Goal: Entertainment & Leisure: Consume media (video, audio)

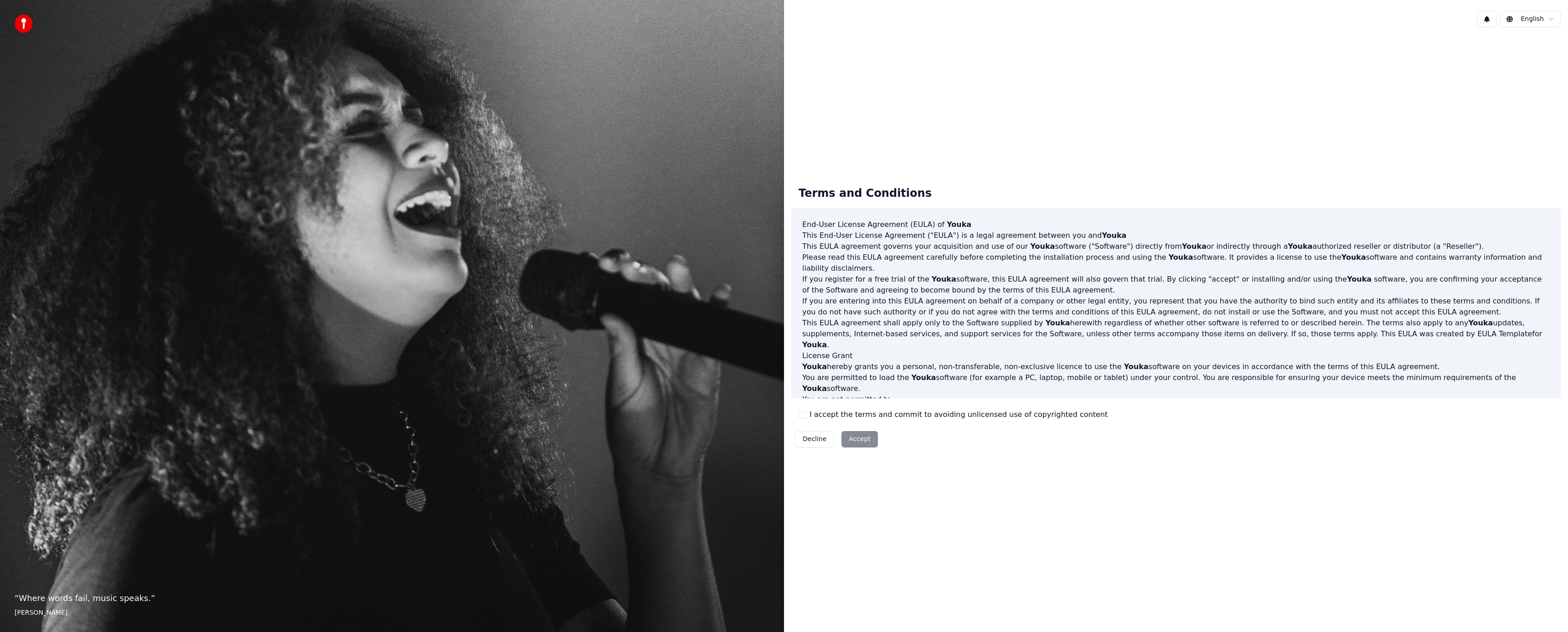
click at [802, 413] on button "I accept the terms and commit to avoiding unlicensed use of copyrighted content" at bounding box center [802, 414] width 7 height 7
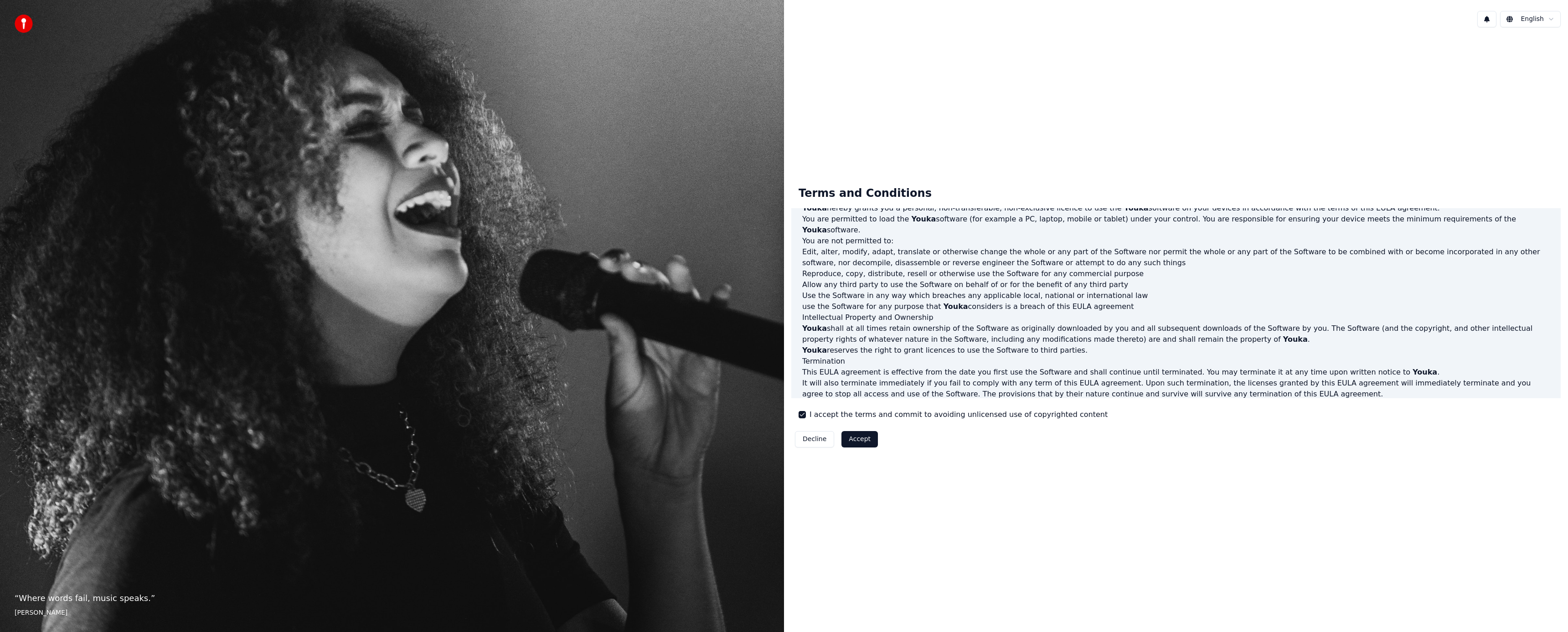
scroll to position [160, 0]
click at [862, 435] on button "Accept" at bounding box center [859, 439] width 37 height 16
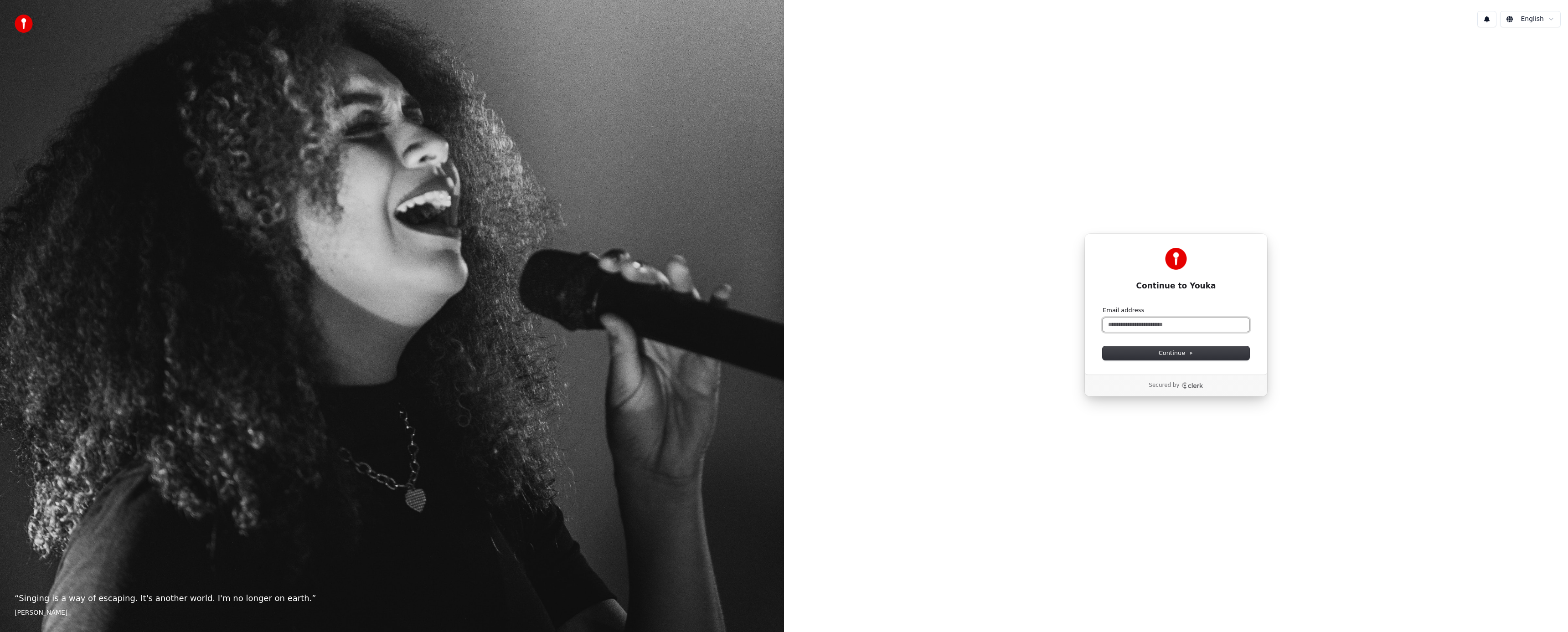
click at [1119, 326] on input "Email address" at bounding box center [1175, 325] width 147 height 13
click at [1152, 353] on button "Continue" at bounding box center [1175, 353] width 147 height 13
type input "**********"
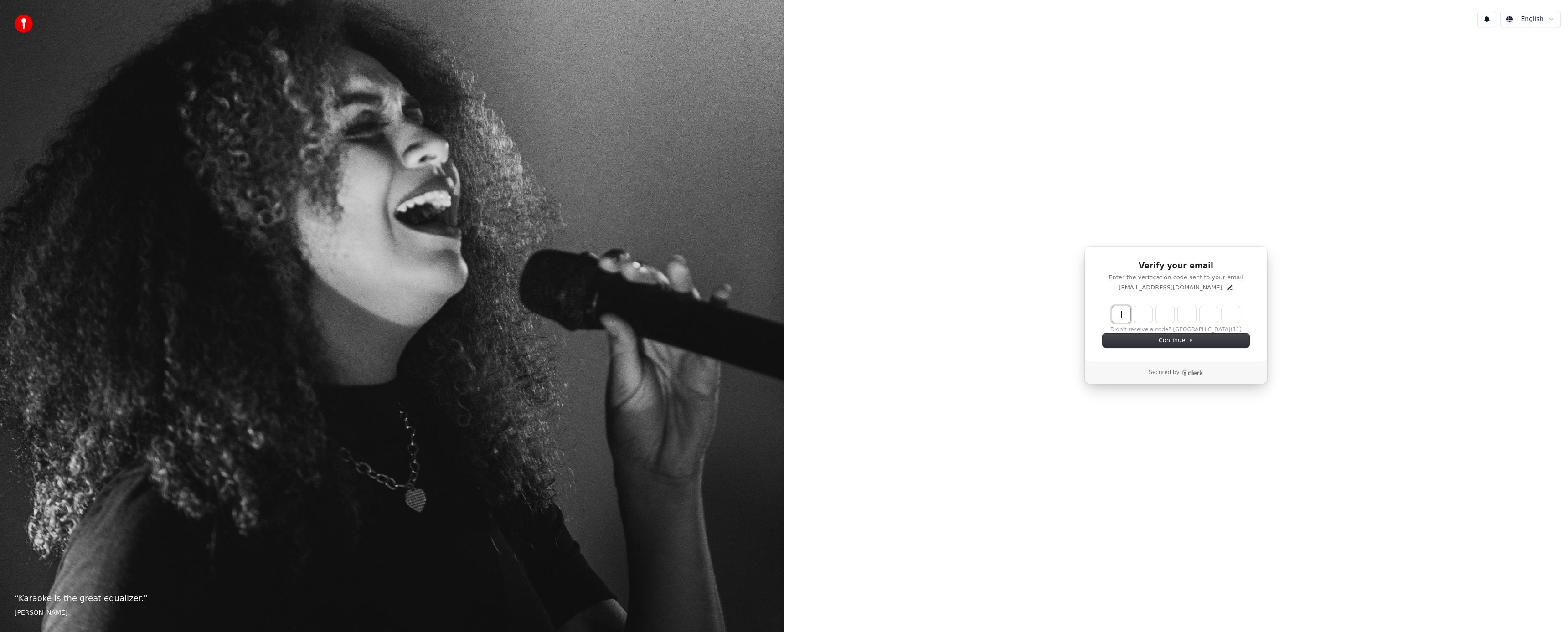
paste input "******"
type input "******"
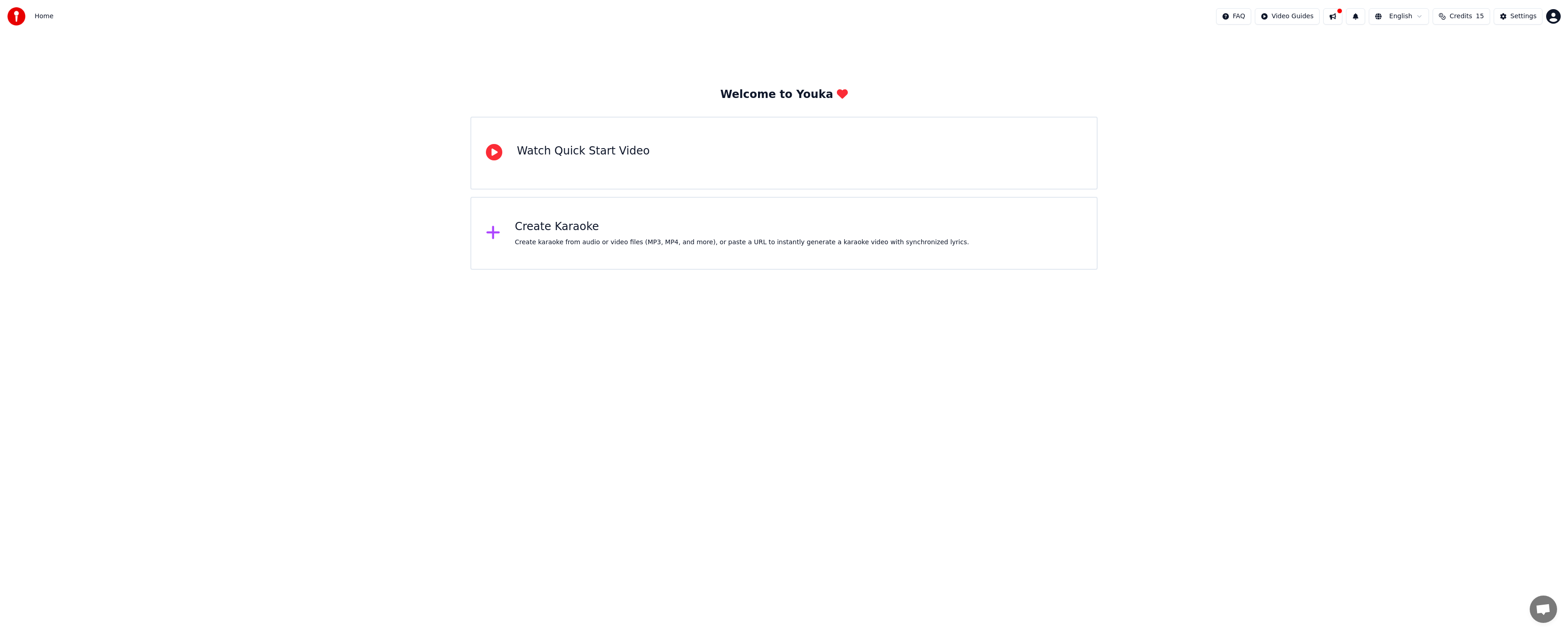
click at [573, 145] on div "Watch Quick Start Video" at bounding box center [583, 151] width 133 height 15
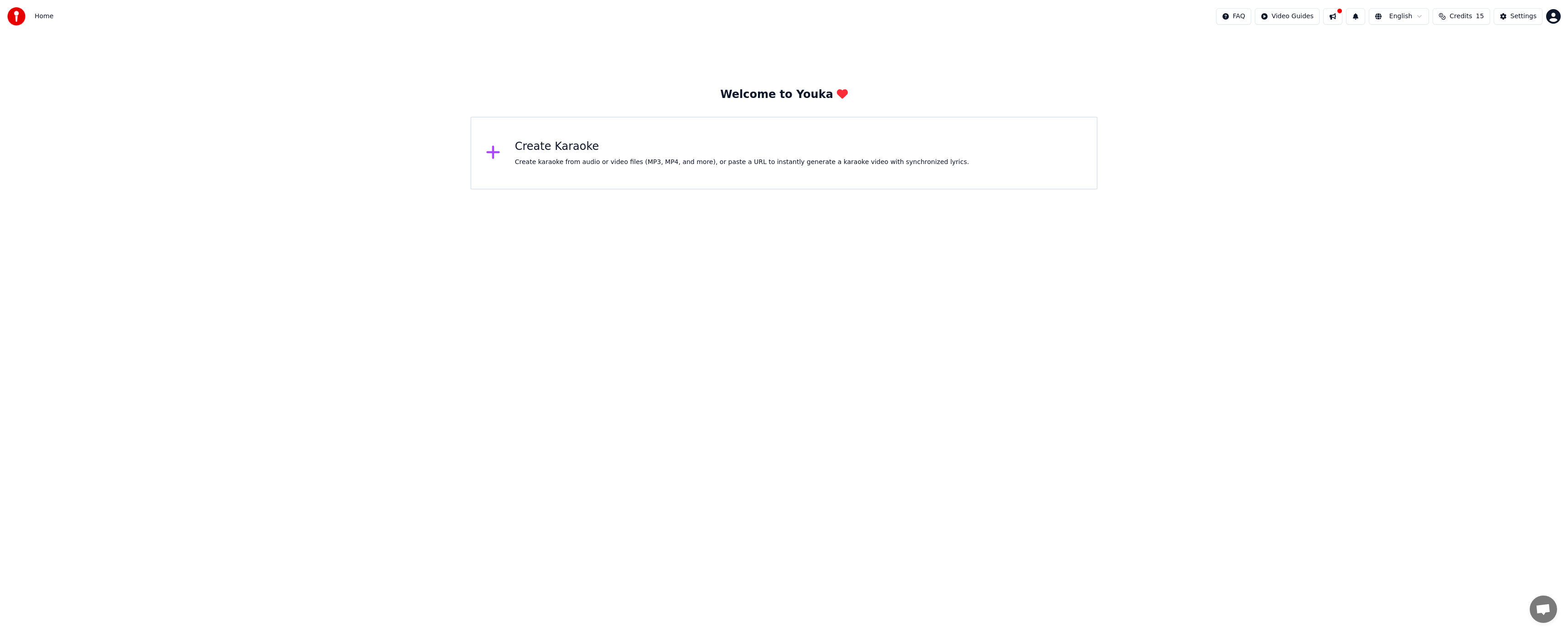
click at [803, 142] on div "Create Karaoke" at bounding box center [742, 147] width 454 height 15
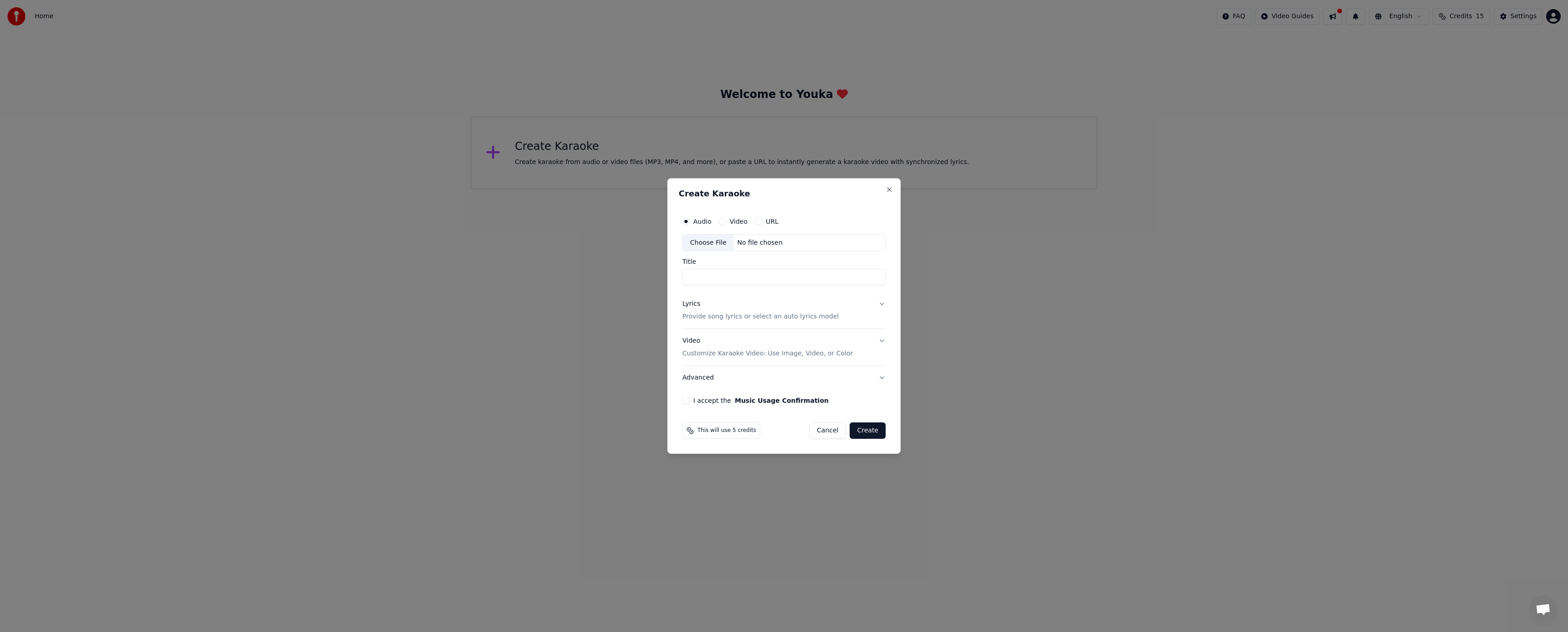
click at [708, 244] on div "Choose File" at bounding box center [709, 243] width 51 height 16
click at [814, 275] on input "Title" at bounding box center [784, 277] width 203 height 16
type input "**********"
click at [843, 311] on button "Lyrics Provide song lyrics or select an auto lyrics model" at bounding box center [784, 311] width 207 height 36
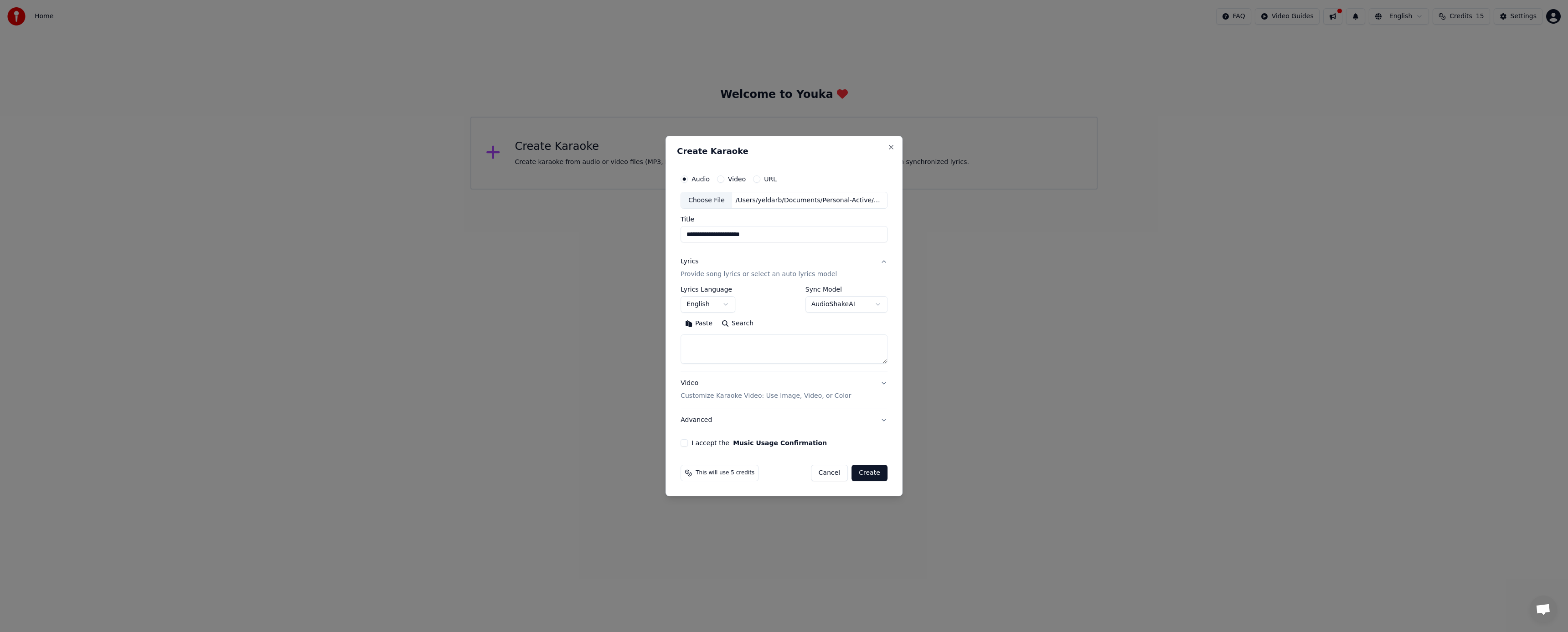
click at [751, 350] on textarea at bounding box center [784, 349] width 207 height 29
paste textarea "**********"
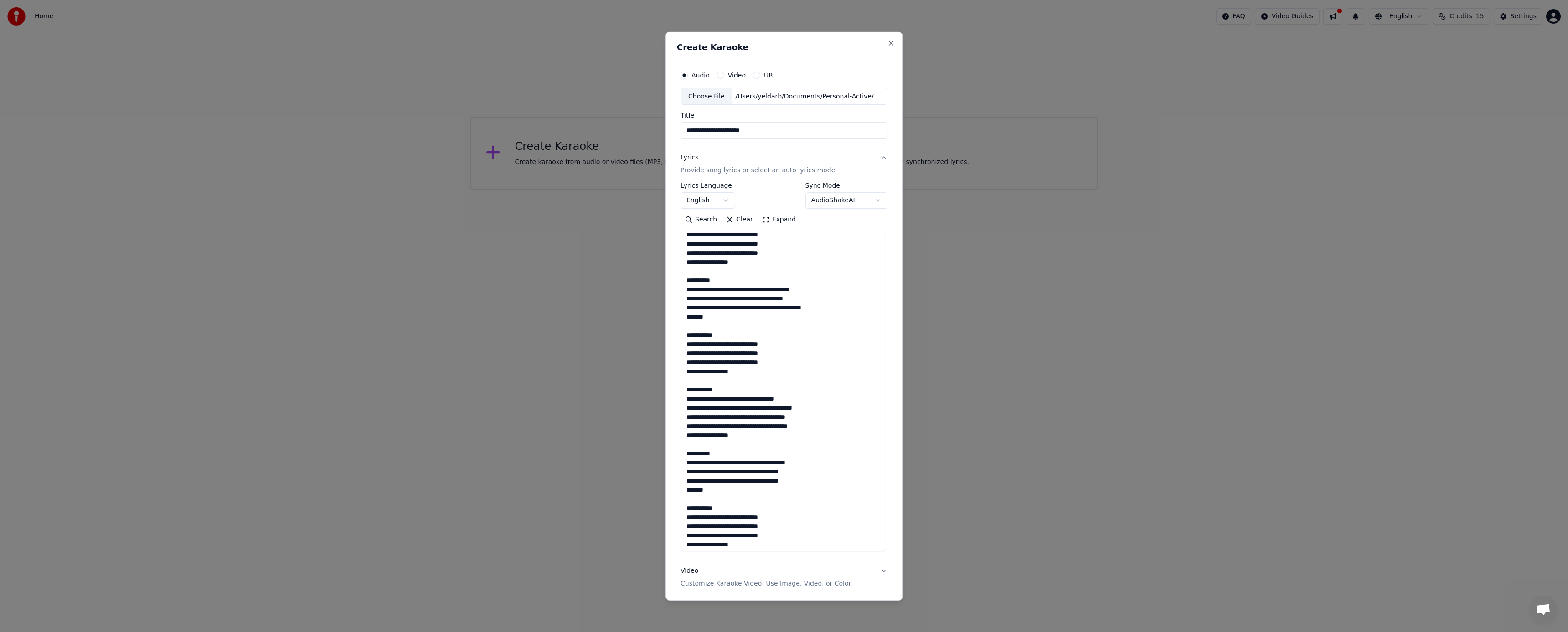
scroll to position [92, 0]
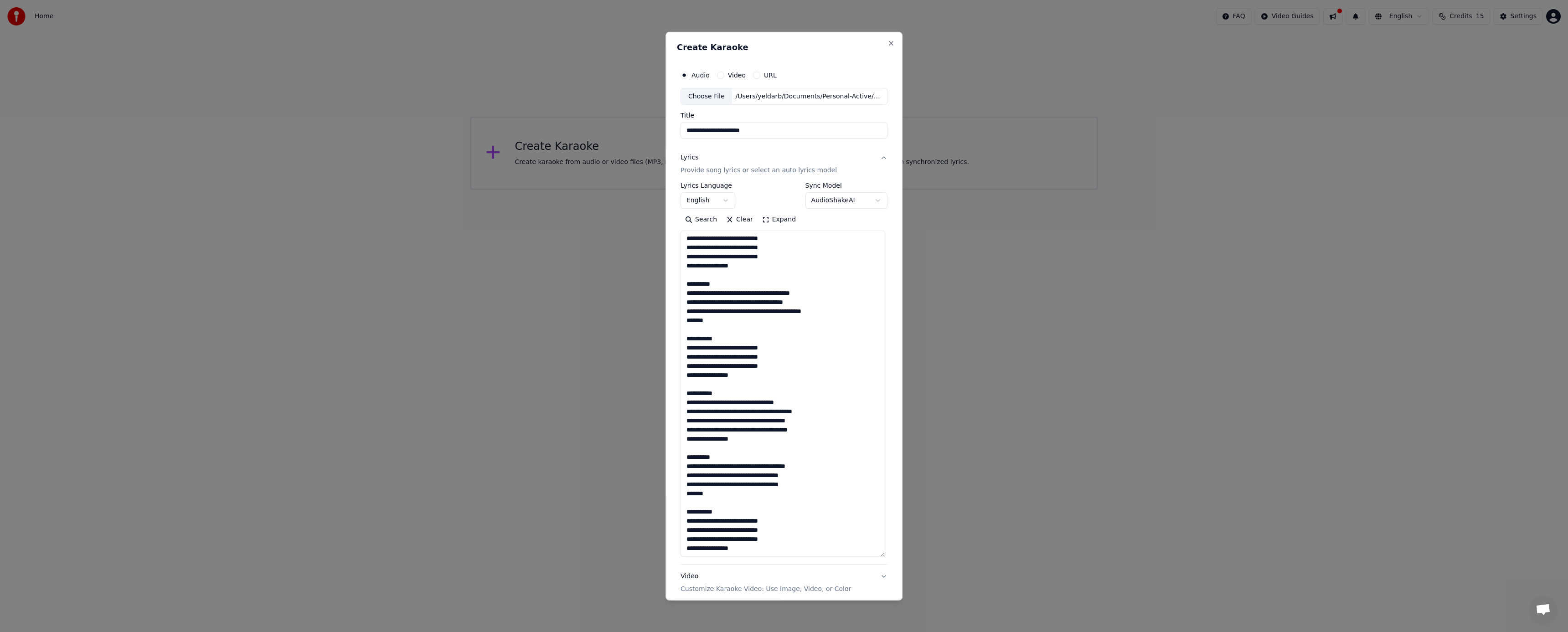
drag, startPoint x: 883, startPoint y: 361, endPoint x: 887, endPoint y: 552, distance: 191.0
click at [888, 554] on div "**********" at bounding box center [783, 316] width 237 height 569
paste textarea "**********"
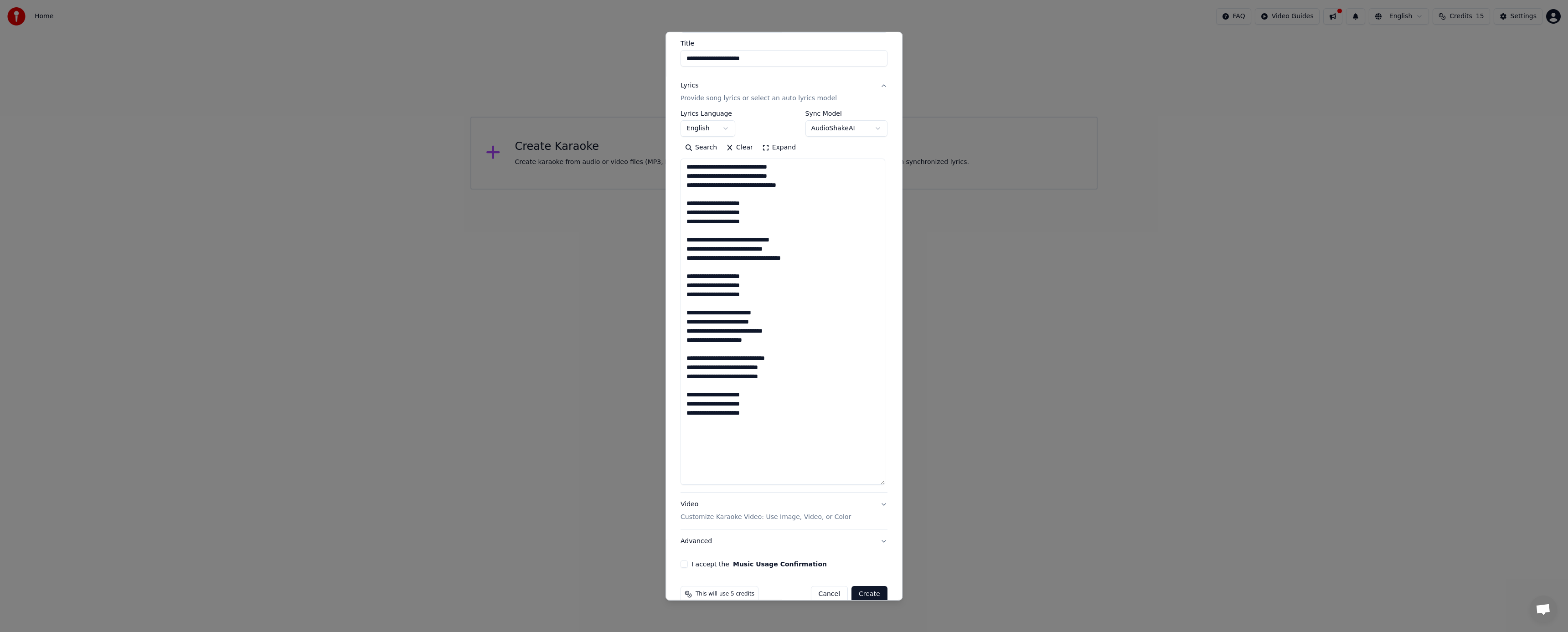
scroll to position [89, 0]
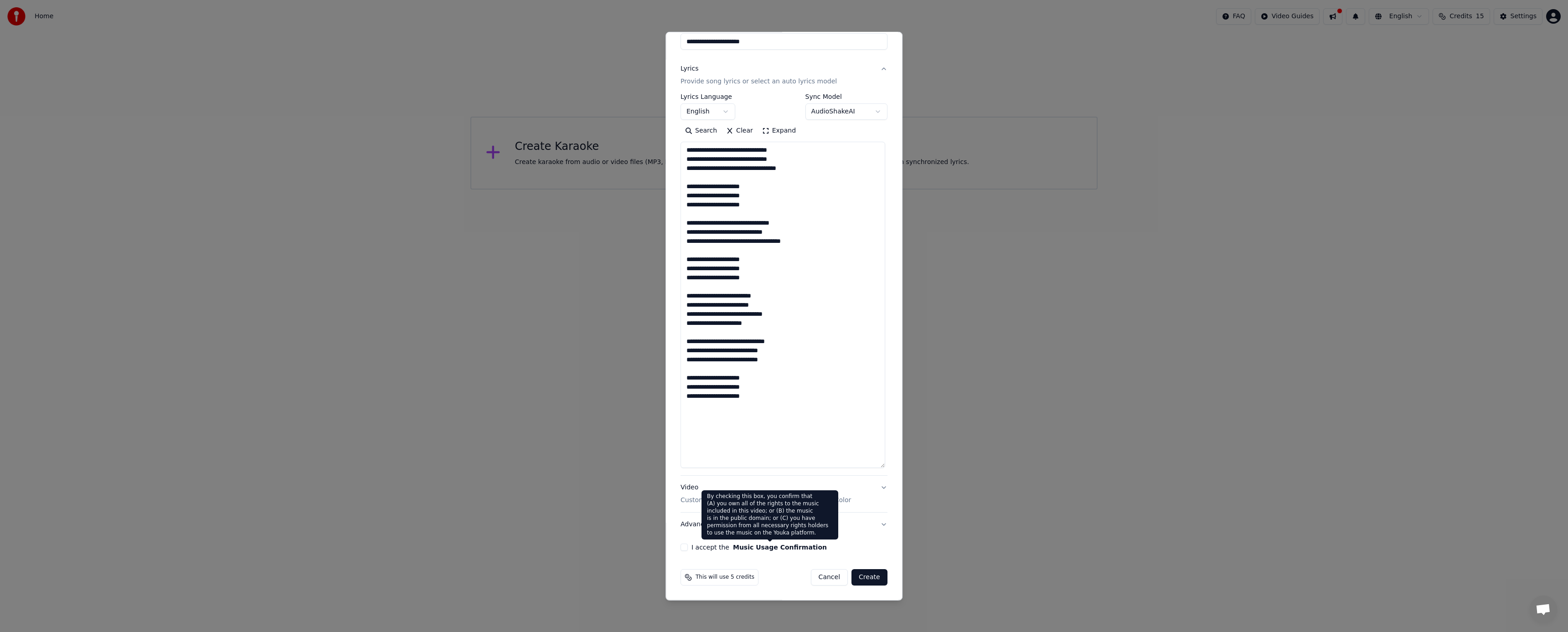
type textarea "**********"
click at [797, 546] on button "Music Usage Confirmation" at bounding box center [780, 547] width 94 height 6
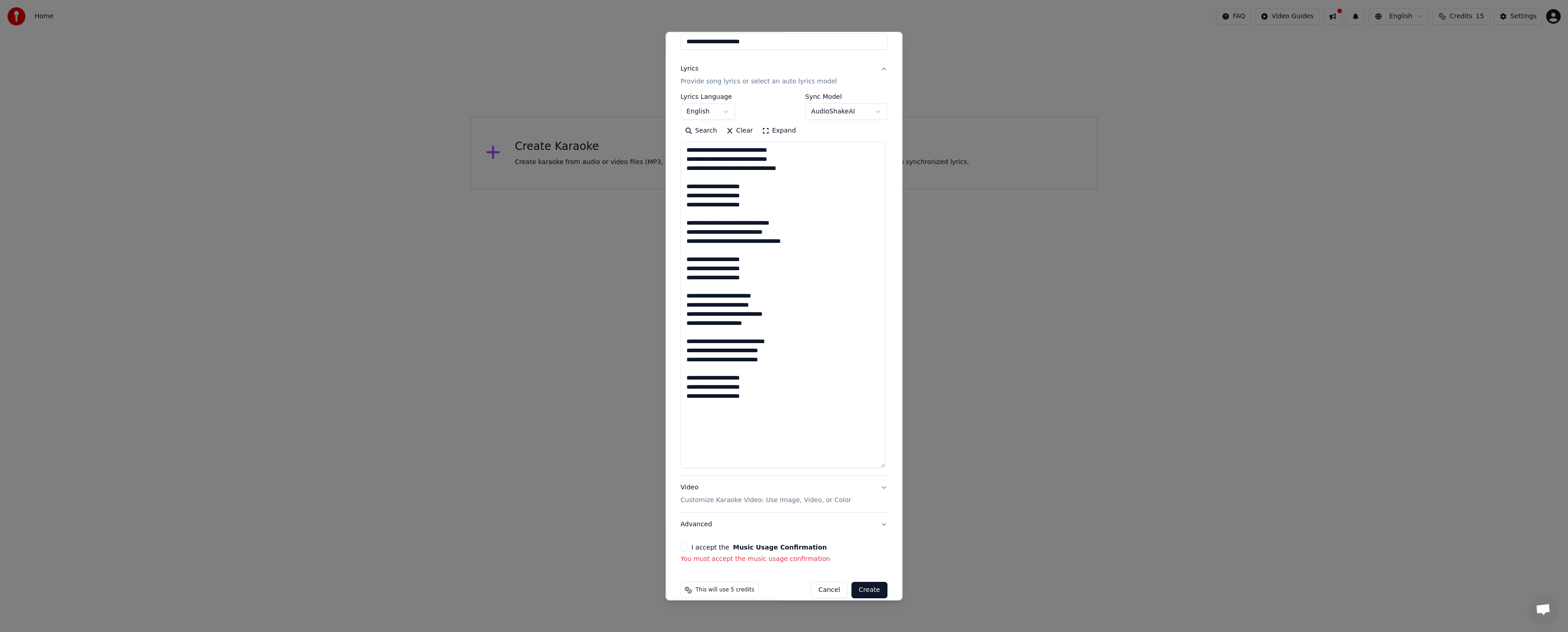
click at [682, 547] on button "I accept the Music Usage Confirmation" at bounding box center [684, 547] width 7 height 7
click at [865, 578] on button "Create" at bounding box center [869, 577] width 36 height 16
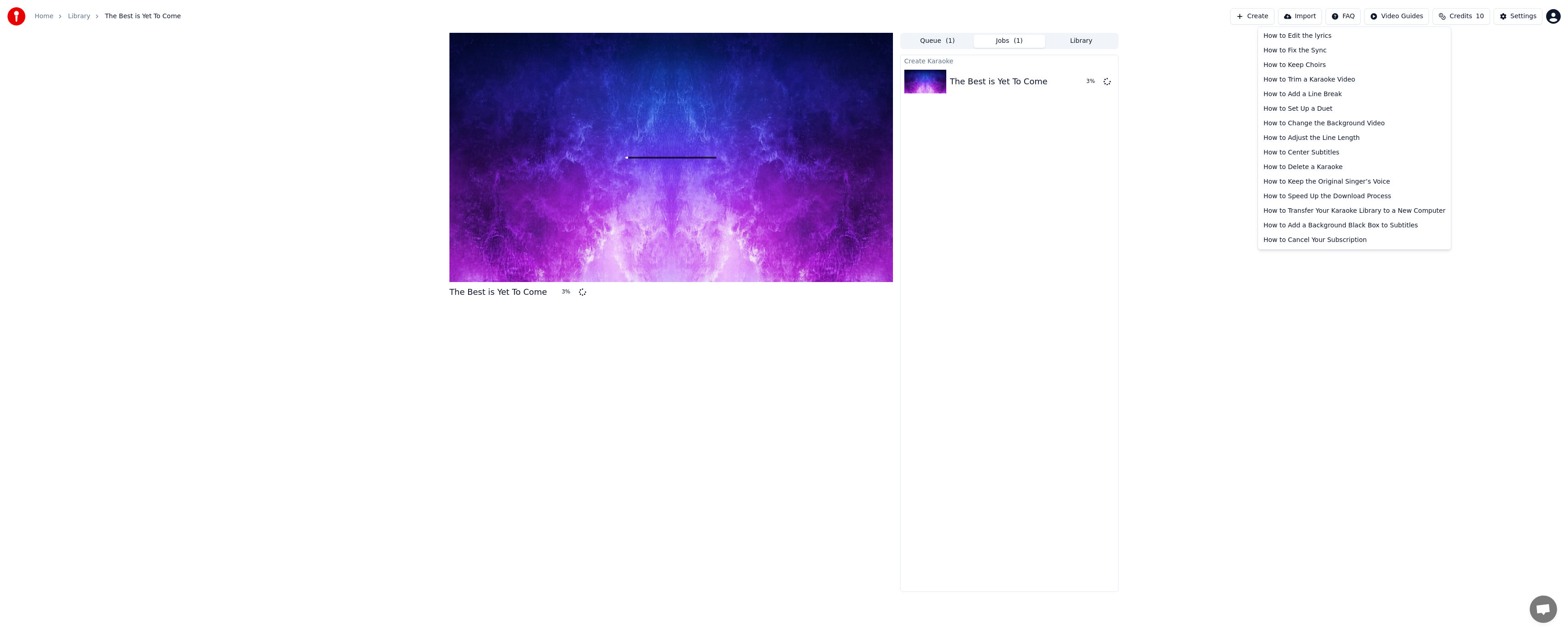
click at [1343, 14] on html "Home Library The Best is Yet To Come Create Import FAQ Video Guides Credits 10 …" at bounding box center [784, 316] width 1568 height 632
click at [1304, 122] on div "How to Change the Background Video" at bounding box center [1354, 123] width 189 height 15
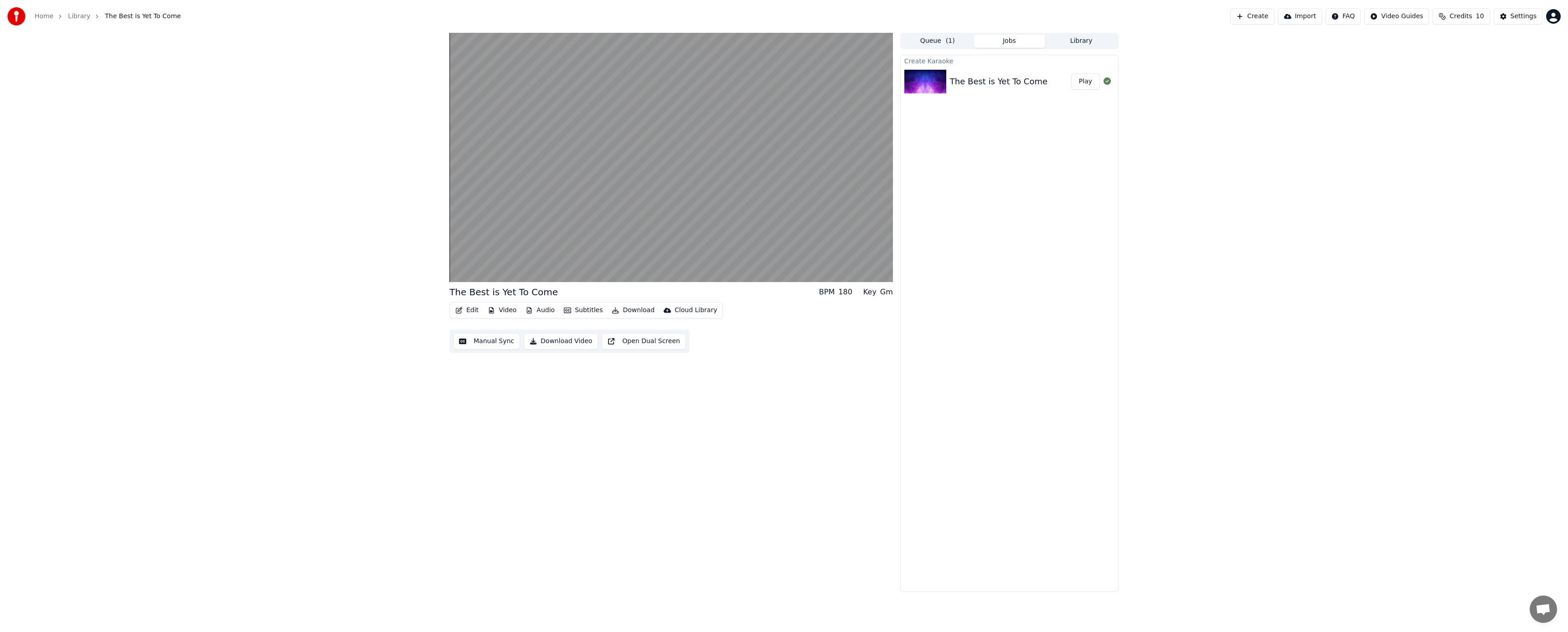
click at [1464, 16] on span "Credits" at bounding box center [1460, 16] width 23 height 9
click at [1416, 61] on td "15" at bounding box center [1411, 60] width 26 height 16
click at [1457, 86] on button "Refresh" at bounding box center [1463, 84] width 47 height 16
click at [1529, 19] on div "Settings" at bounding box center [1524, 16] width 26 height 9
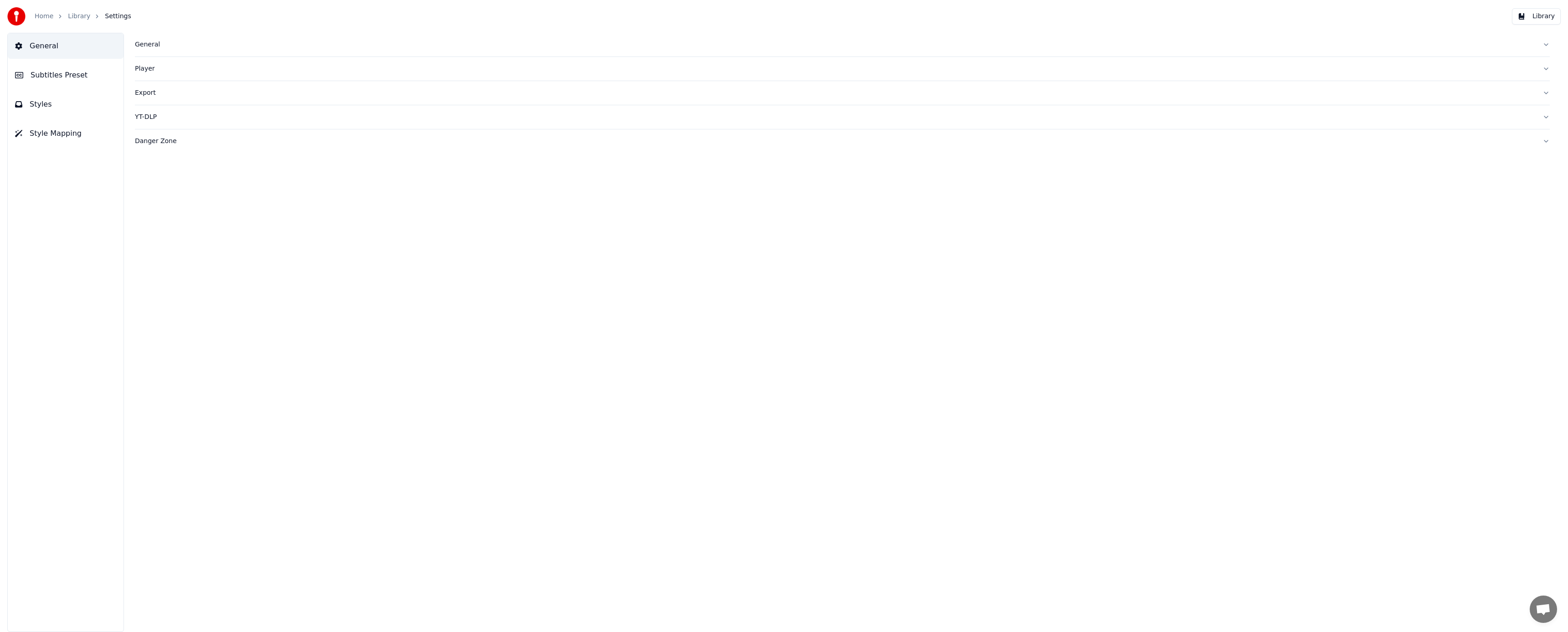
click at [85, 75] on button "Subtitles Preset" at bounding box center [66, 75] width 116 height 26
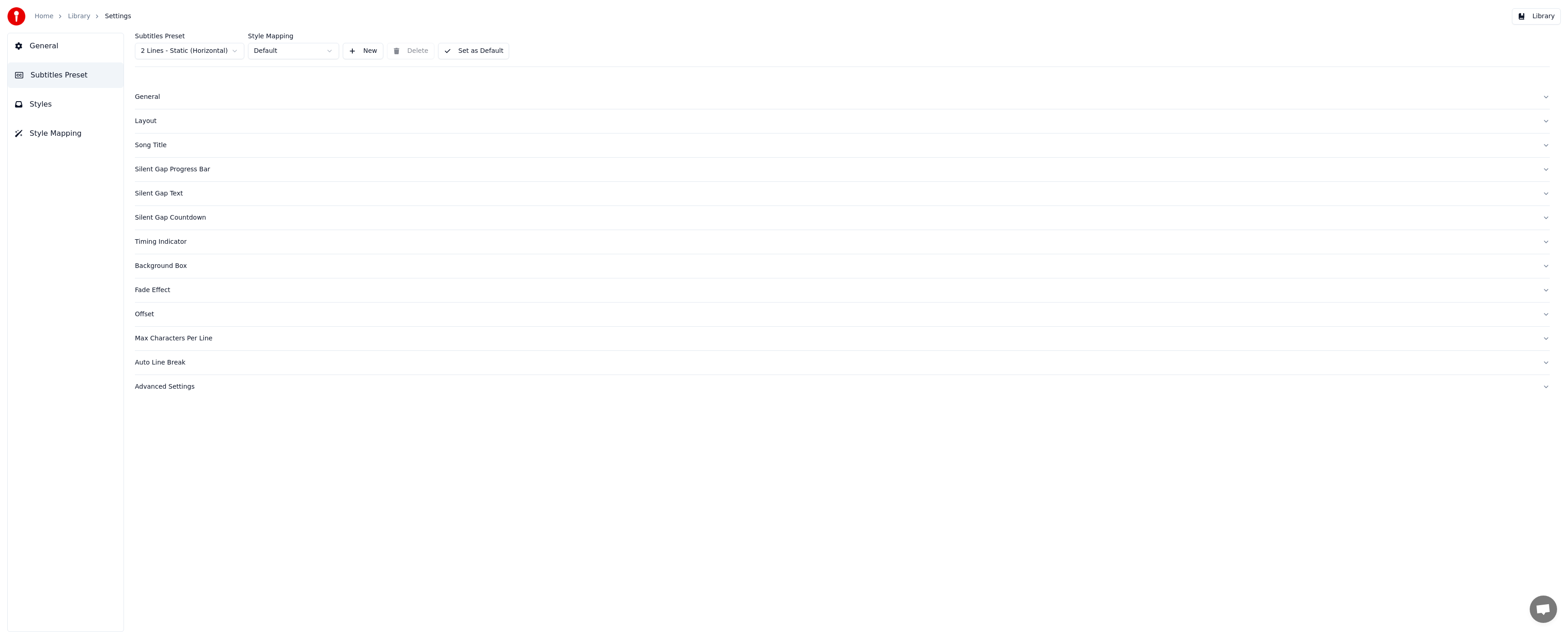
click at [153, 95] on div "General" at bounding box center [835, 97] width 1400 height 9
click at [215, 125] on html "Home Library Settings Library General Subtitles Preset Styles Style Mapping Sub…" at bounding box center [784, 316] width 1568 height 632
click at [149, 190] on div "Layout" at bounding box center [835, 192] width 1400 height 9
click at [190, 451] on html "Home Library Settings Library General Subtitles Preset Styles Style Mapping Sub…" at bounding box center [784, 316] width 1568 height 632
click at [216, 496] on div "Margin Bottom ***" at bounding box center [842, 478] width 1415 height 41
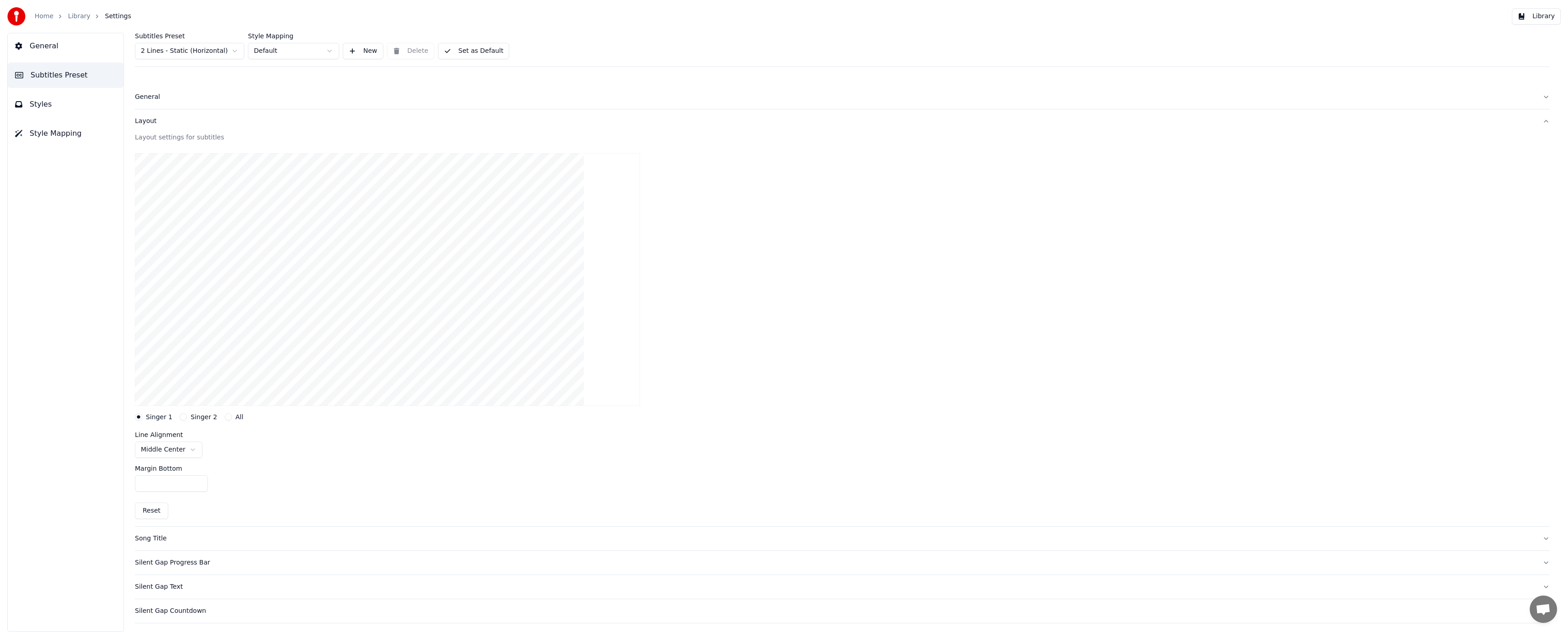
click at [159, 535] on div "Song Title" at bounding box center [835, 538] width 1400 height 9
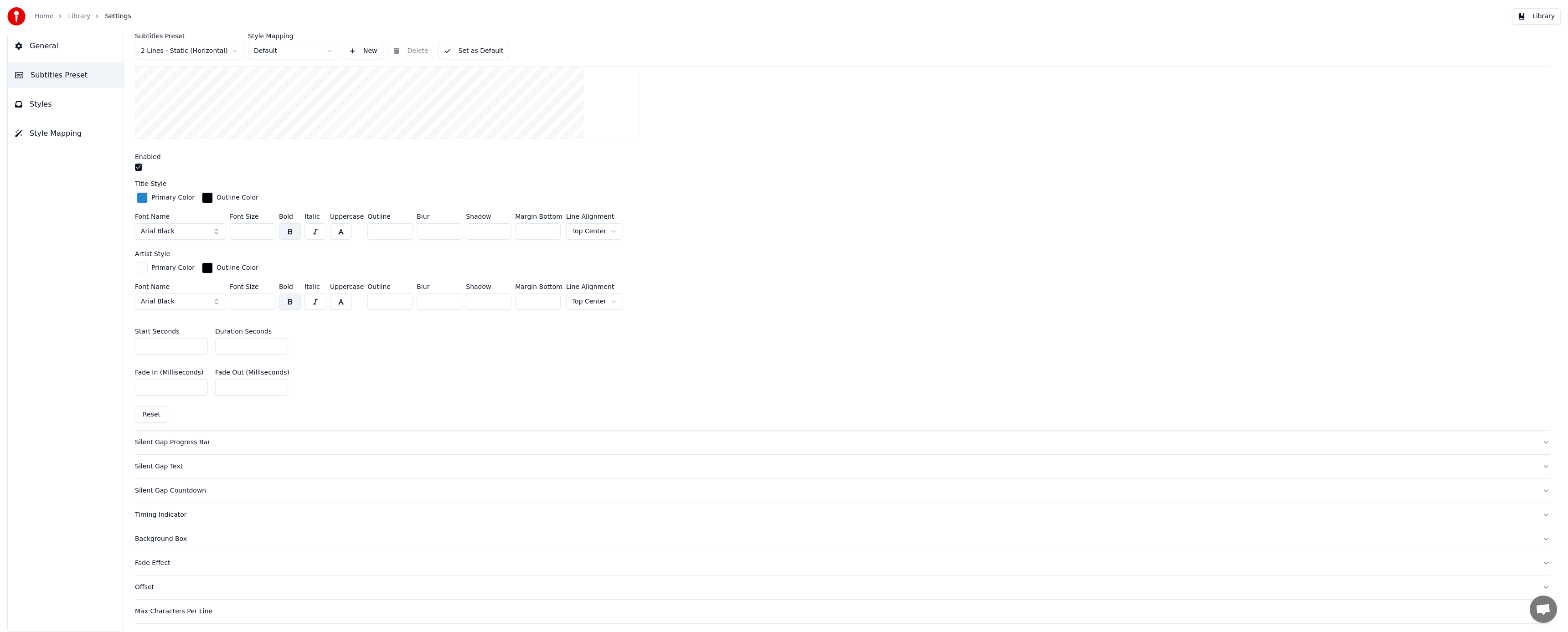
scroll to position [313, 0]
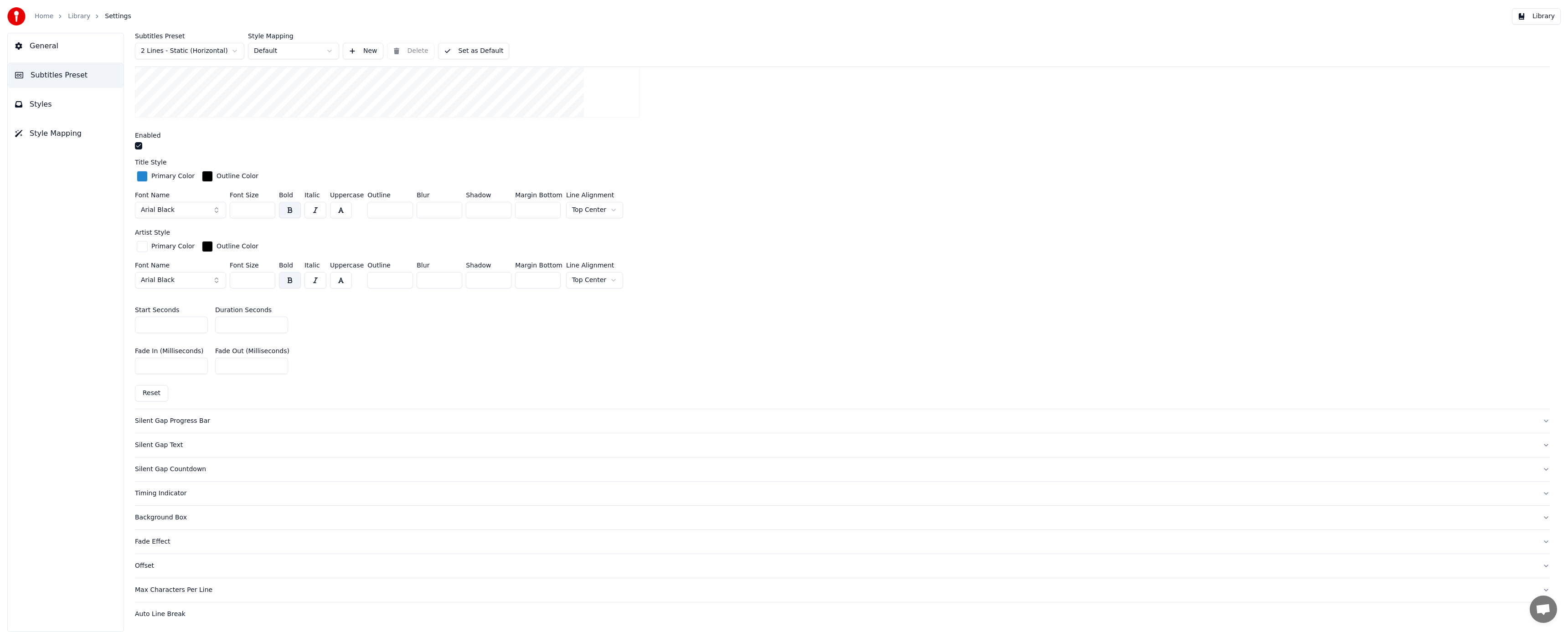
click at [195, 421] on div "Silent Gap Progress Bar" at bounding box center [835, 420] width 1400 height 9
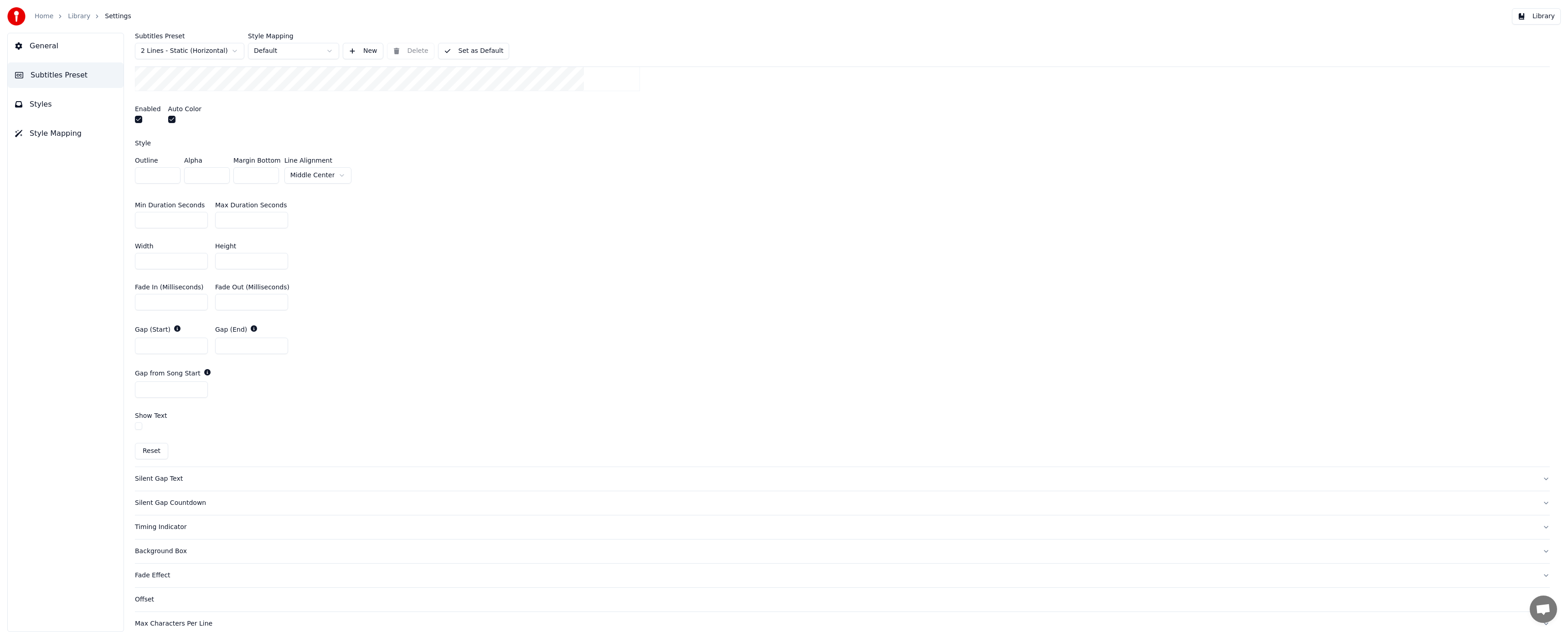
scroll to position [397, 0]
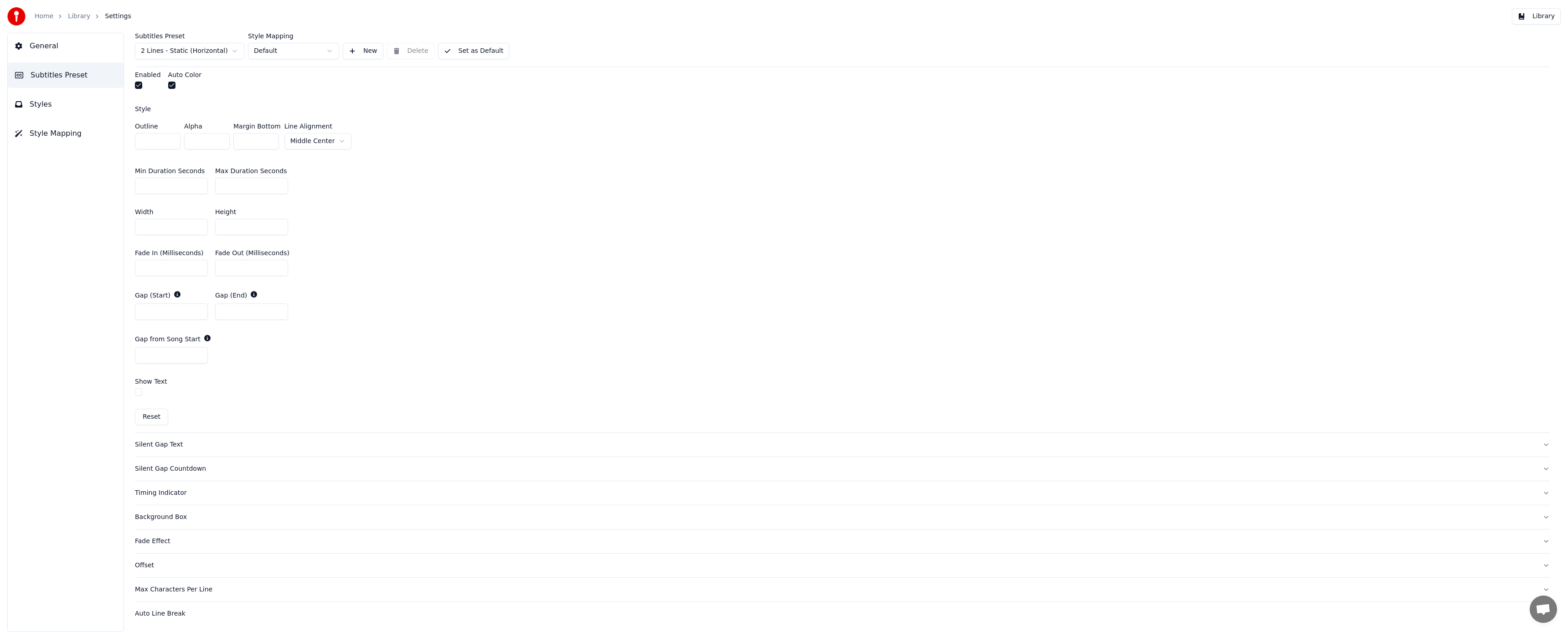
click at [201, 588] on div "Max Characters Per Line" at bounding box center [835, 589] width 1400 height 9
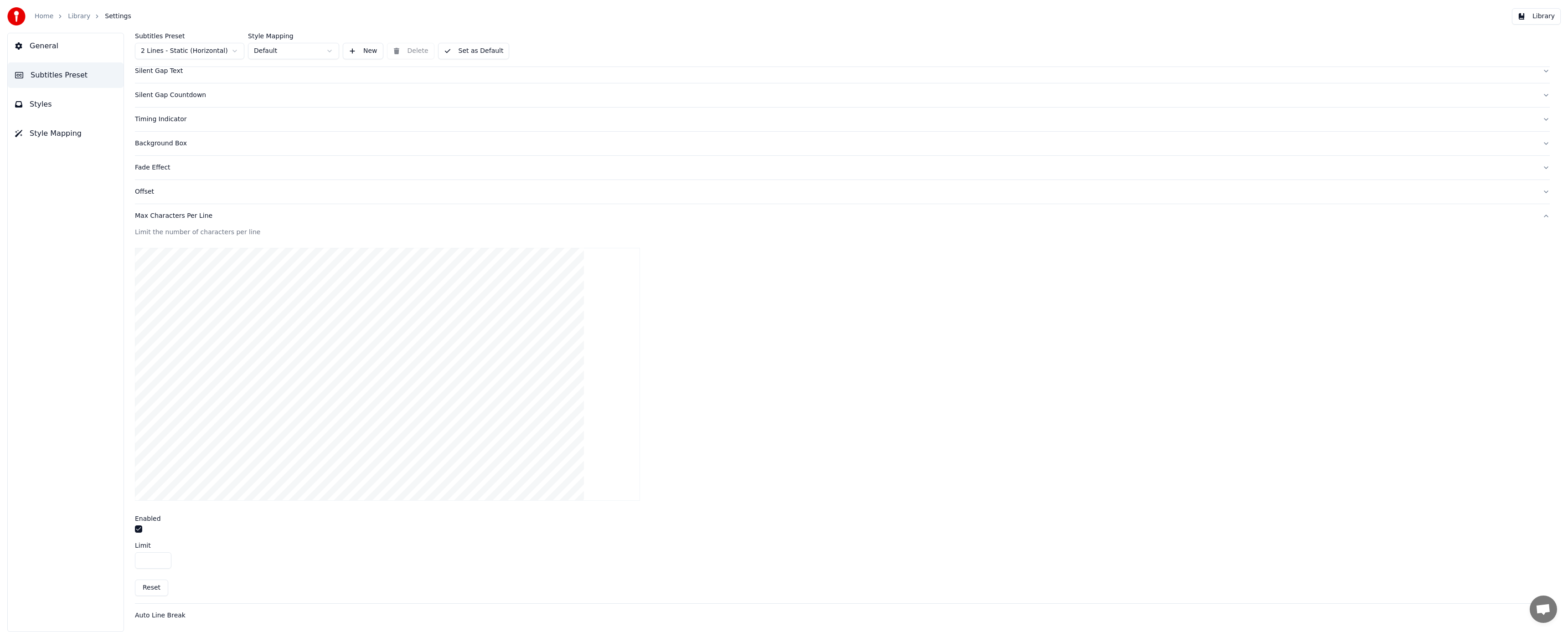
scroll to position [125, 0]
click at [166, 611] on div "Auto Line Break" at bounding box center [835, 613] width 1400 height 9
click at [46, 106] on span "Styles" at bounding box center [41, 104] width 23 height 11
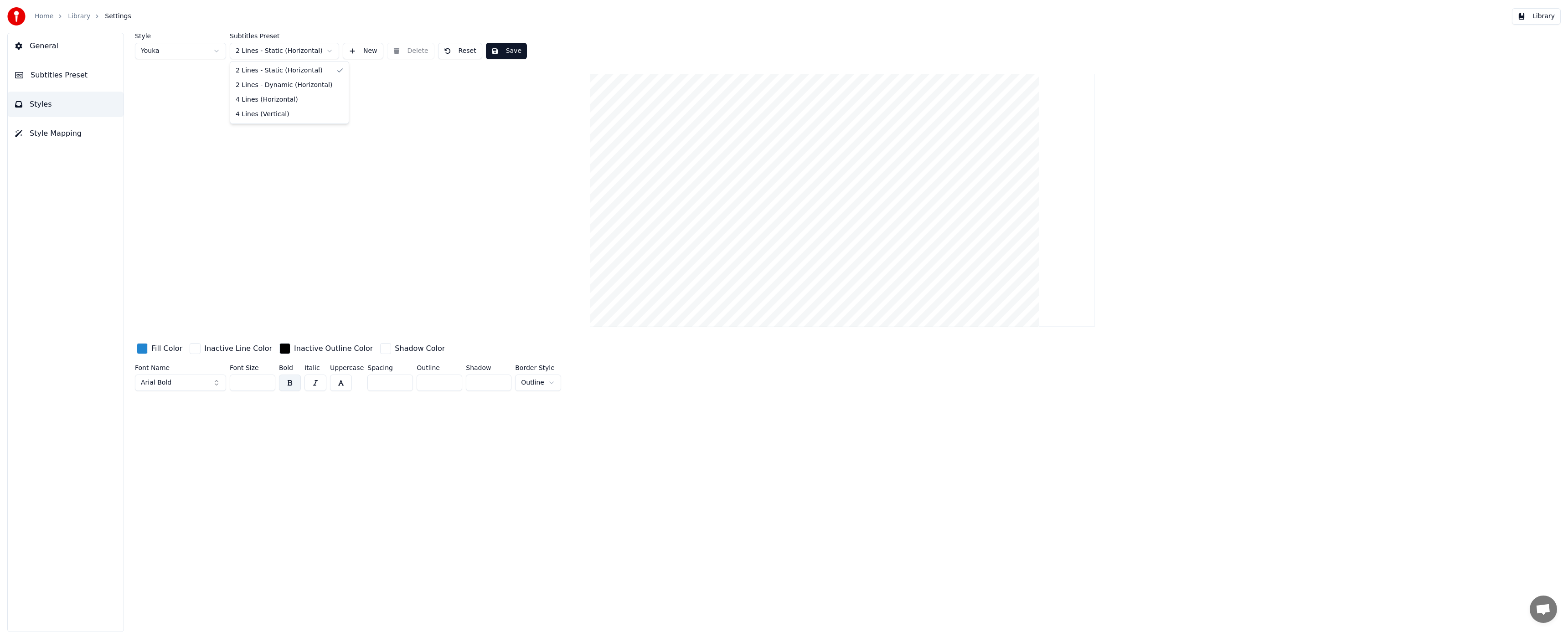
click at [332, 52] on html "Home Library Settings Library General Subtitles Preset Styles Style Mapping Sty…" at bounding box center [784, 316] width 1568 height 632
click at [329, 50] on html "Home Library Settings Library General Subtitles Preset Styles Style Mapping Sty…" at bounding box center [784, 316] width 1568 height 632
click at [329, 52] on html "Home Library Settings Library General Subtitles Preset Styles Style Mapping Sty…" at bounding box center [784, 316] width 1568 height 632
click at [329, 50] on html "Home Library Settings Library General Subtitles Preset Styles Style Mapping Sty…" at bounding box center [784, 316] width 1568 height 632
click at [518, 54] on button "Save" at bounding box center [506, 50] width 41 height 16
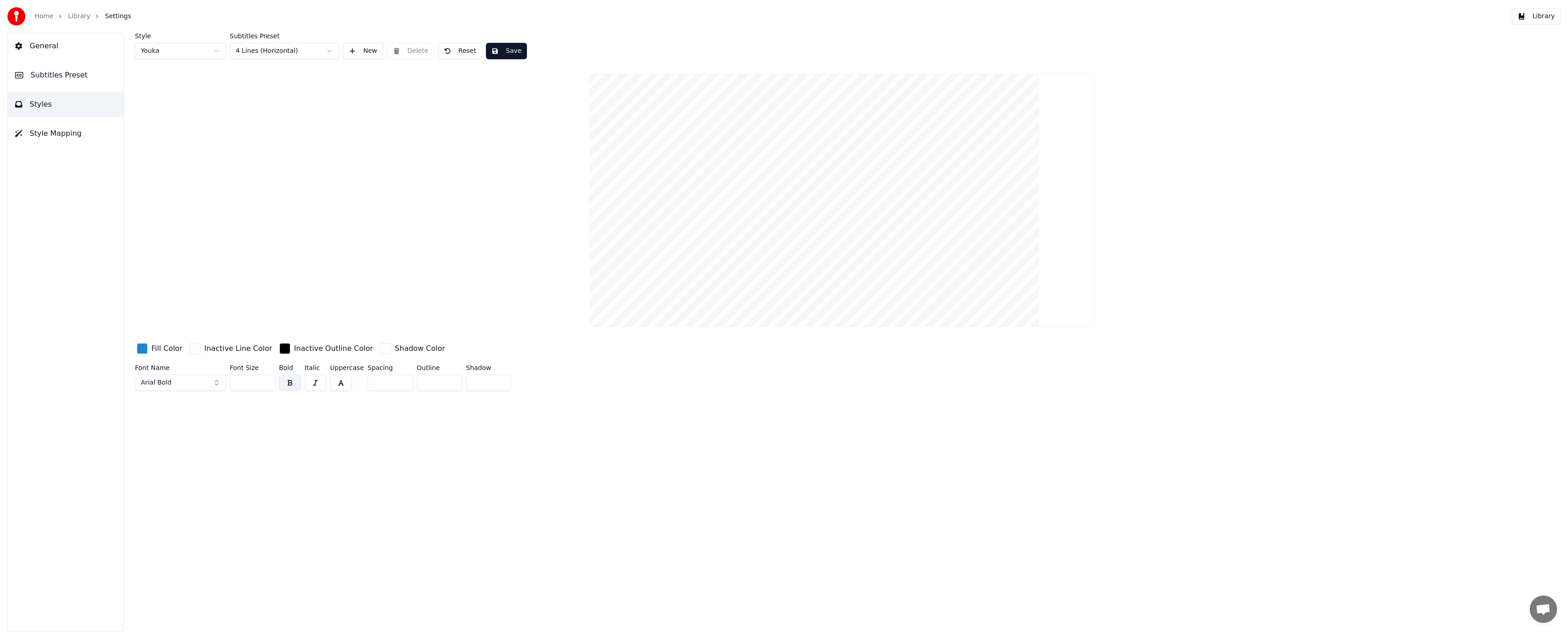
click at [44, 16] on link "Home" at bounding box center [44, 16] width 19 height 9
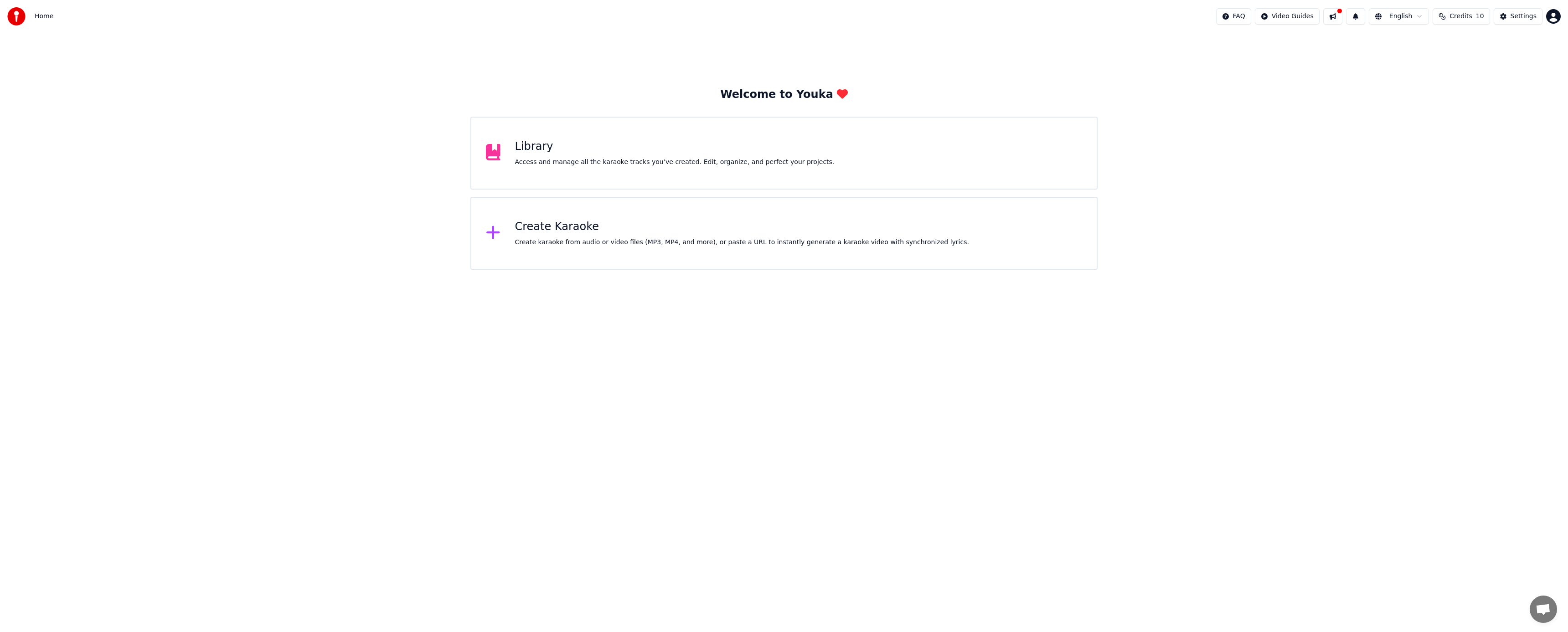
click at [586, 158] on div "Access and manage all the karaoke tracks you’ve created. Edit, organize, and pe…" at bounding box center [674, 162] width 320 height 9
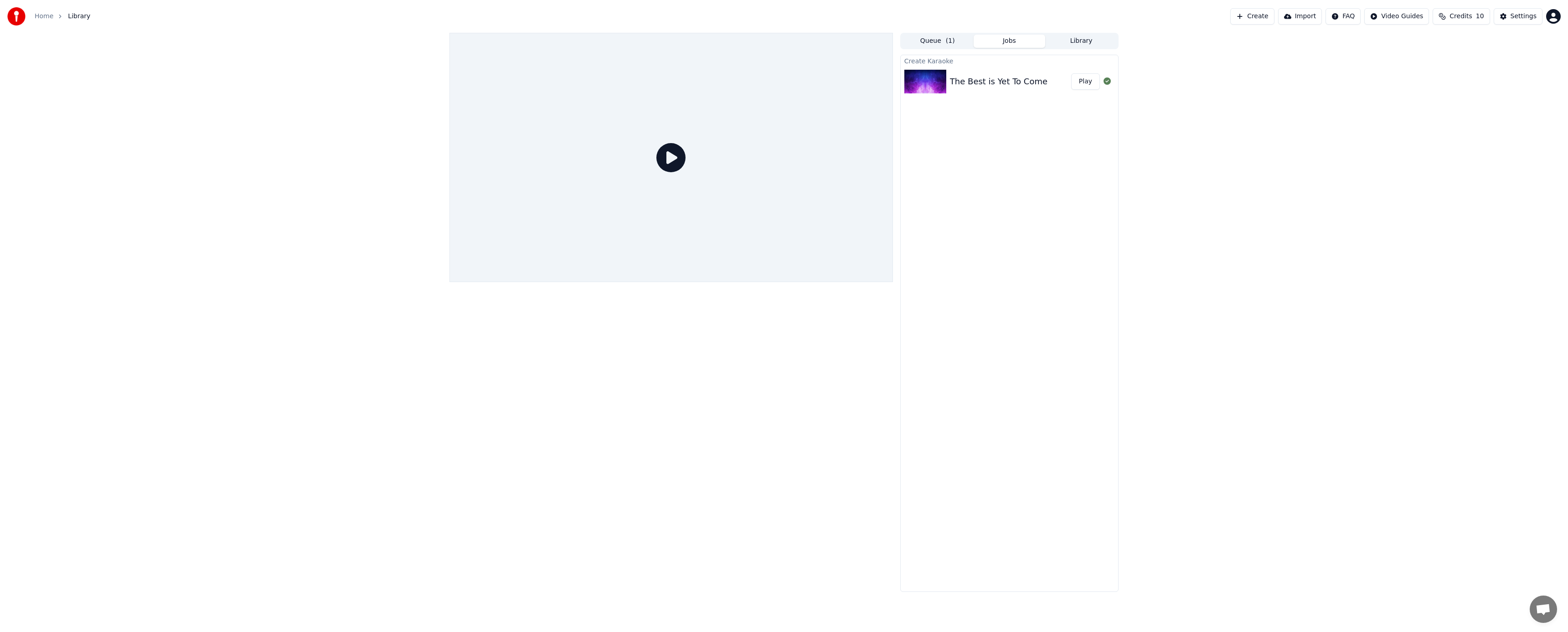
click at [674, 157] on icon at bounding box center [671, 158] width 29 height 29
click at [970, 79] on div "The Best is Yet To Come" at bounding box center [999, 82] width 97 height 13
click at [957, 81] on div "The Best is Yet To Come" at bounding box center [999, 82] width 97 height 13
click at [1081, 79] on button "Play" at bounding box center [1085, 82] width 29 height 16
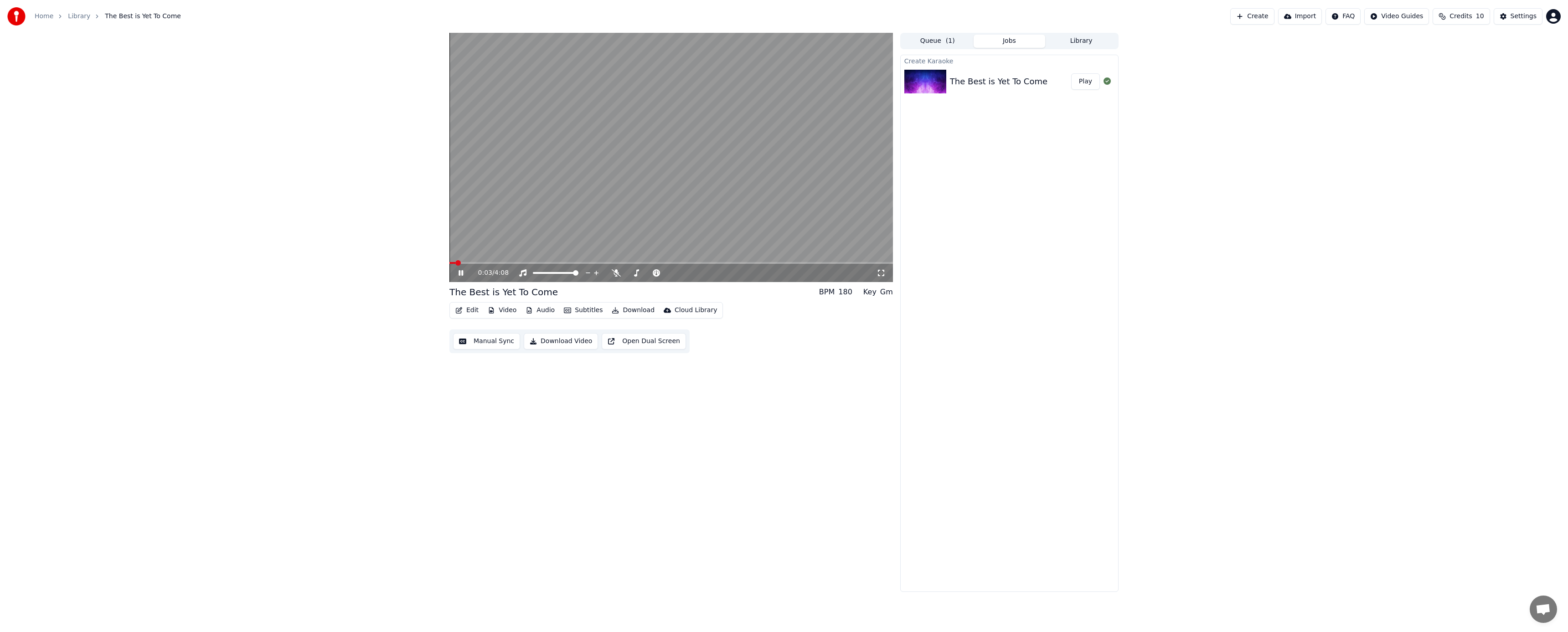
click at [1004, 78] on div "The Best is Yet To Come" at bounding box center [999, 82] width 97 height 13
click at [507, 309] on button "Video" at bounding box center [502, 310] width 36 height 13
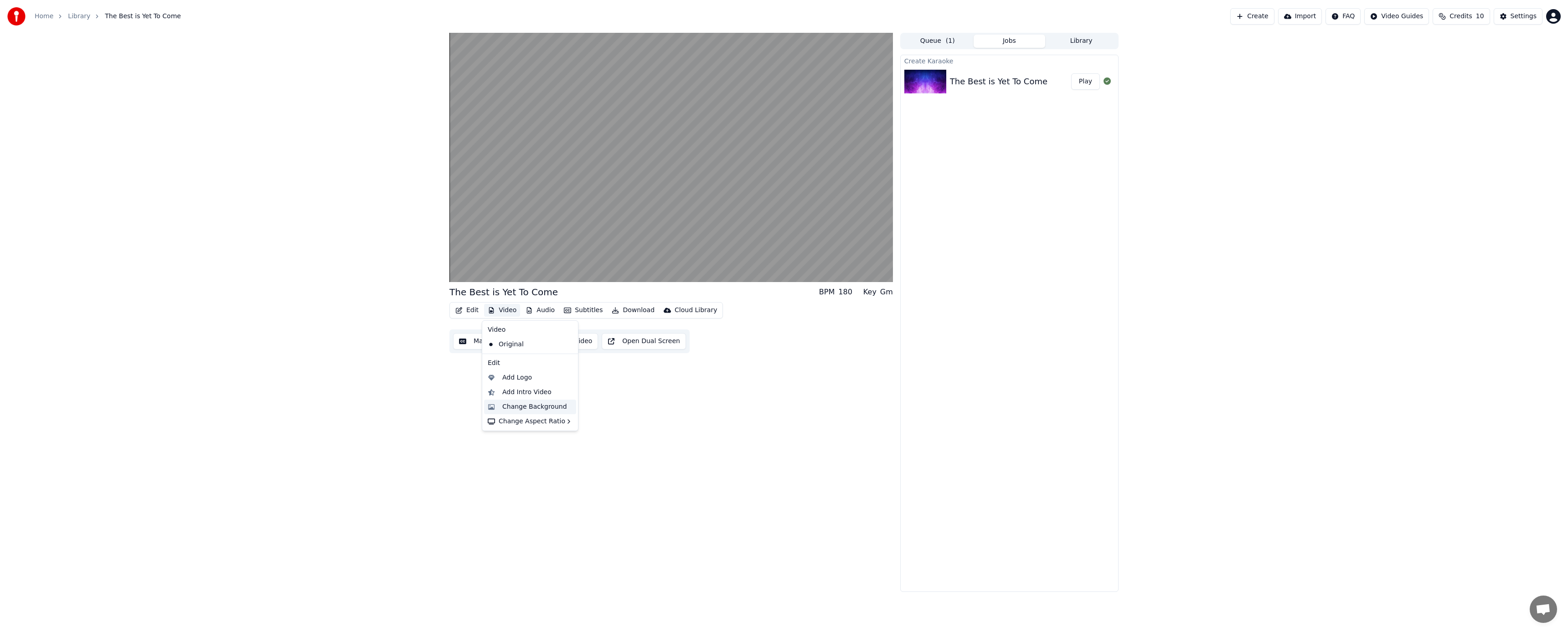
click at [516, 405] on div "Change Background" at bounding box center [534, 406] width 65 height 9
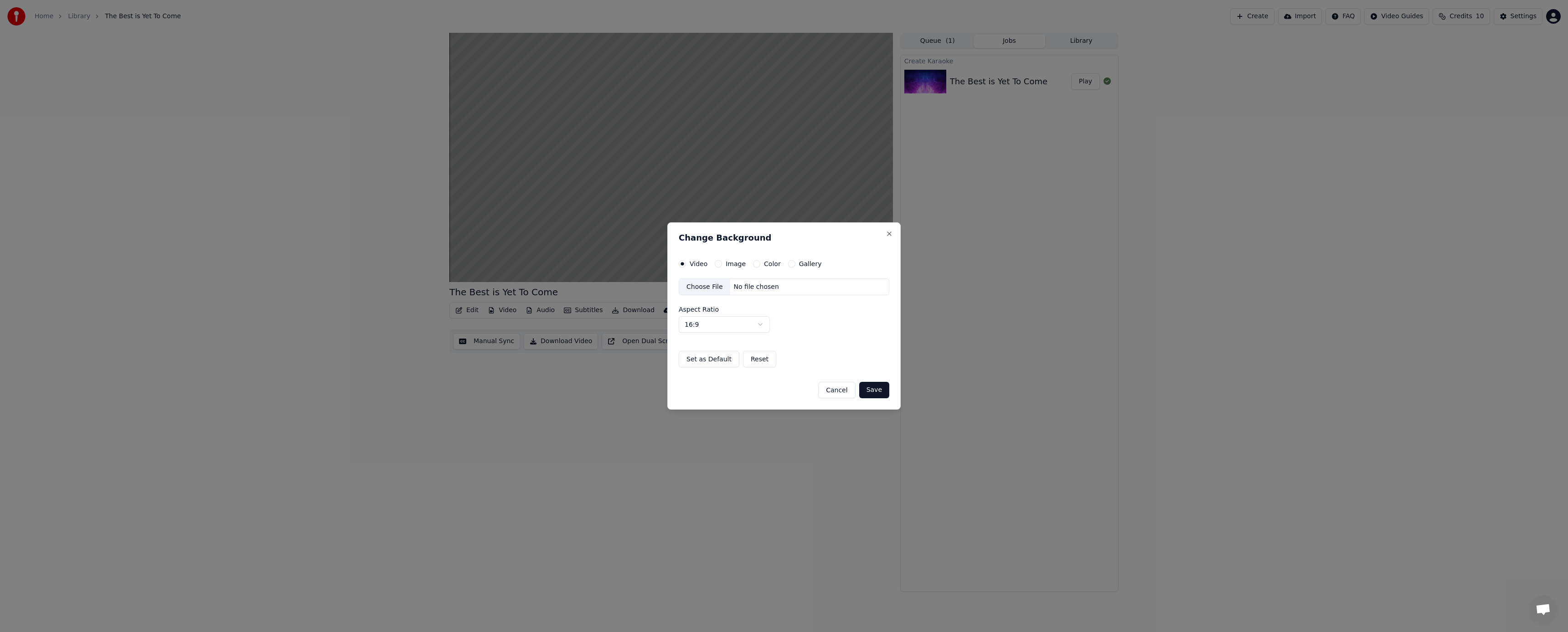
click at [754, 262] on button "Color" at bounding box center [757, 264] width 7 height 7
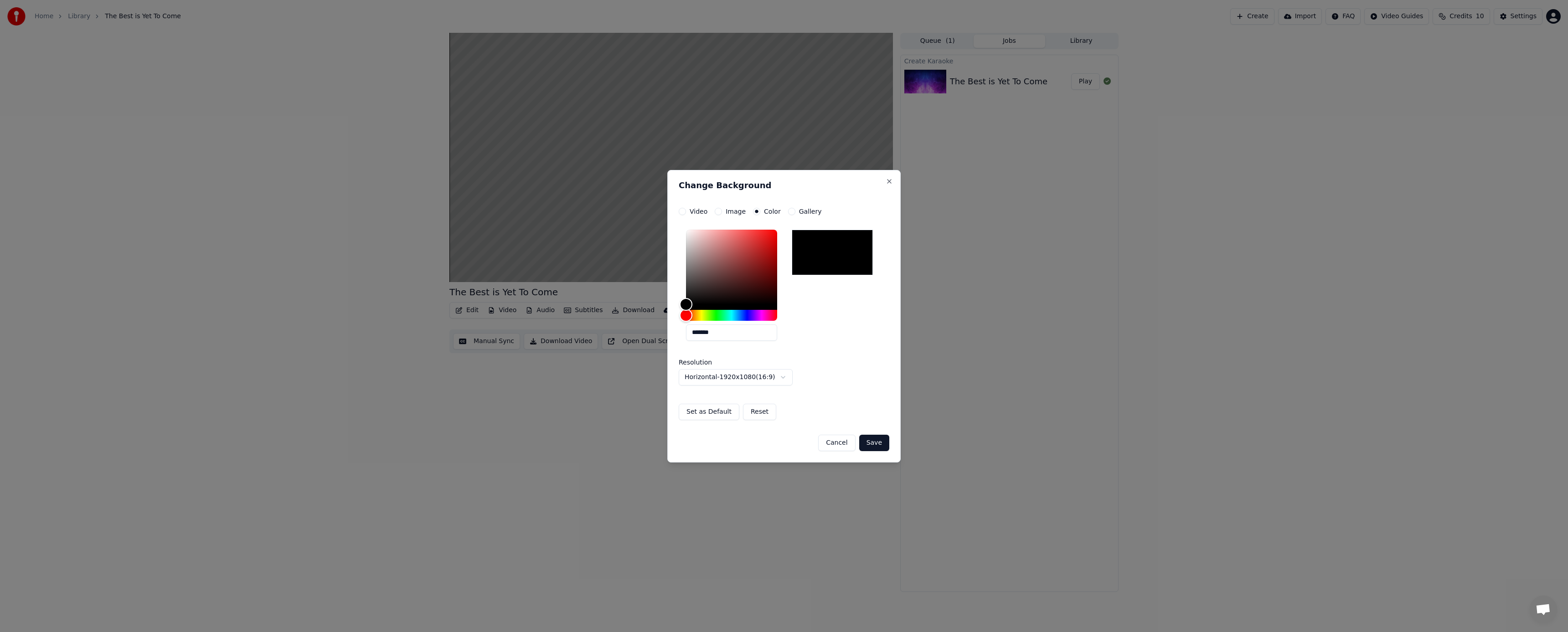
click at [804, 260] on div at bounding box center [832, 252] width 81 height 46
click at [869, 440] on button "Save" at bounding box center [874, 442] width 30 height 16
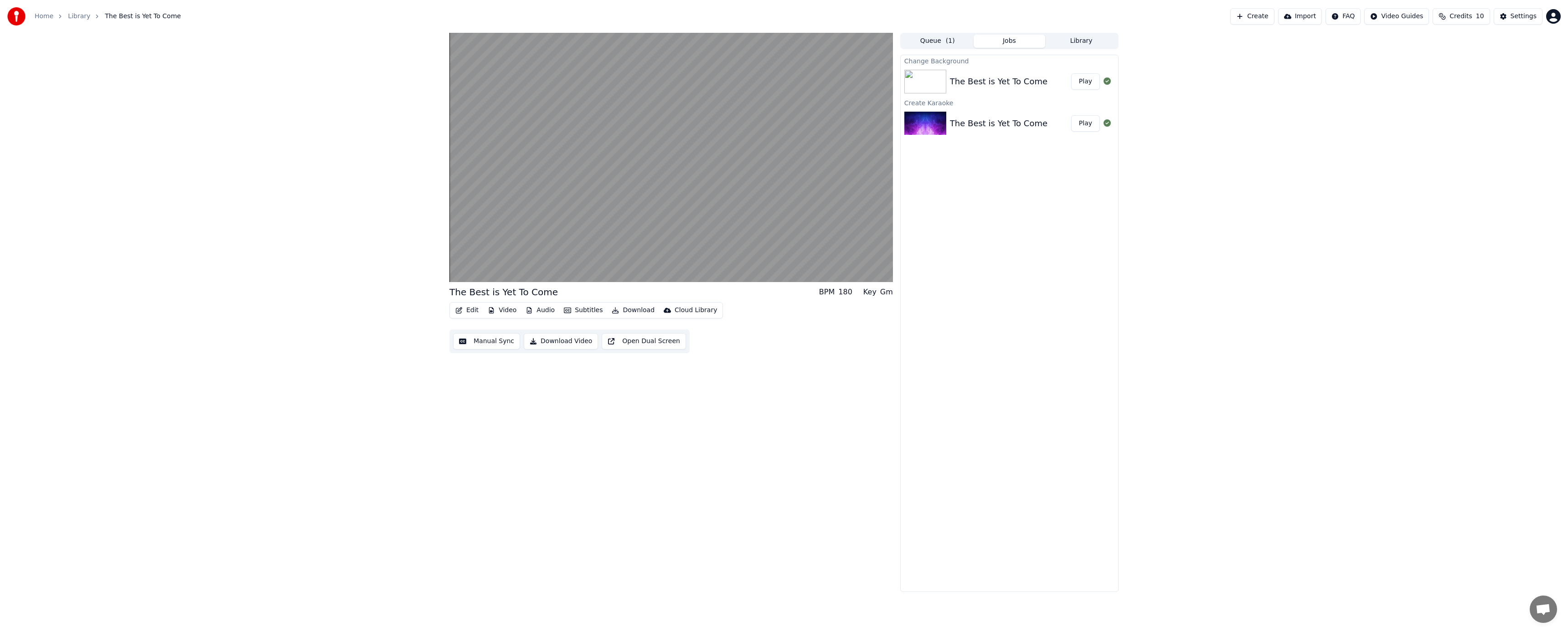
click at [576, 311] on button "Subtitles" at bounding box center [583, 310] width 46 height 13
click at [775, 344] on div "Edit Video Audio Subtitles Download Cloud Library Manual Sync Download Video Op…" at bounding box center [671, 327] width 444 height 51
click at [1021, 82] on div "The Best is Yet To Come" at bounding box center [999, 82] width 97 height 13
click at [1083, 80] on button "Play" at bounding box center [1085, 82] width 29 height 16
click at [555, 262] on span at bounding box center [671, 263] width 444 height 2
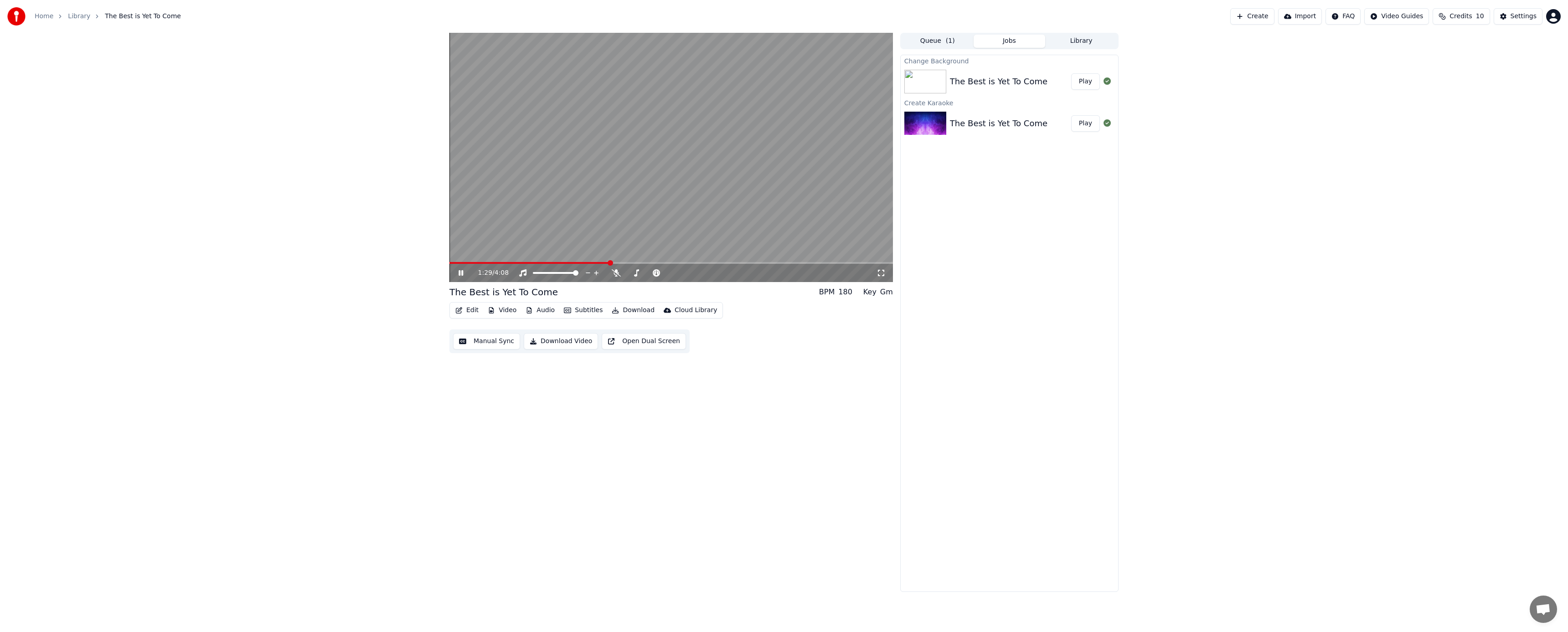
click at [1015, 117] on div "The Best is Yet To Come" at bounding box center [999, 123] width 97 height 13
click at [1086, 124] on button "Play" at bounding box center [1085, 123] width 29 height 16
click at [529, 262] on span at bounding box center [671, 263] width 444 height 2
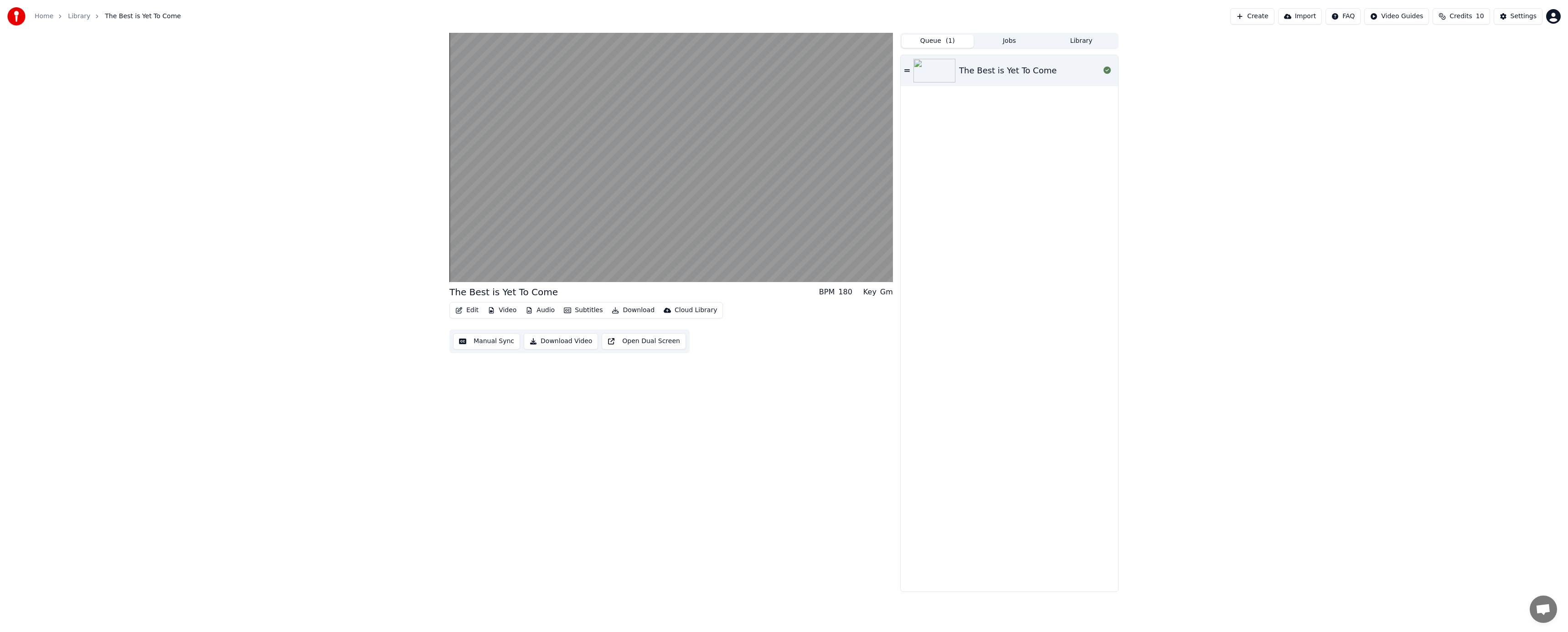
click at [933, 43] on button "Queue ( 1 )" at bounding box center [937, 41] width 72 height 13
click at [1012, 41] on button "Jobs" at bounding box center [1010, 41] width 72 height 13
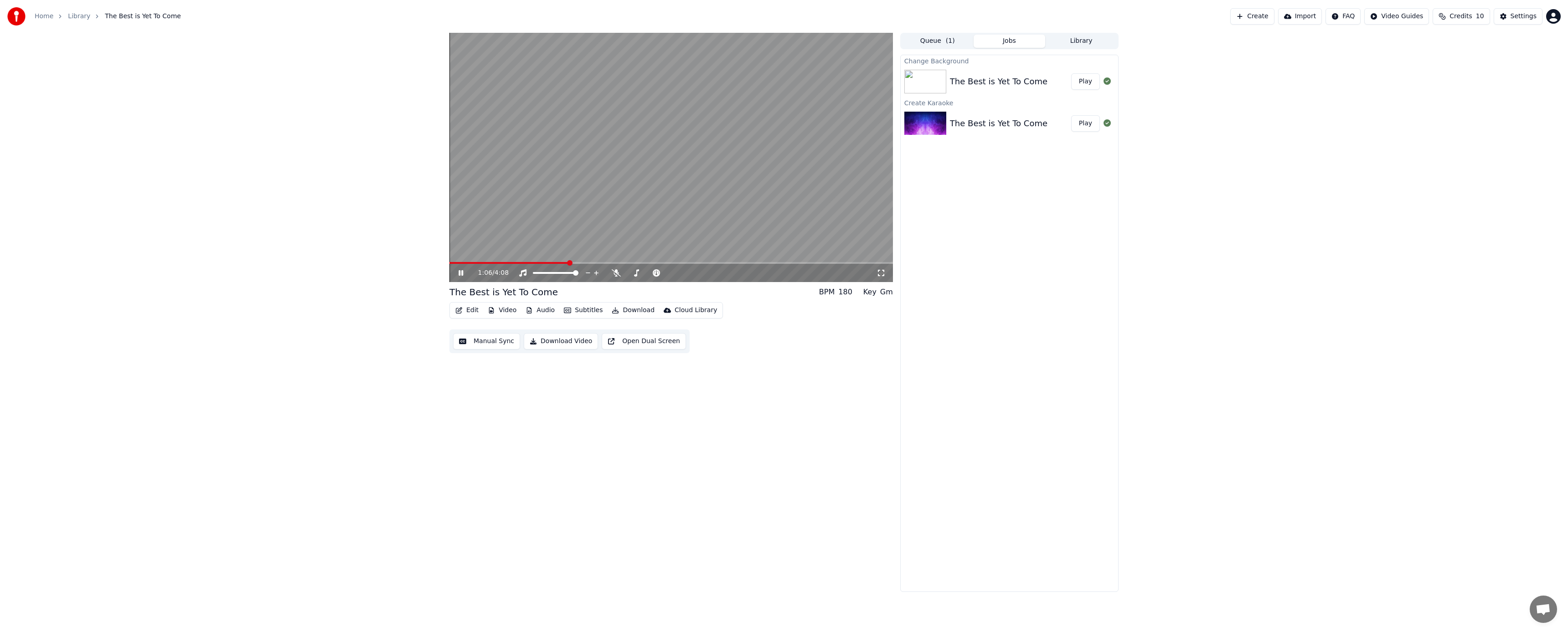
click at [647, 344] on button "Open Dual Screen" at bounding box center [643, 341] width 85 height 16
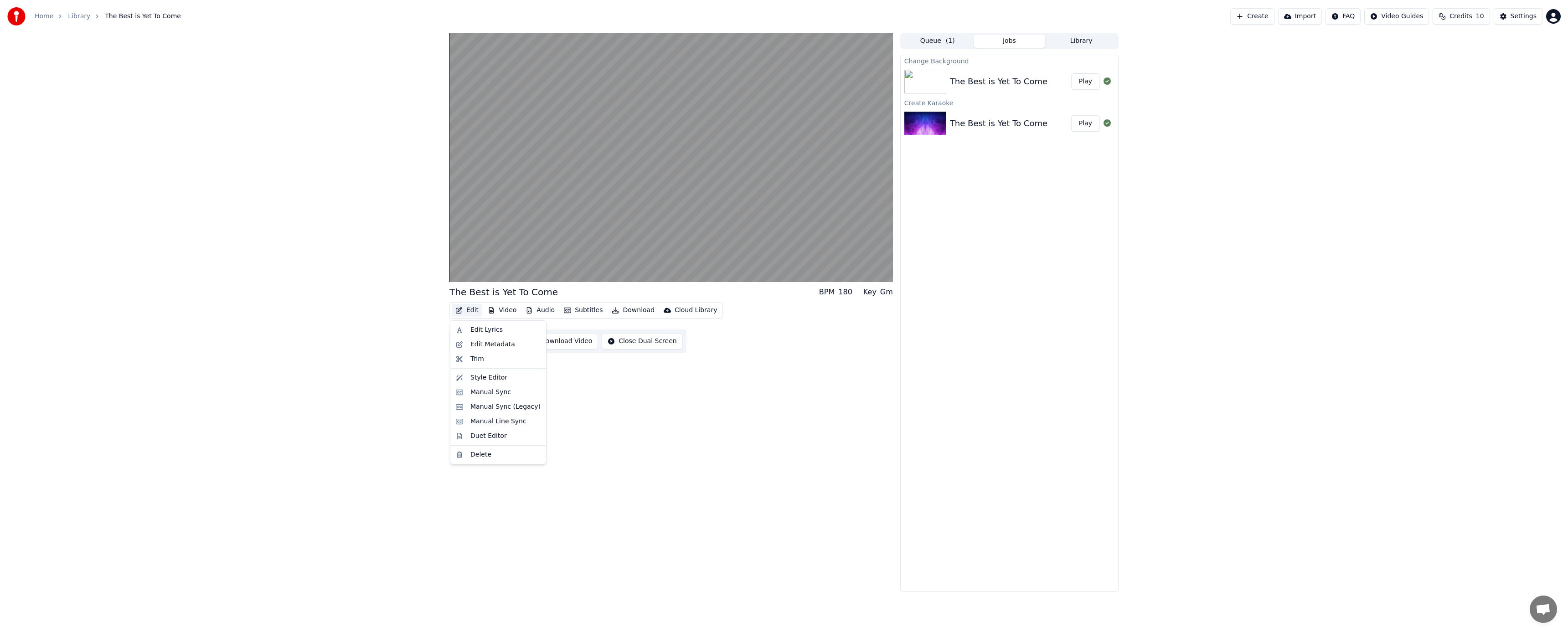
click at [471, 310] on button "Edit" at bounding box center [467, 310] width 30 height 13
click at [480, 373] on div "Style Editor" at bounding box center [489, 377] width 37 height 9
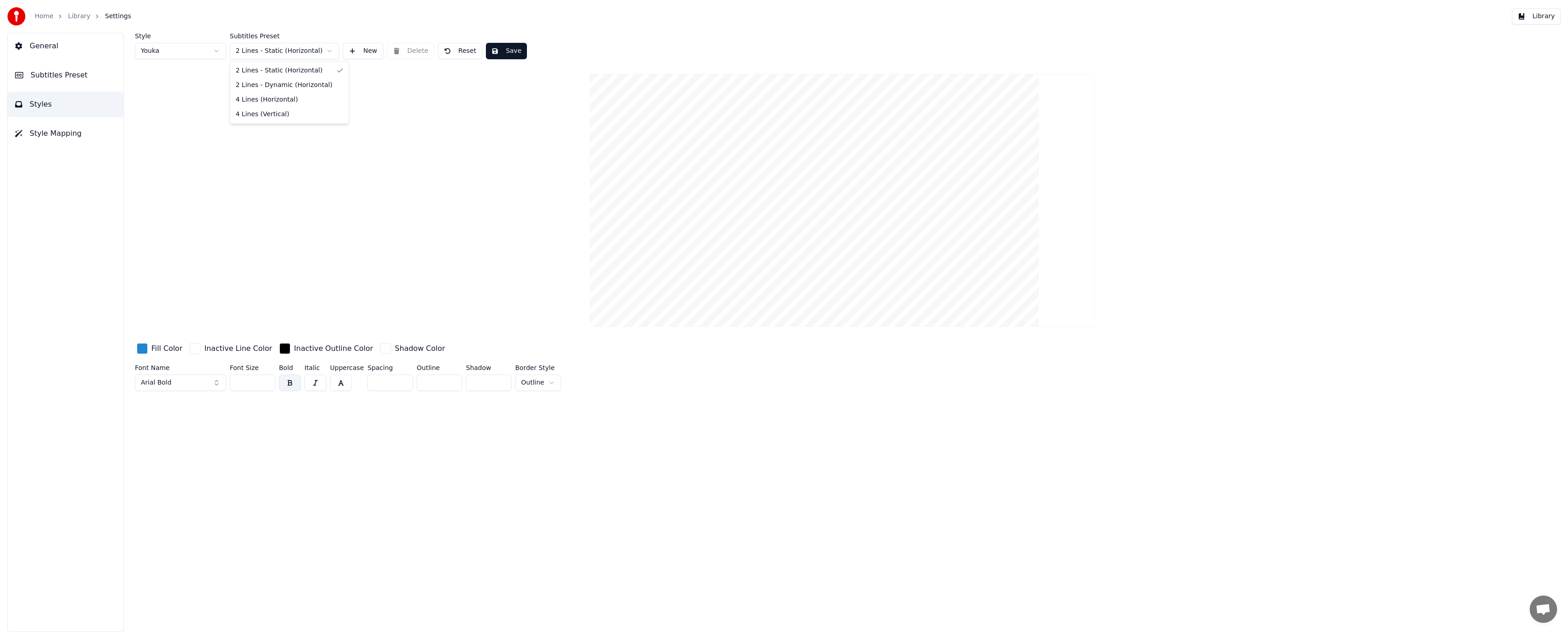
click at [331, 52] on html "Home Library Settings Library General Subtitles Preset Styles Style Mapping Sty…" at bounding box center [784, 316] width 1568 height 632
click at [91, 79] on button "Subtitles Preset" at bounding box center [66, 75] width 116 height 26
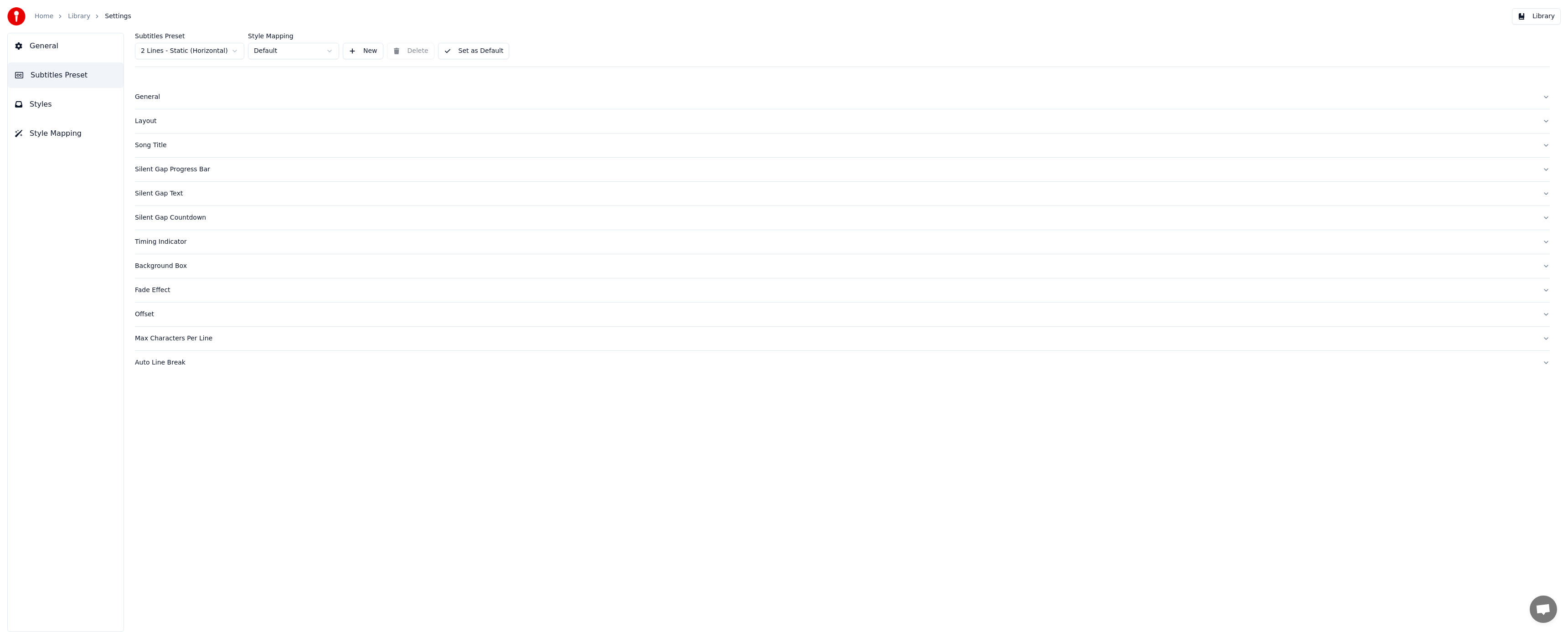
click at [257, 47] on html "Home Library Settings Library General Subtitles Preset Styles Style Mapping Sub…" at bounding box center [784, 316] width 1568 height 632
click at [244, 26] on html "Home Library Settings Library General Subtitles Preset Styles Style Mapping Sub…" at bounding box center [784, 316] width 1568 height 632
click at [213, 51] on html "Home Library Settings Library General Subtitles Preset Styles Style Mapping Sub…" at bounding box center [784, 316] width 1568 height 632
click at [60, 130] on span "Style Mapping" at bounding box center [55, 133] width 52 height 11
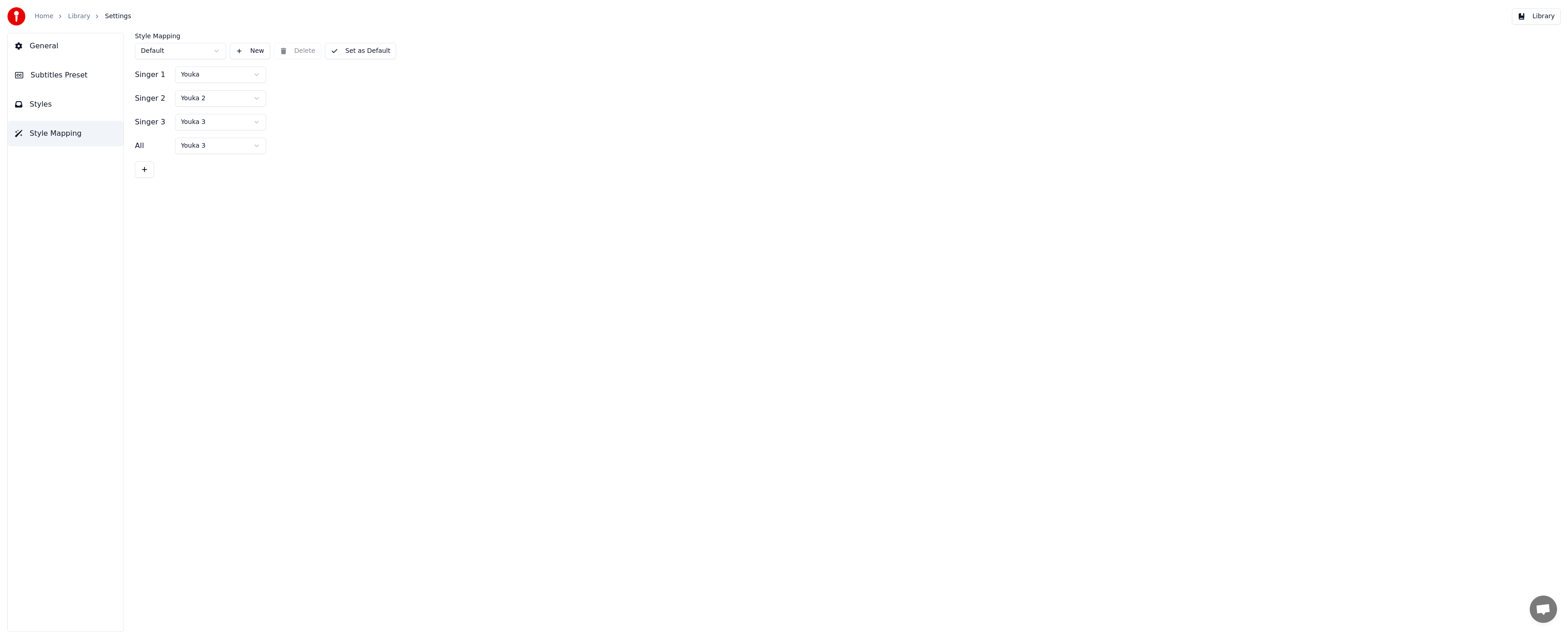
click at [54, 106] on button "Styles" at bounding box center [66, 105] width 116 height 26
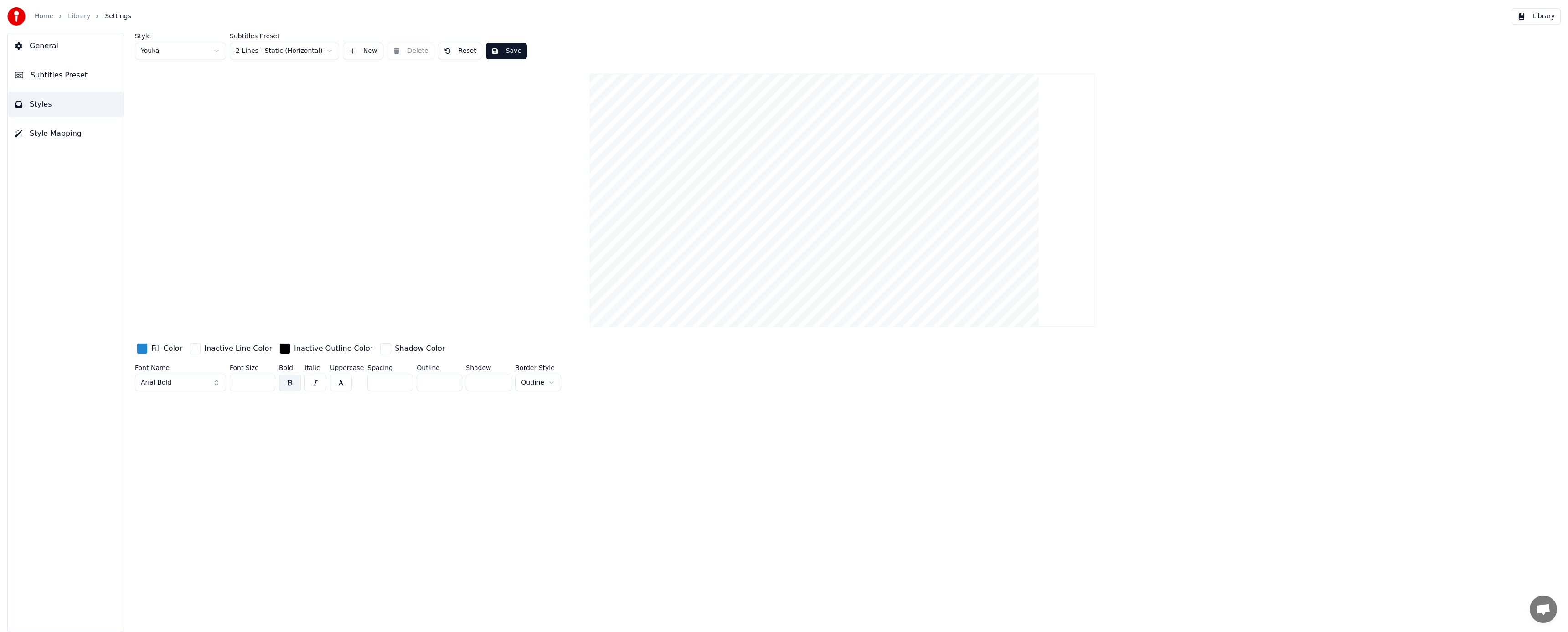
click at [87, 72] on button "Subtitles Preset" at bounding box center [66, 75] width 116 height 26
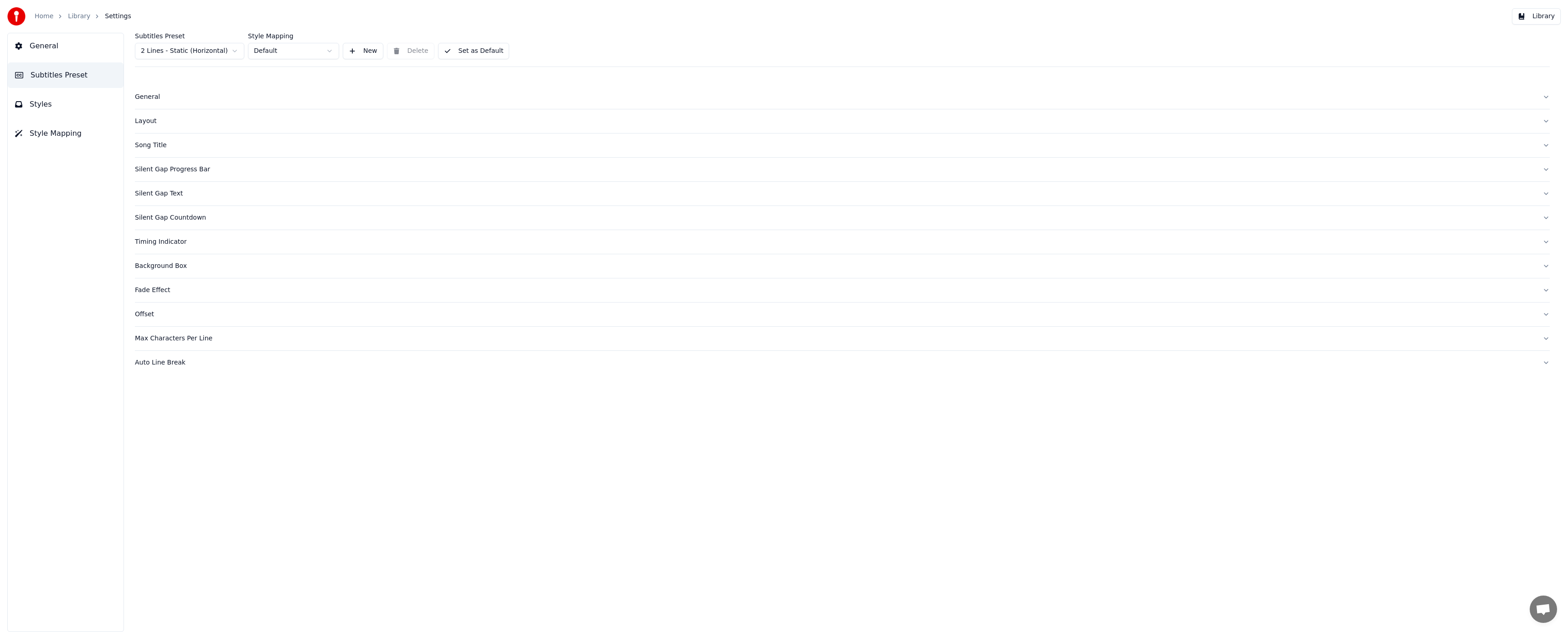
click at [53, 49] on span "General" at bounding box center [44, 46] width 29 height 11
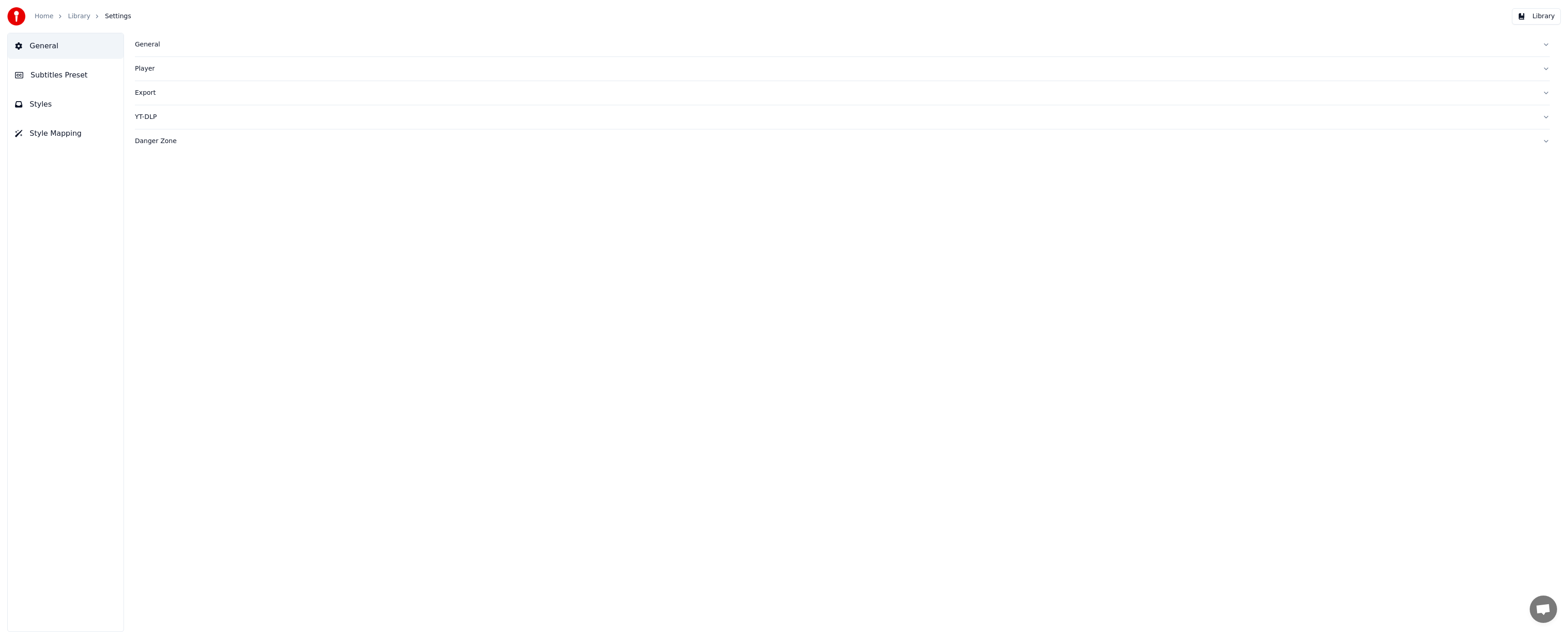
click at [153, 139] on div "Danger Zone" at bounding box center [835, 141] width 1400 height 9
click at [155, 119] on div "YT-DLP" at bounding box center [835, 117] width 1400 height 9
click at [150, 94] on div "Export" at bounding box center [835, 92] width 1400 height 9
click at [211, 204] on html "**********" at bounding box center [784, 316] width 1568 height 632
click at [253, 204] on html "**********" at bounding box center [784, 316] width 1568 height 632
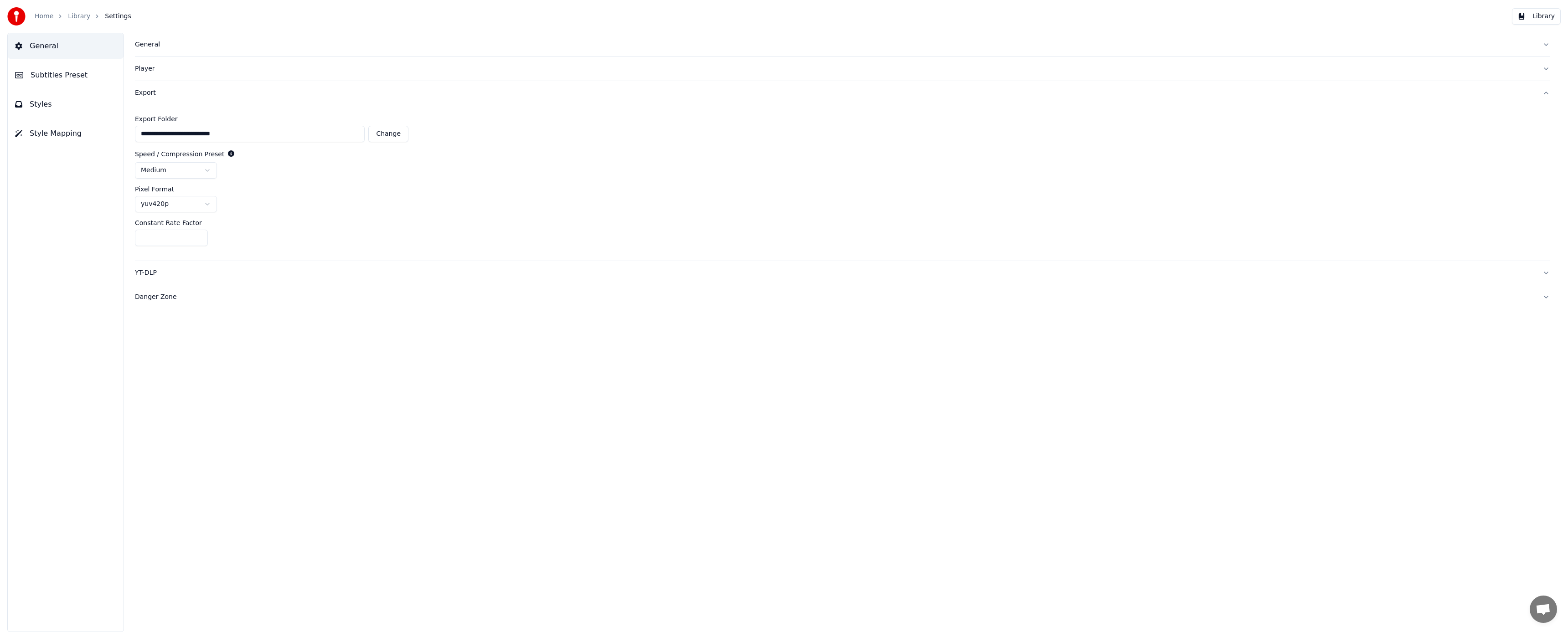
click at [154, 95] on div "Export" at bounding box center [835, 92] width 1400 height 9
click at [149, 69] on div "Player" at bounding box center [835, 69] width 1400 height 9
click at [146, 41] on div "General" at bounding box center [835, 44] width 1400 height 9
click at [206, 147] on html "**********" at bounding box center [784, 316] width 1568 height 632
click at [131, 226] on html "**********" at bounding box center [784, 316] width 1568 height 632
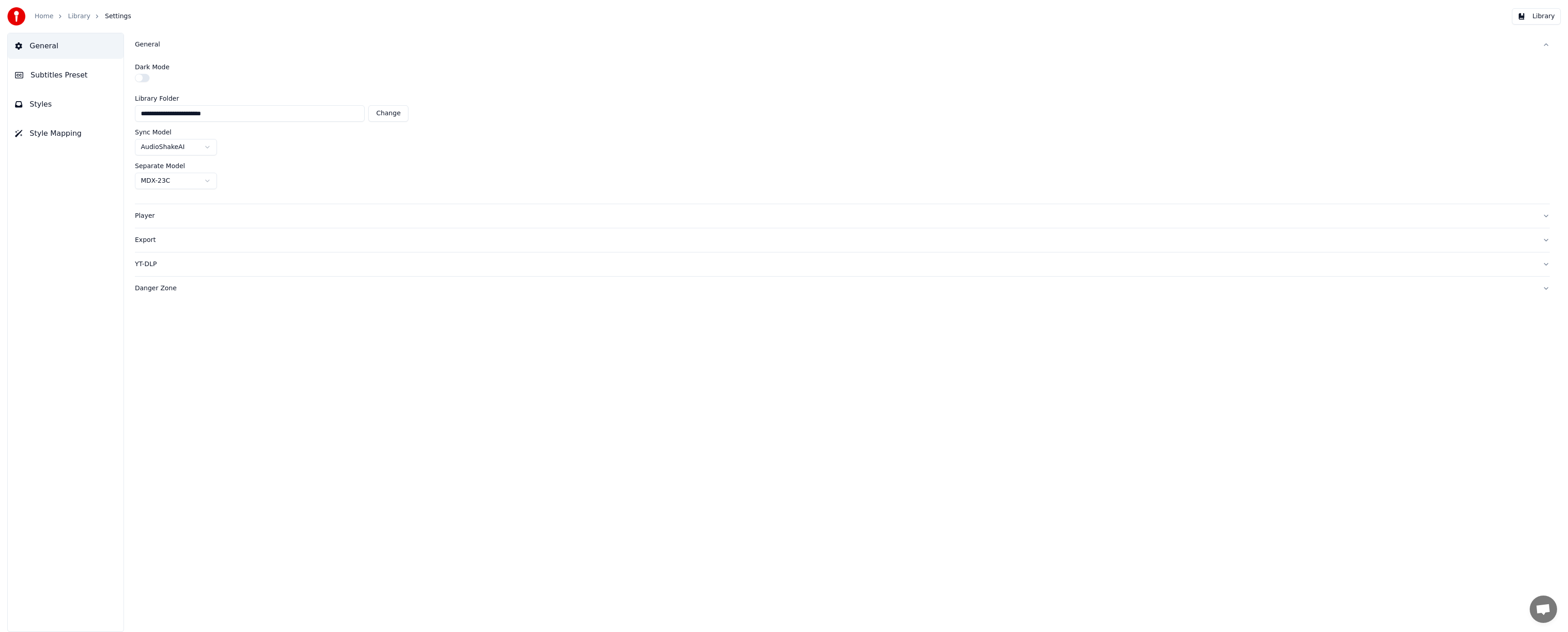
click at [208, 180] on html "**********" at bounding box center [784, 316] width 1568 height 632
click at [103, 189] on html "**********" at bounding box center [784, 316] width 1568 height 632
click at [70, 81] on button "Subtitles Preset" at bounding box center [66, 75] width 116 height 26
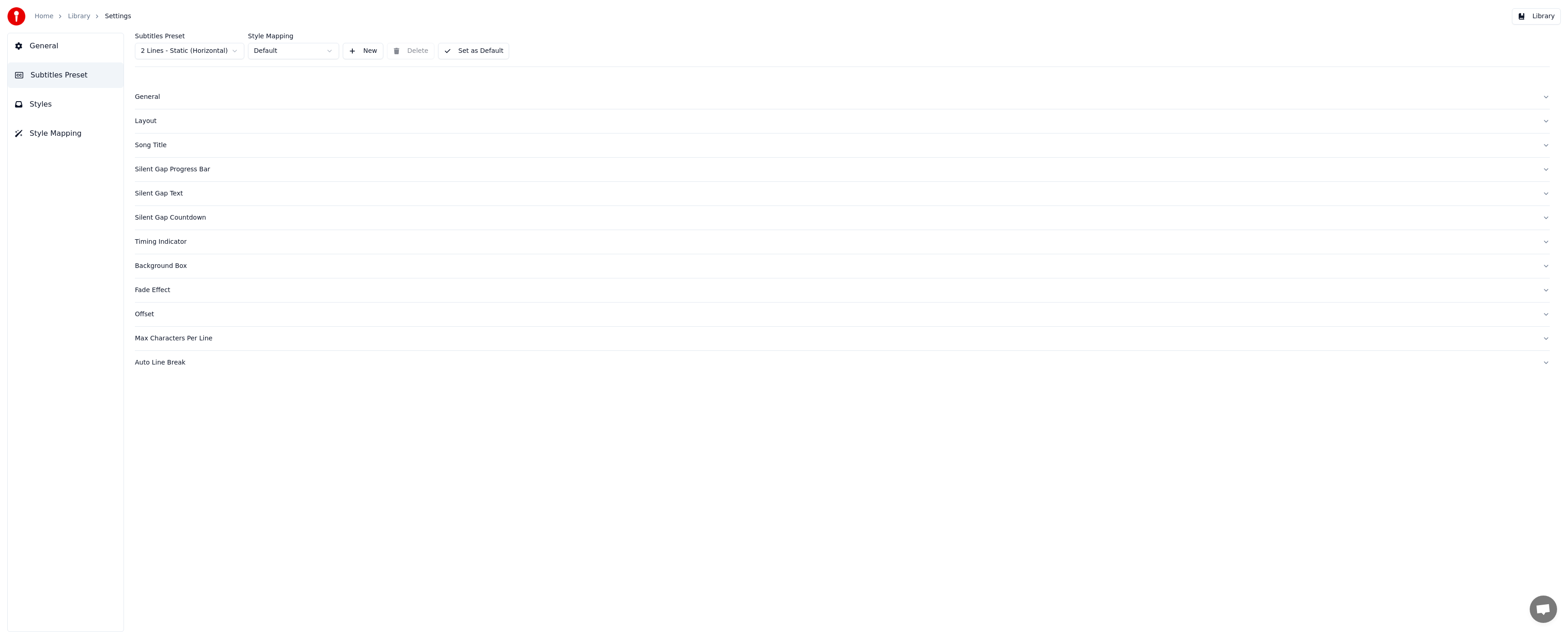
click at [43, 17] on link "Home" at bounding box center [44, 16] width 19 height 9
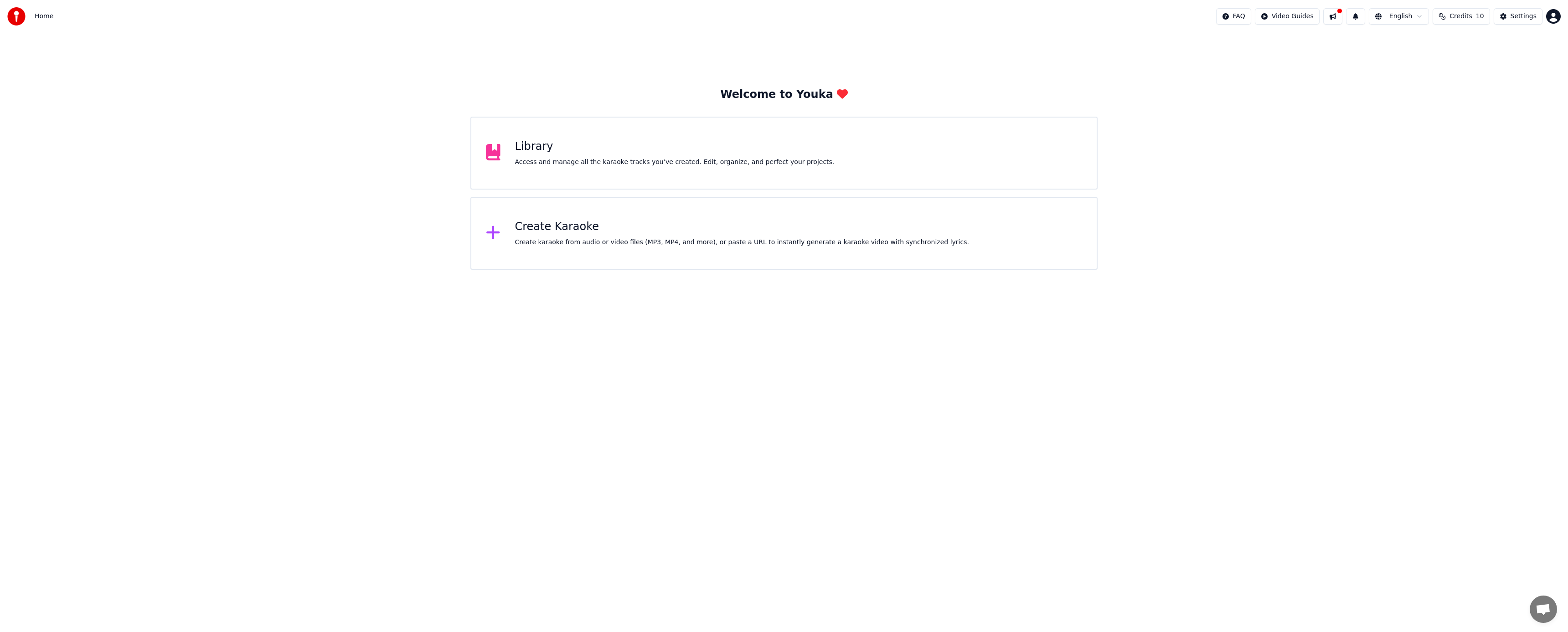
click at [679, 170] on div "Library Access and manage all the karaoke tracks you’ve created. Edit, organize…" at bounding box center [784, 153] width 627 height 73
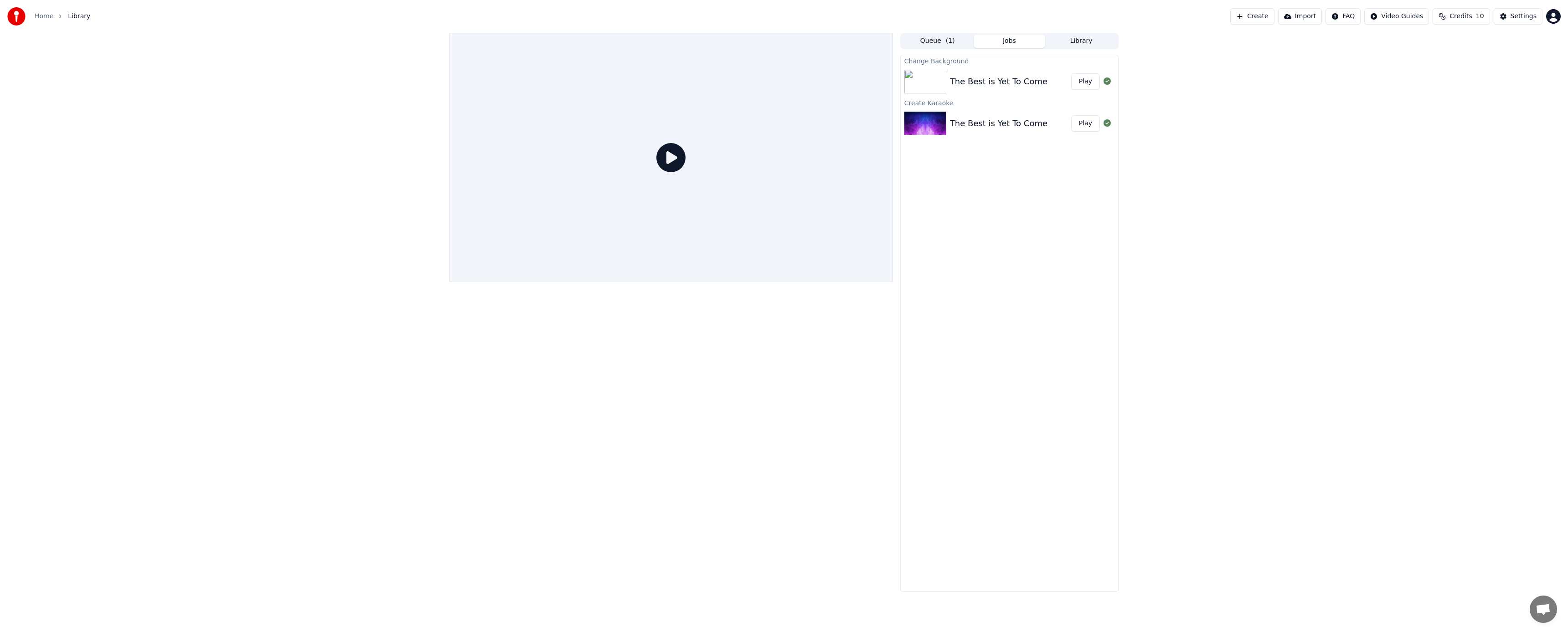
click at [1080, 123] on button "Play" at bounding box center [1085, 123] width 29 height 16
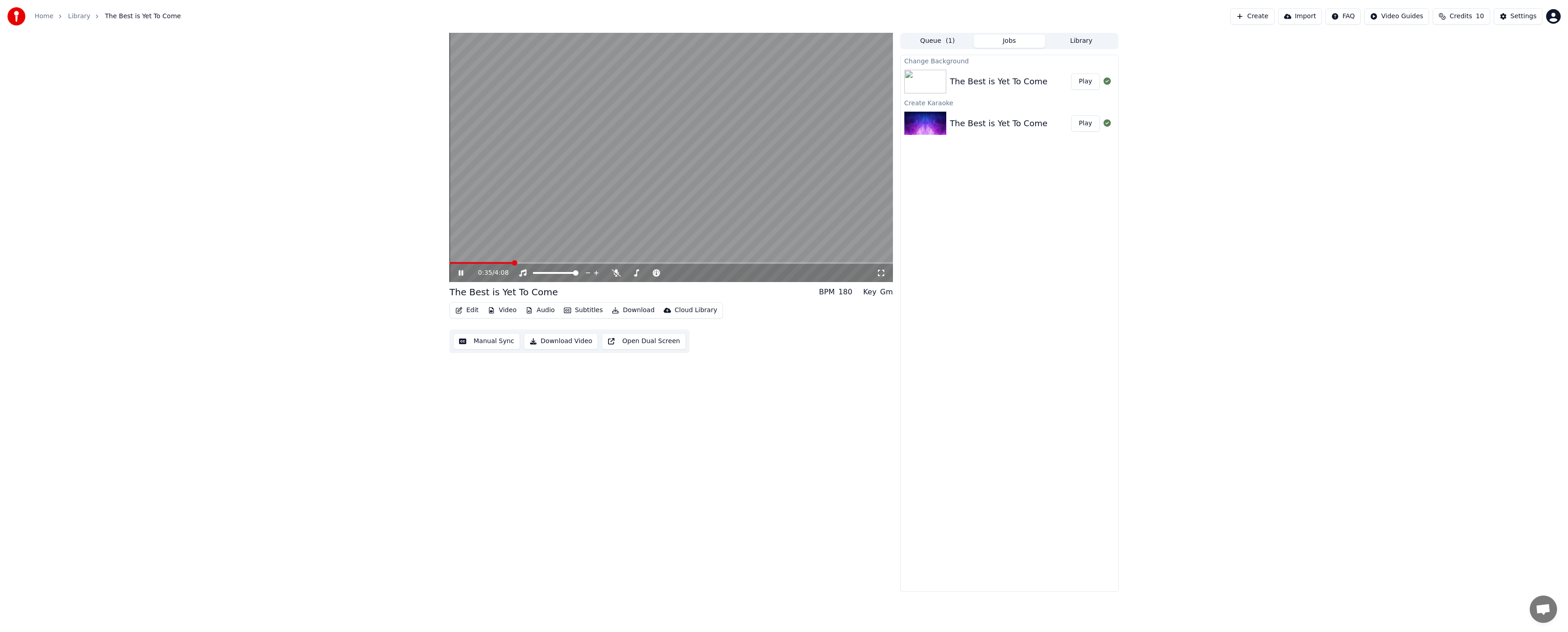
click at [460, 273] on icon at bounding box center [460, 273] width 4 height 5
click at [380, 237] on div "0:35 / 4:08 The Best is Yet To Come BPM 180 Key Gm Edit Video Audio Subtitles D…" at bounding box center [784, 312] width 1568 height 559
click at [1063, 81] on div "The Best is Yet To Come" at bounding box center [1010, 82] width 121 height 13
drag, startPoint x: 1059, startPoint y: 81, endPoint x: 1055, endPoint y: 179, distance: 98.1
click at [1055, 179] on div "Change Background The Best is Yet To Come Play Create Karaoke The Best is Yet T…" at bounding box center [1009, 323] width 219 height 537
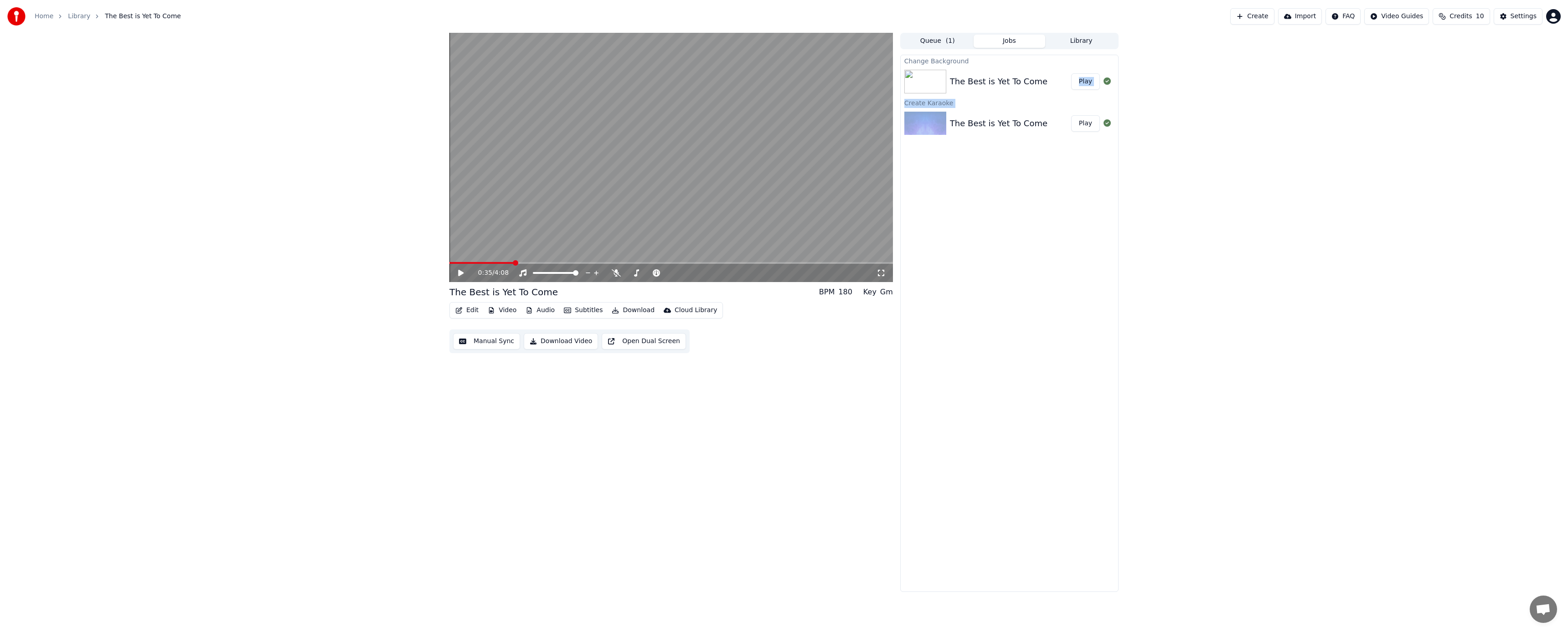
click at [1027, 79] on div "The Best is Yet To Come" at bounding box center [999, 82] width 97 height 13
click at [1079, 37] on button "Library" at bounding box center [1081, 41] width 72 height 13
click at [937, 44] on button "Queue ( 1 )" at bounding box center [937, 41] width 72 height 13
click at [949, 75] on img at bounding box center [934, 71] width 42 height 24
click at [647, 265] on div "0:02 / 4:08" at bounding box center [671, 273] width 444 height 18
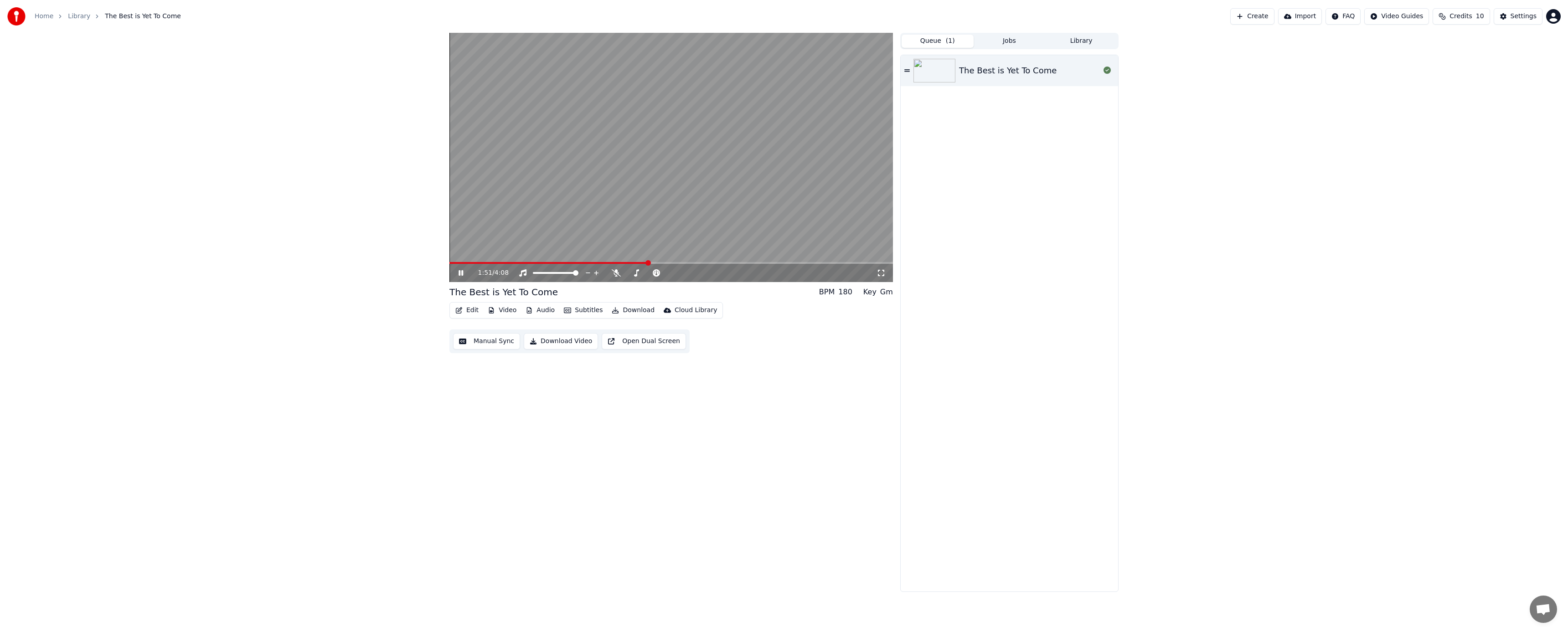
click at [648, 263] on span at bounding box center [671, 263] width 444 height 2
click at [618, 272] on icon at bounding box center [616, 273] width 9 height 7
click at [1059, 66] on div "The Best is Yet To Come" at bounding box center [1029, 71] width 141 height 13
click at [496, 386] on div "2:18 / 4:08 The Best is Yet To Come BPM 180 Key Gm Edit Video Audio Subtitles D…" at bounding box center [671, 312] width 444 height 559
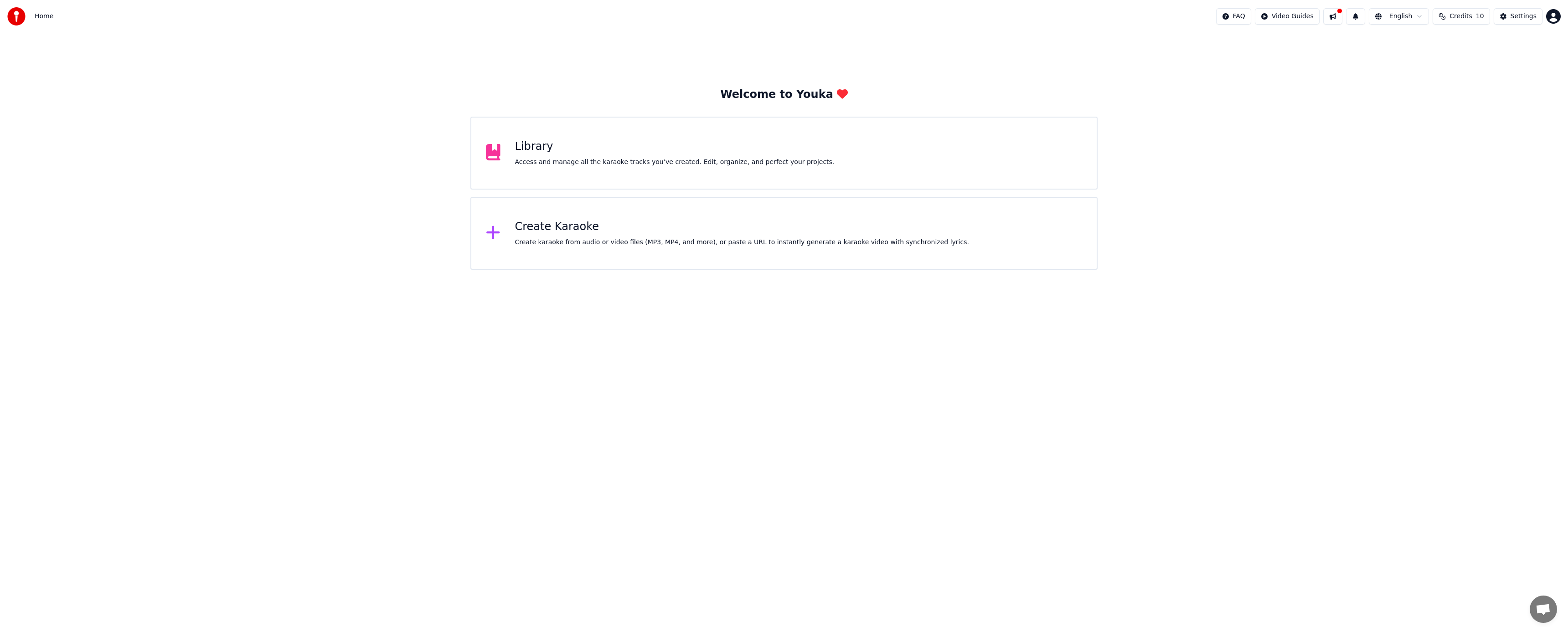
click at [676, 166] on div "Access and manage all the karaoke tracks you’ve created. Edit, organize, and pe…" at bounding box center [674, 162] width 320 height 9
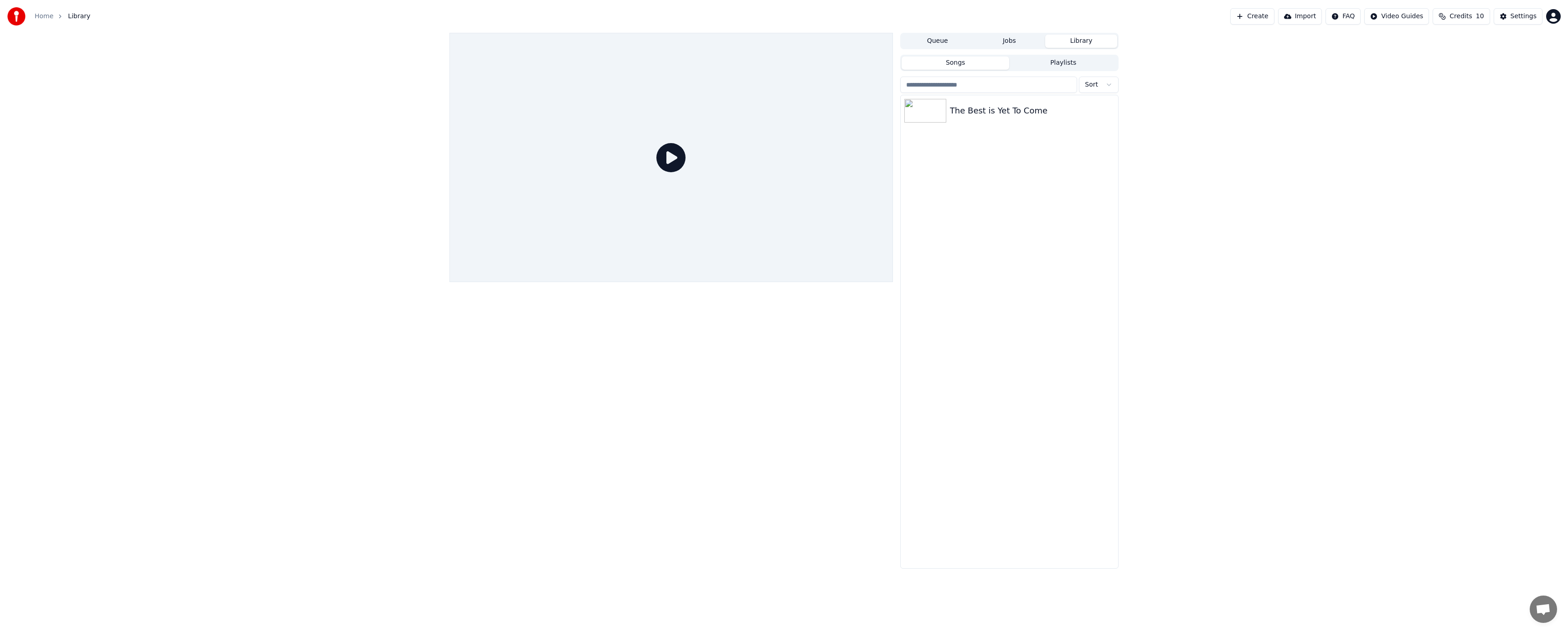
click at [934, 40] on button "Queue" at bounding box center [937, 41] width 72 height 13
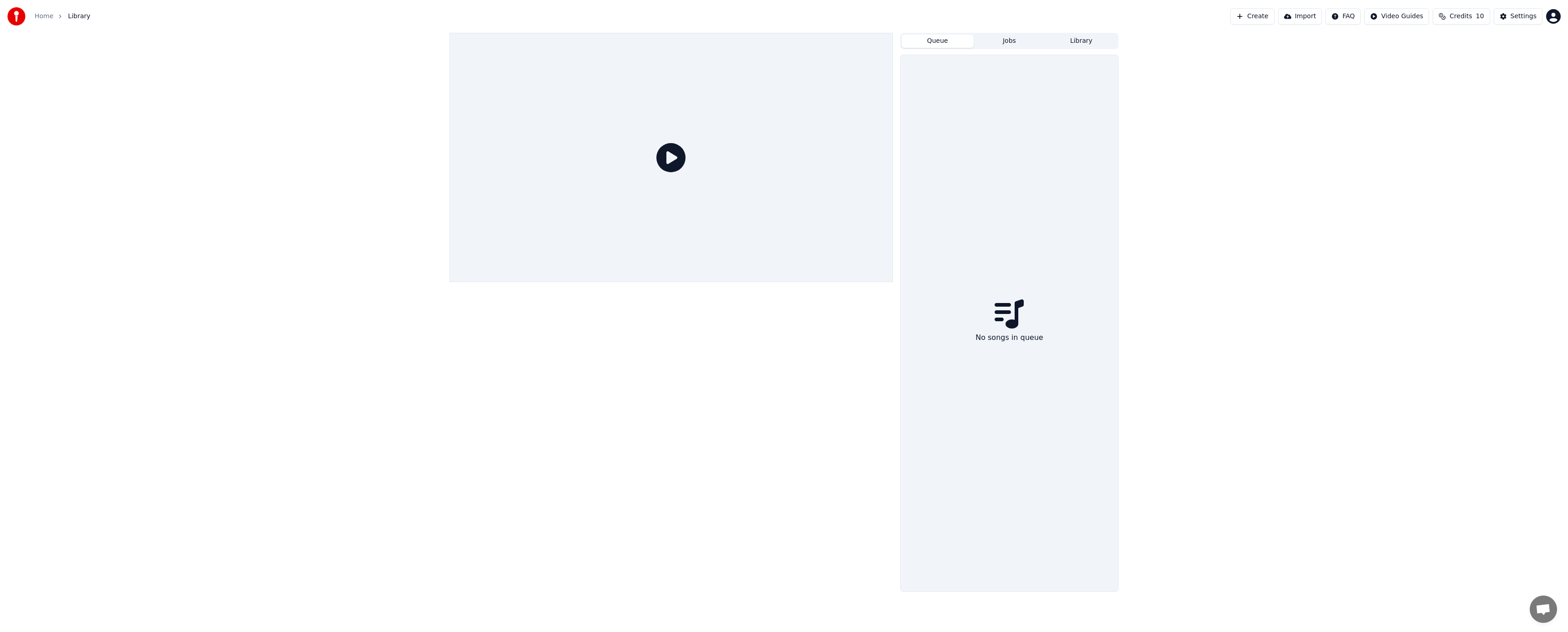
click at [1003, 40] on button "Jobs" at bounding box center [1010, 41] width 72 height 13
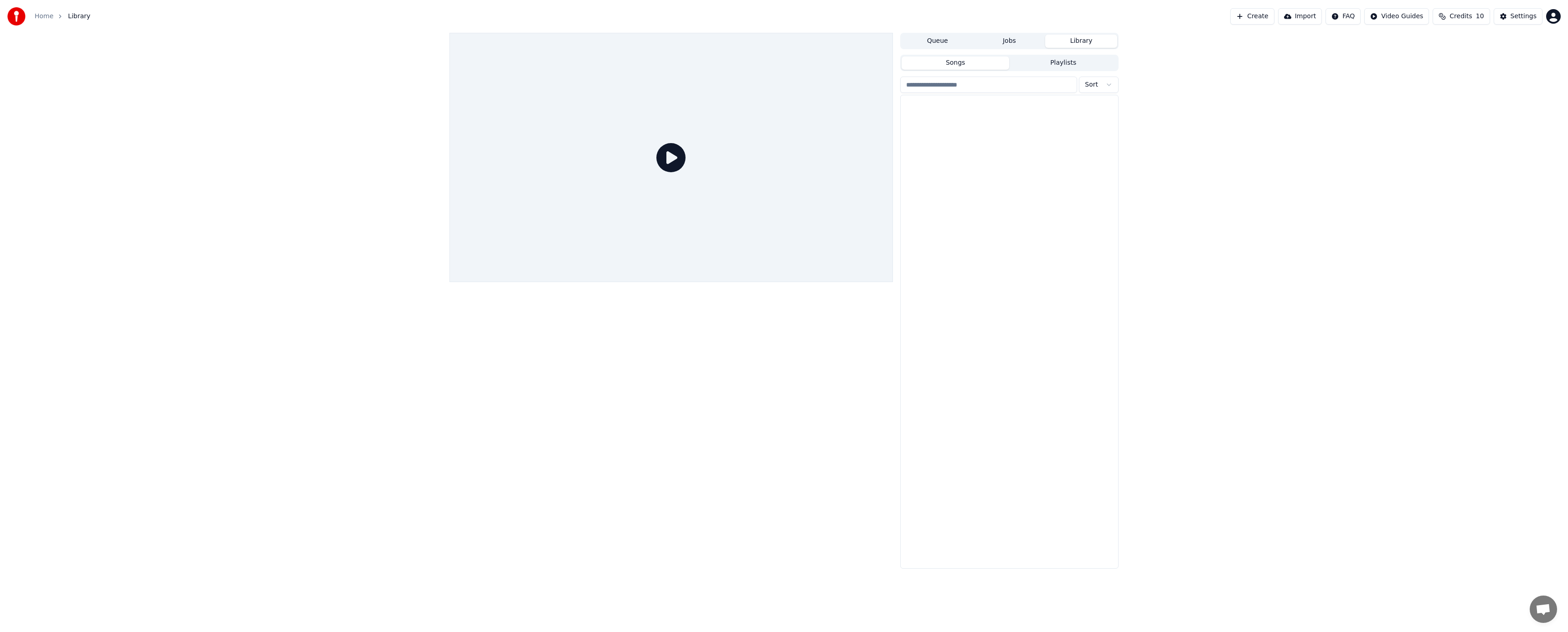
click at [1067, 41] on button "Library" at bounding box center [1081, 41] width 72 height 13
click at [978, 113] on div "The Best is Yet To Come" at bounding box center [1027, 110] width 155 height 13
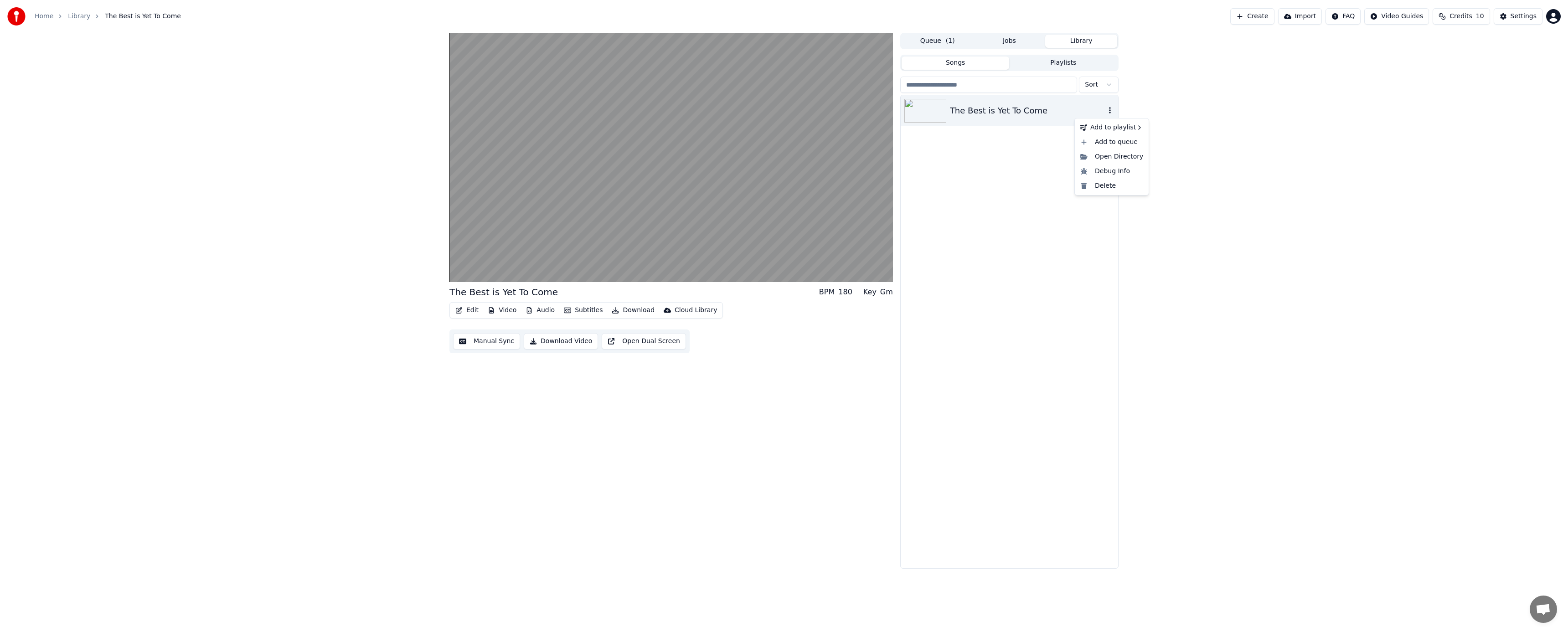
click at [1110, 110] on icon "button" at bounding box center [1110, 110] width 2 height 6
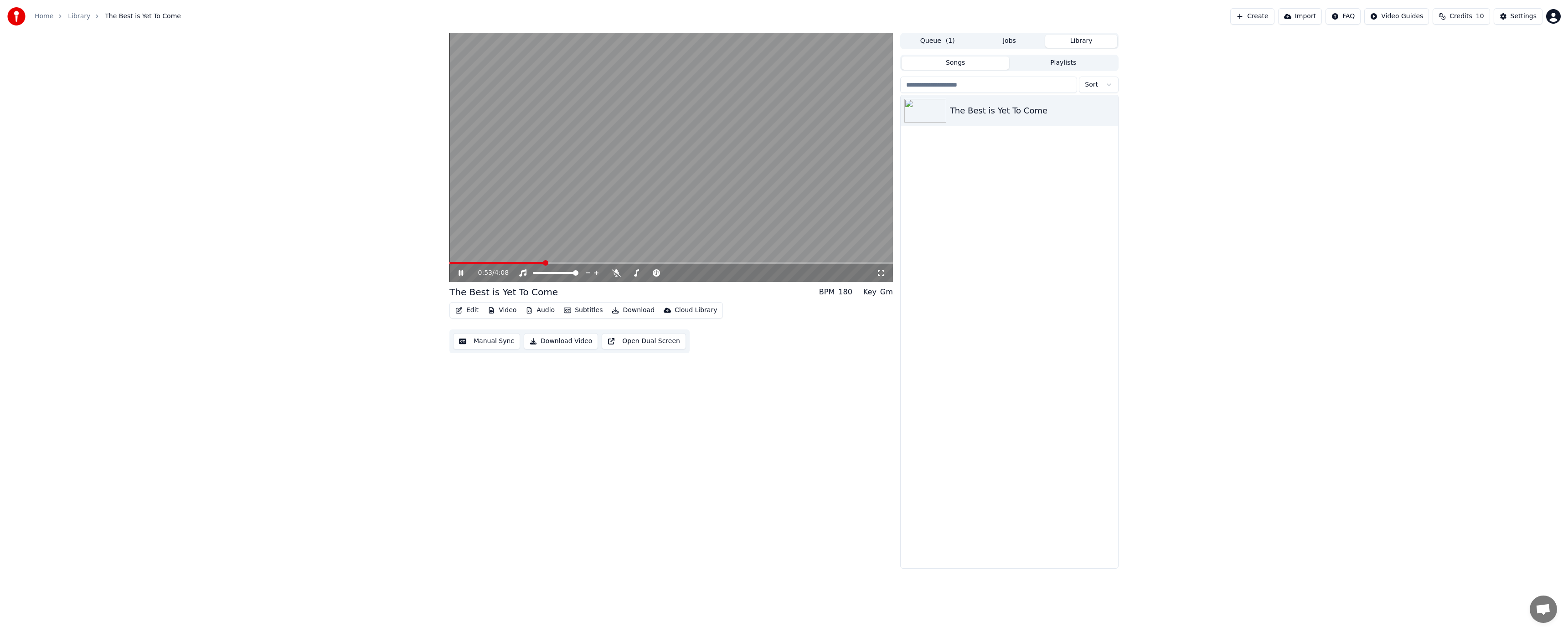
click at [544, 262] on span at bounding box center [671, 263] width 444 height 2
drag, startPoint x: 1015, startPoint y: 167, endPoint x: 1071, endPoint y: 133, distance: 65.5
click at [1027, 159] on div "The Best is Yet To Come" at bounding box center [1009, 332] width 217 height 473
click at [1110, 109] on icon "button" at bounding box center [1110, 110] width 9 height 7
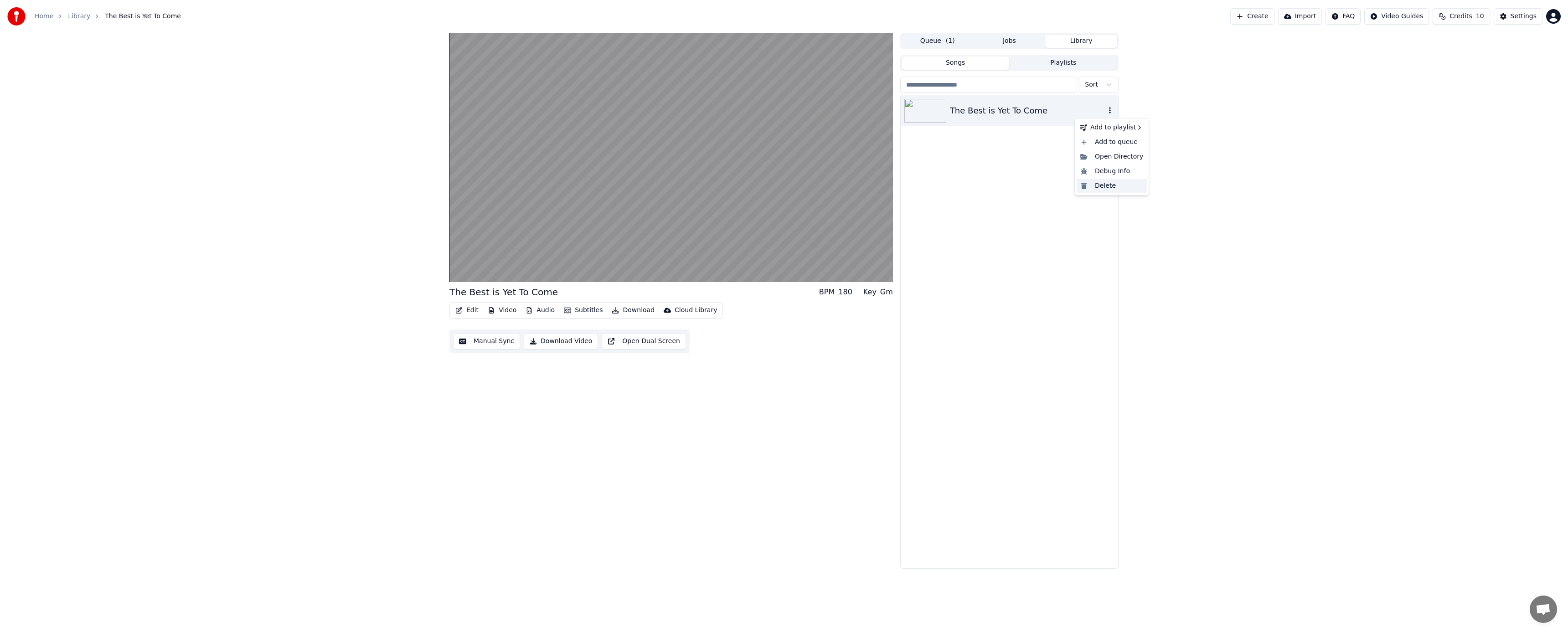
click at [1102, 184] on div "Delete" at bounding box center [1111, 186] width 70 height 15
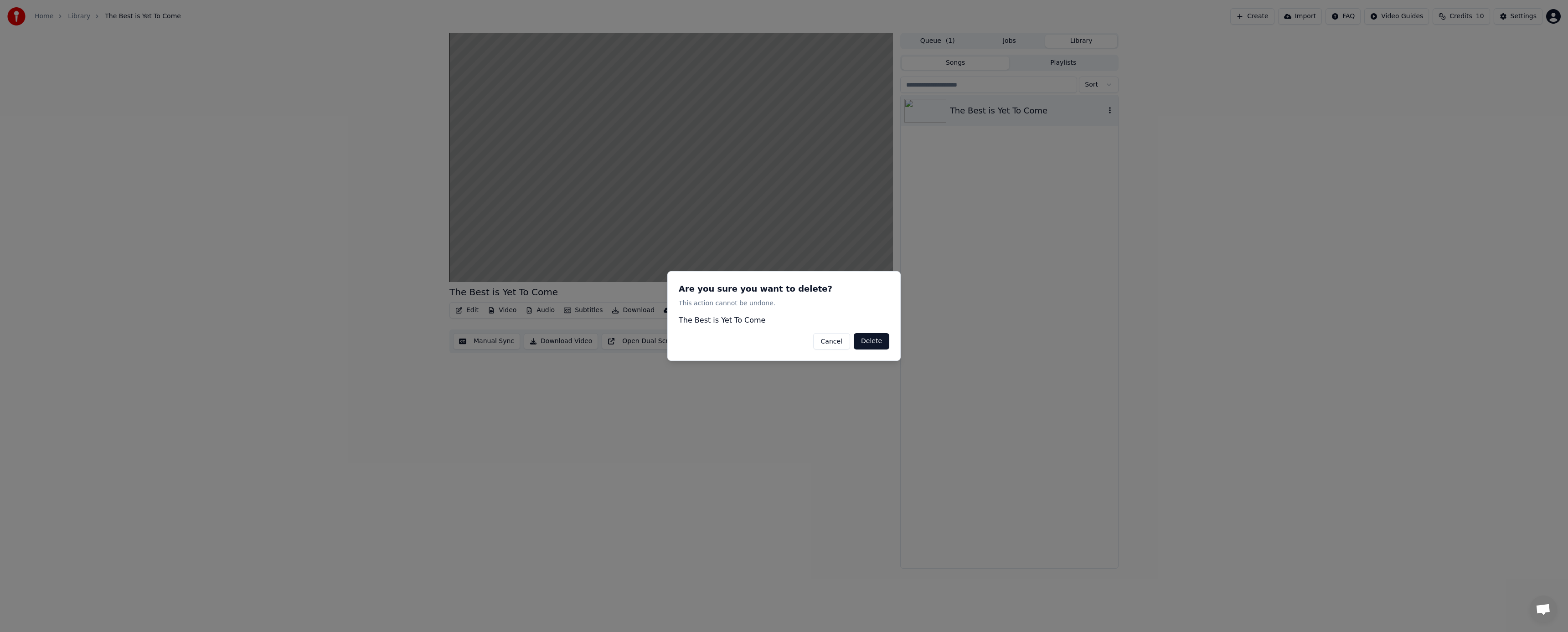
click at [873, 342] on button "Delete" at bounding box center [872, 341] width 35 height 16
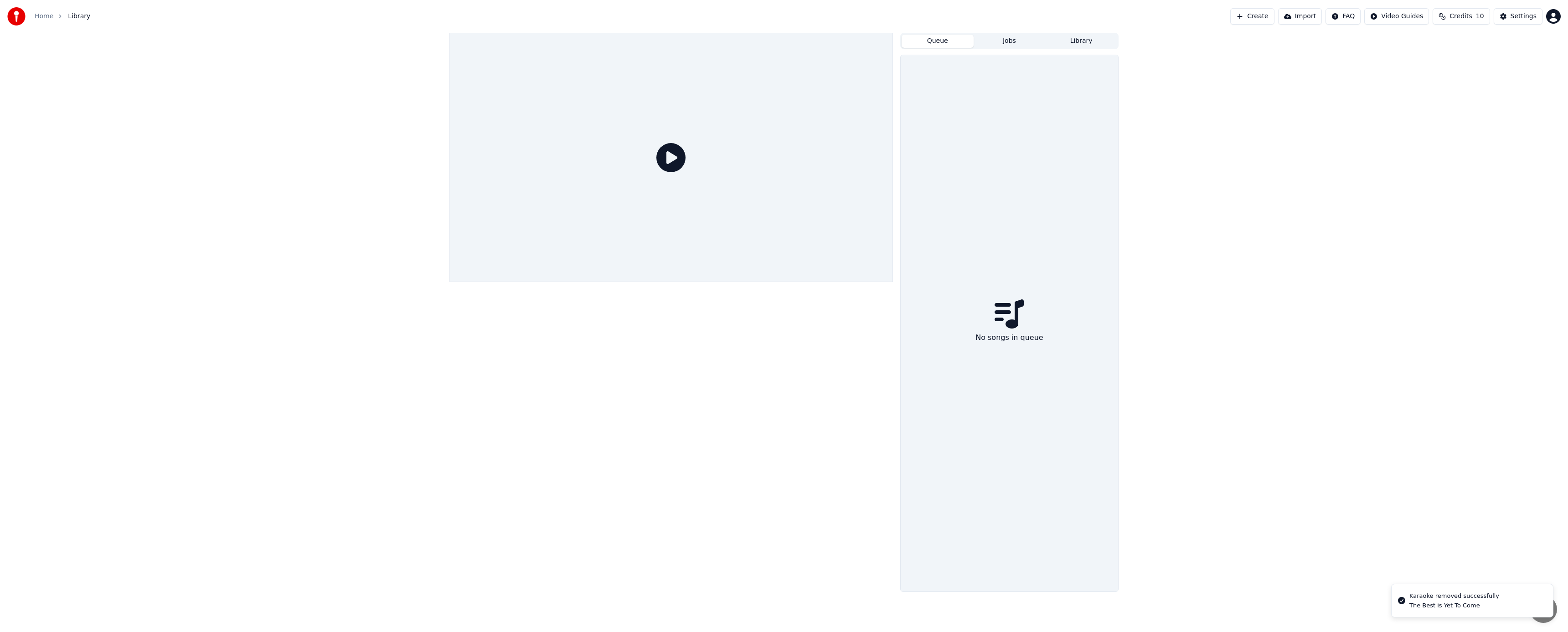
click at [939, 44] on button "Queue" at bounding box center [937, 41] width 72 height 13
click at [682, 148] on icon at bounding box center [671, 158] width 29 height 29
click at [778, 257] on div at bounding box center [671, 158] width 444 height 249
click at [843, 237] on div at bounding box center [671, 158] width 444 height 249
drag, startPoint x: 1035, startPoint y: 229, endPoint x: 1021, endPoint y: 227, distance: 14.1
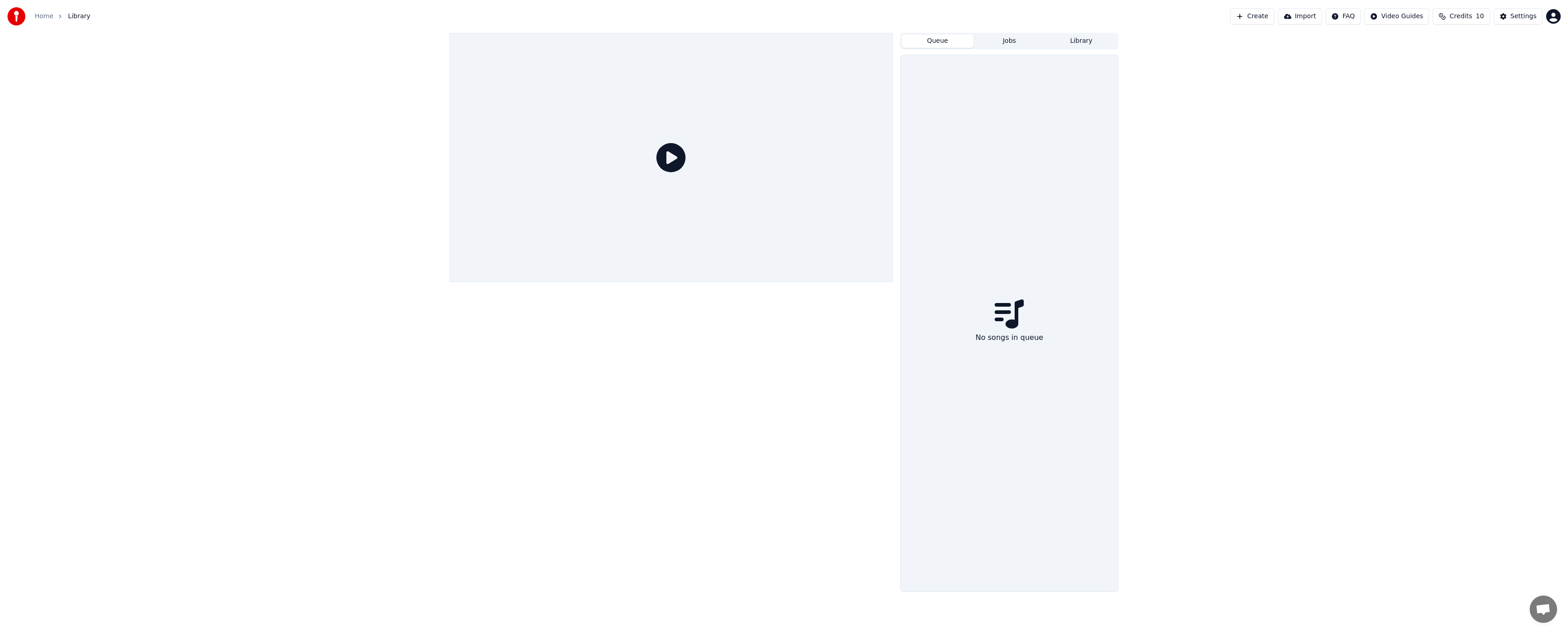
click at [1034, 229] on div "No songs in queue" at bounding box center [1009, 323] width 217 height 536
click at [1307, 18] on button "Import" at bounding box center [1300, 16] width 44 height 16
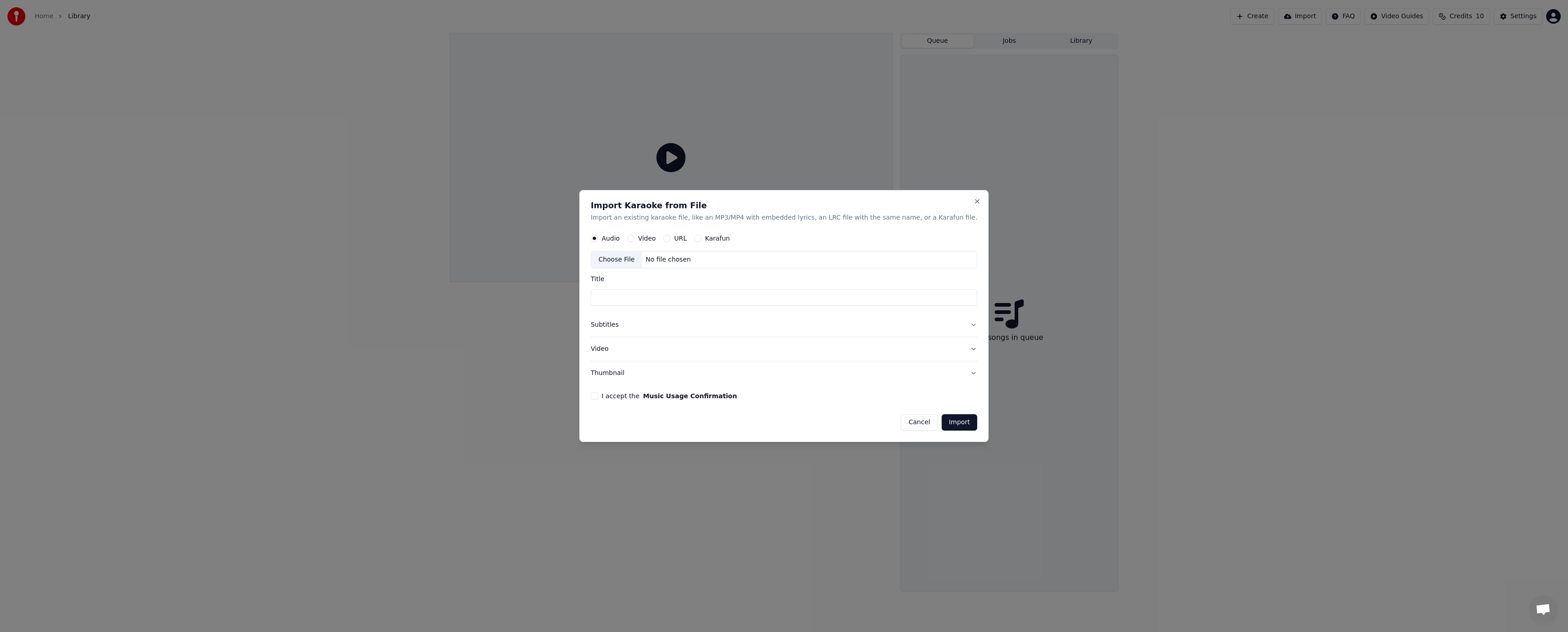
click at [635, 259] on div "Choose File" at bounding box center [617, 260] width 51 height 16
click at [634, 259] on div "Choose File" at bounding box center [617, 260] width 51 height 16
type input "**********"
click at [626, 324] on button "Subtitles" at bounding box center [783, 325] width 387 height 24
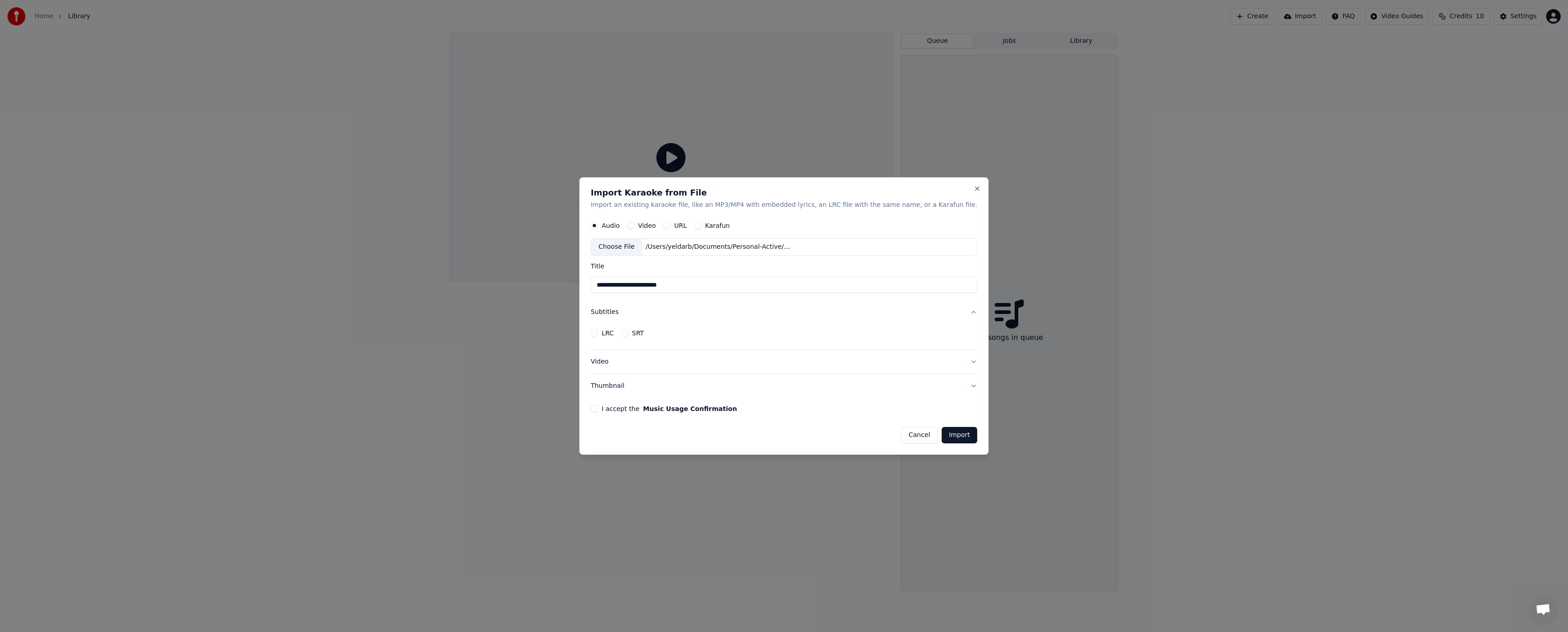
click at [628, 314] on button "Subtitles" at bounding box center [783, 312] width 387 height 24
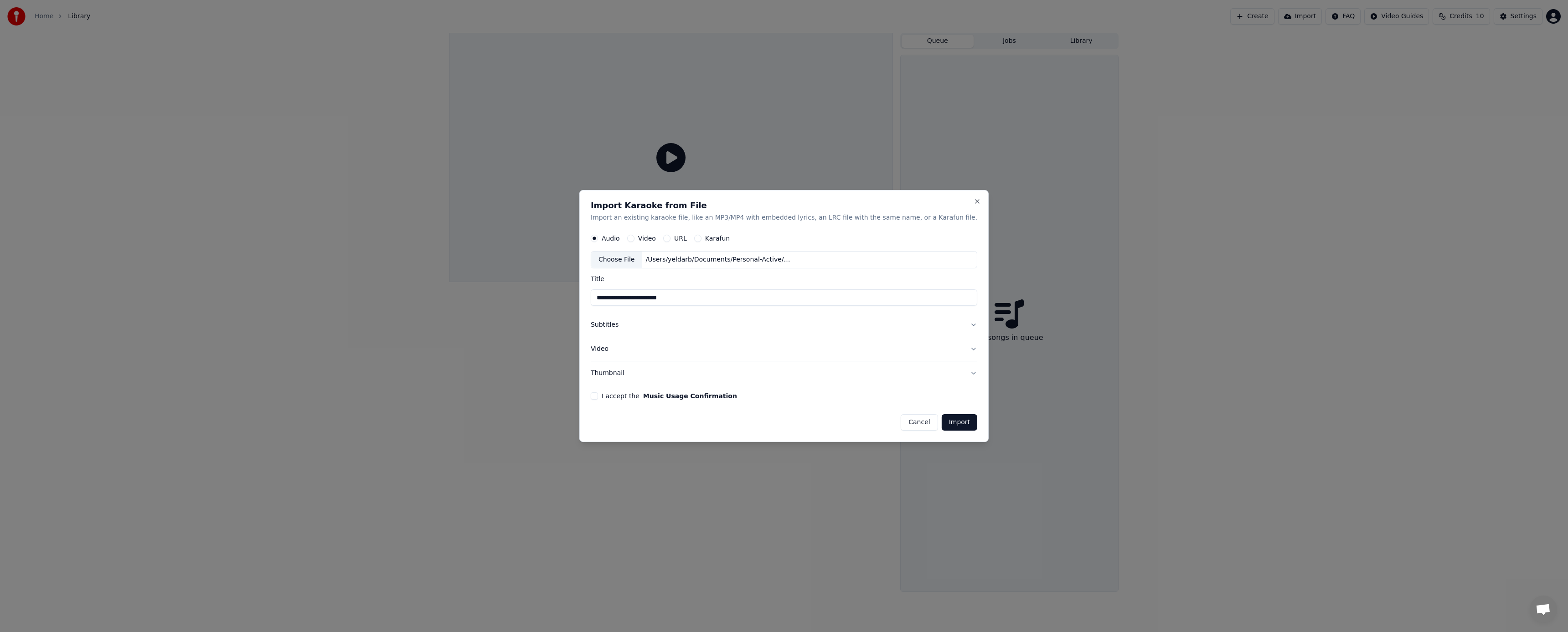
click at [959, 324] on button "Subtitles" at bounding box center [783, 325] width 387 height 24
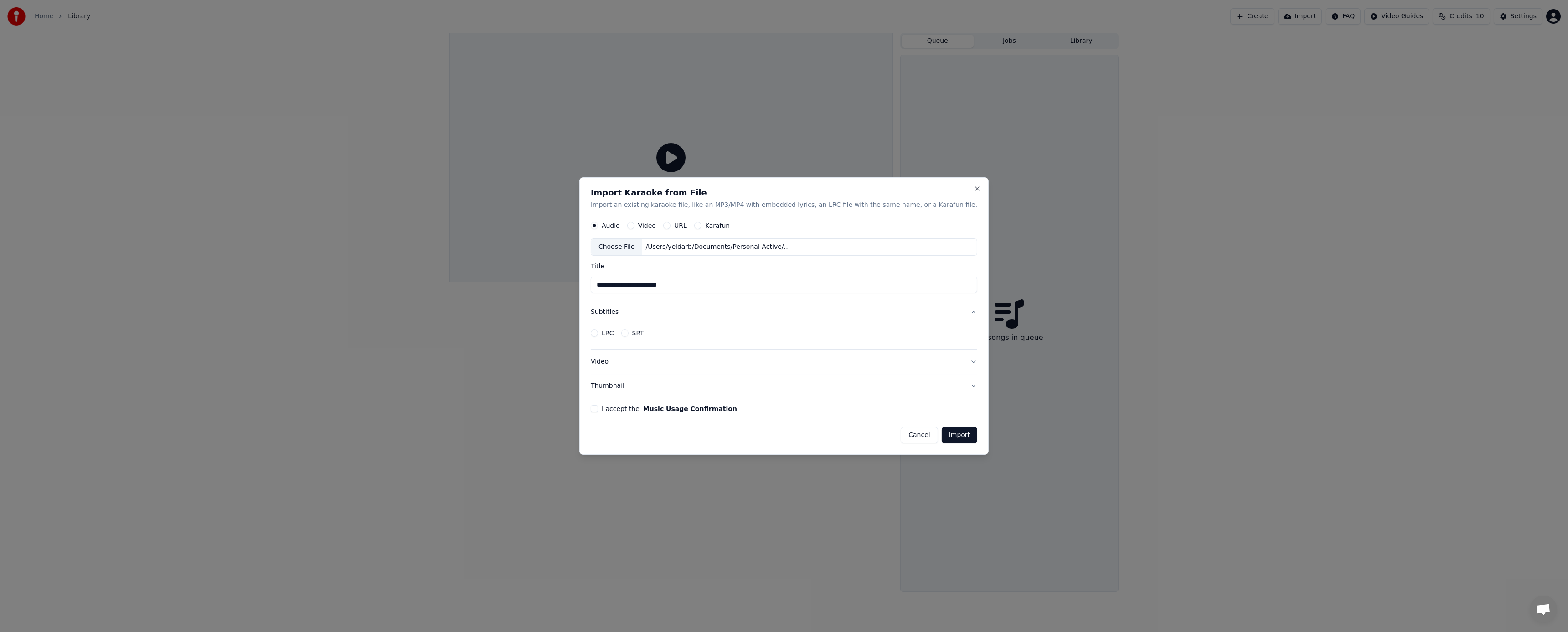
click at [598, 409] on button "I accept the Music Usage Confirmation" at bounding box center [594, 409] width 7 height 7
click at [943, 437] on button "Import" at bounding box center [959, 435] width 35 height 16
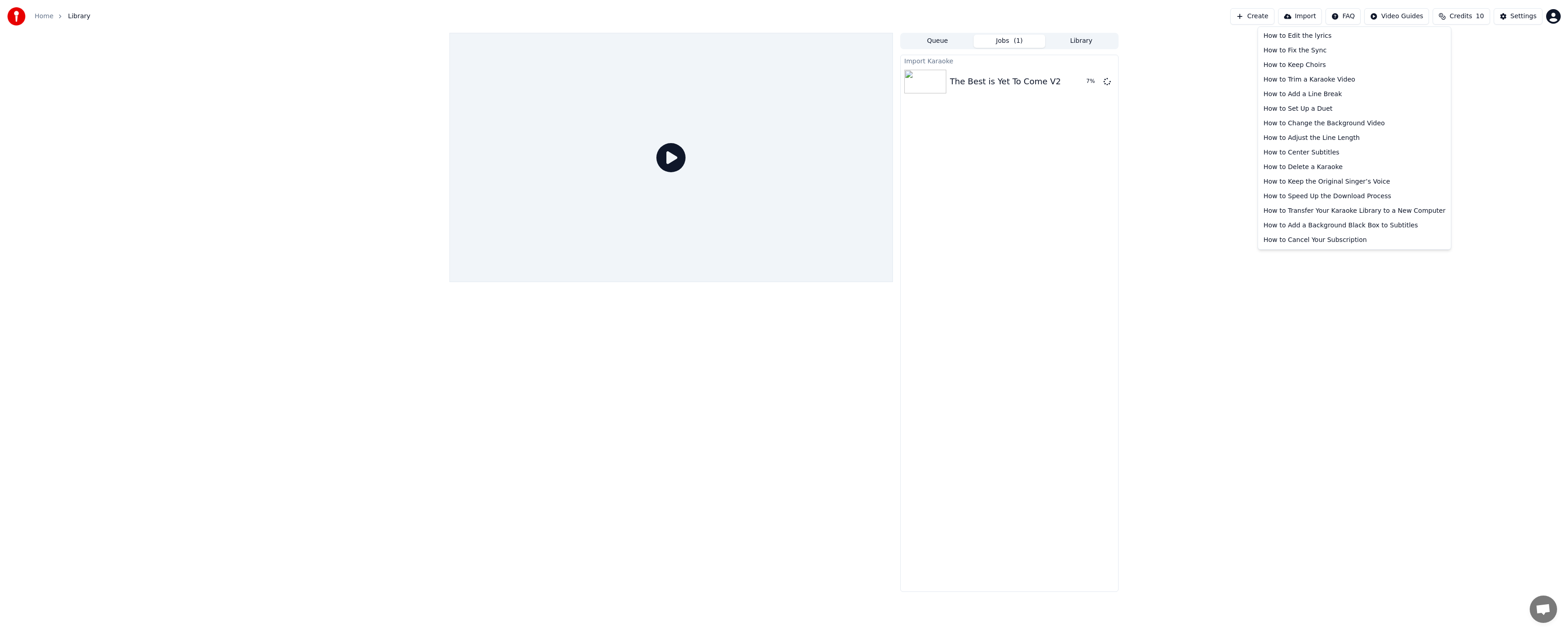
click at [1359, 18] on html "Home Library Create Import FAQ Video Guides Credits 10 Settings Queue Jobs ( 1 …" at bounding box center [784, 316] width 1568 height 632
click at [1312, 224] on div "How to Add a Background Black Box to Subtitles" at bounding box center [1354, 226] width 189 height 15
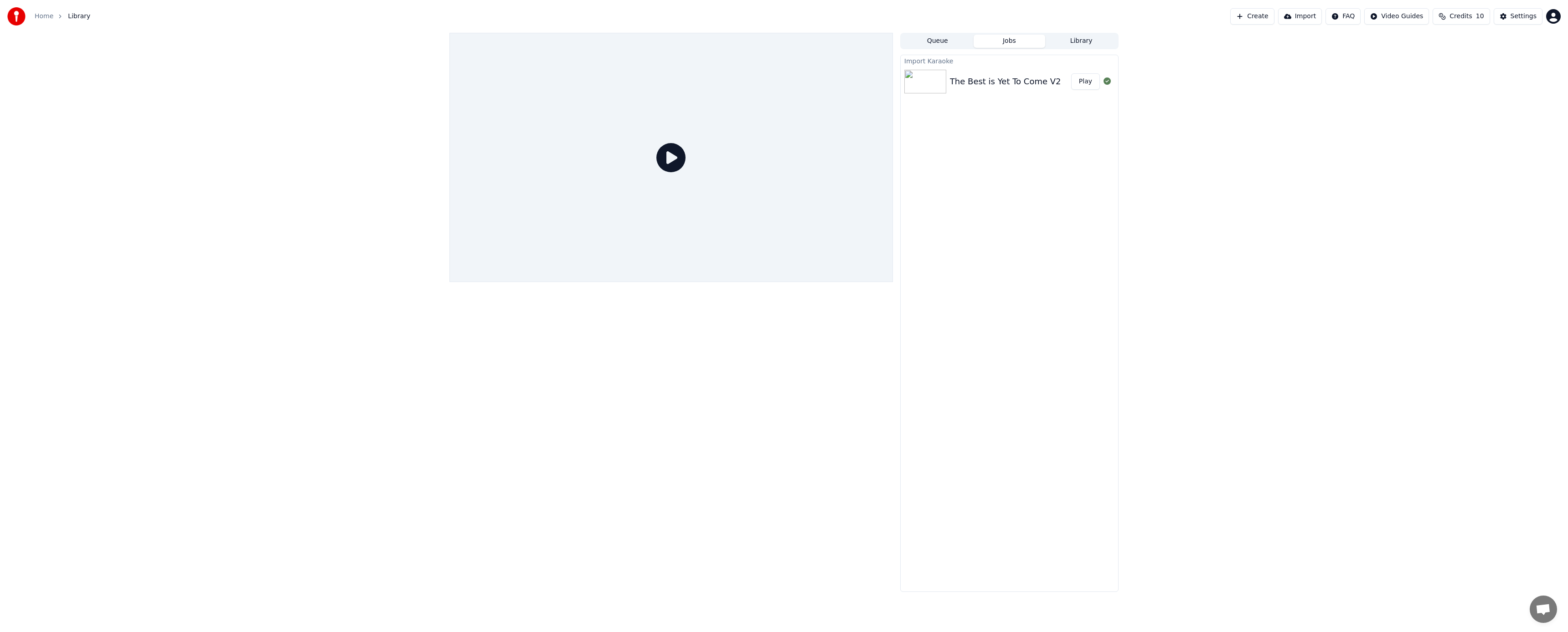
click at [1091, 82] on button "Play" at bounding box center [1085, 82] width 29 height 16
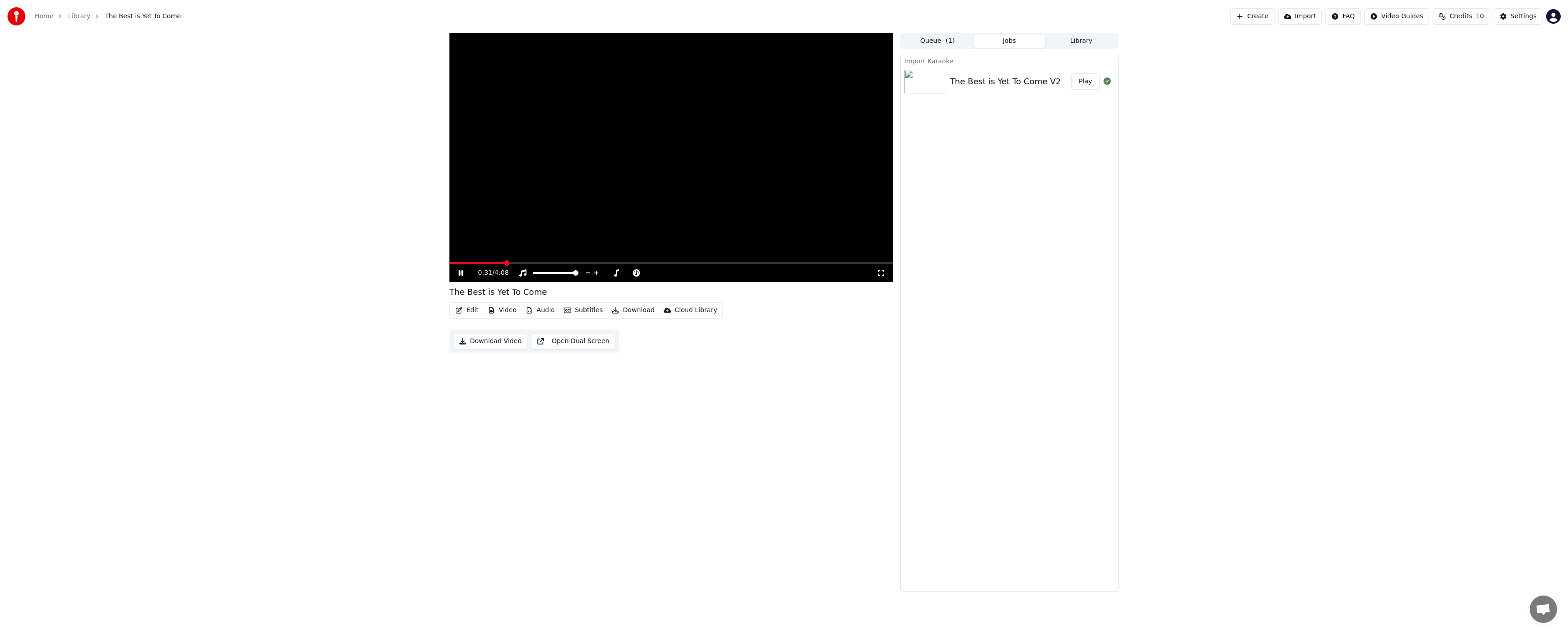
click at [504, 262] on span at bounding box center [671, 263] width 444 height 2
click at [581, 309] on button "Subtitles" at bounding box center [583, 310] width 46 height 13
click at [579, 345] on div "Off" at bounding box center [600, 344] width 83 height 15
click at [587, 312] on button "Subtitles" at bounding box center [583, 310] width 46 height 13
click at [621, 394] on div "Import Subtitles" at bounding box center [603, 396] width 51 height 9
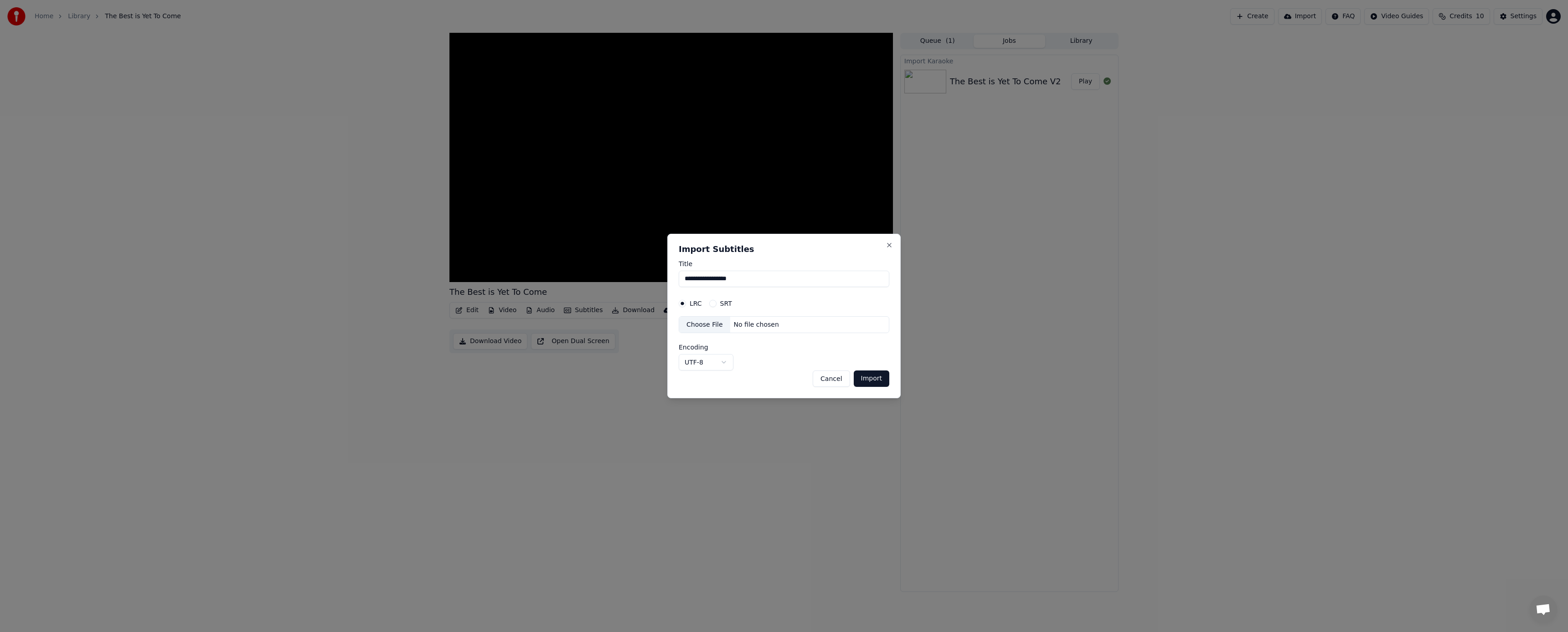
click at [832, 378] on button "Cancel" at bounding box center [831, 378] width 37 height 16
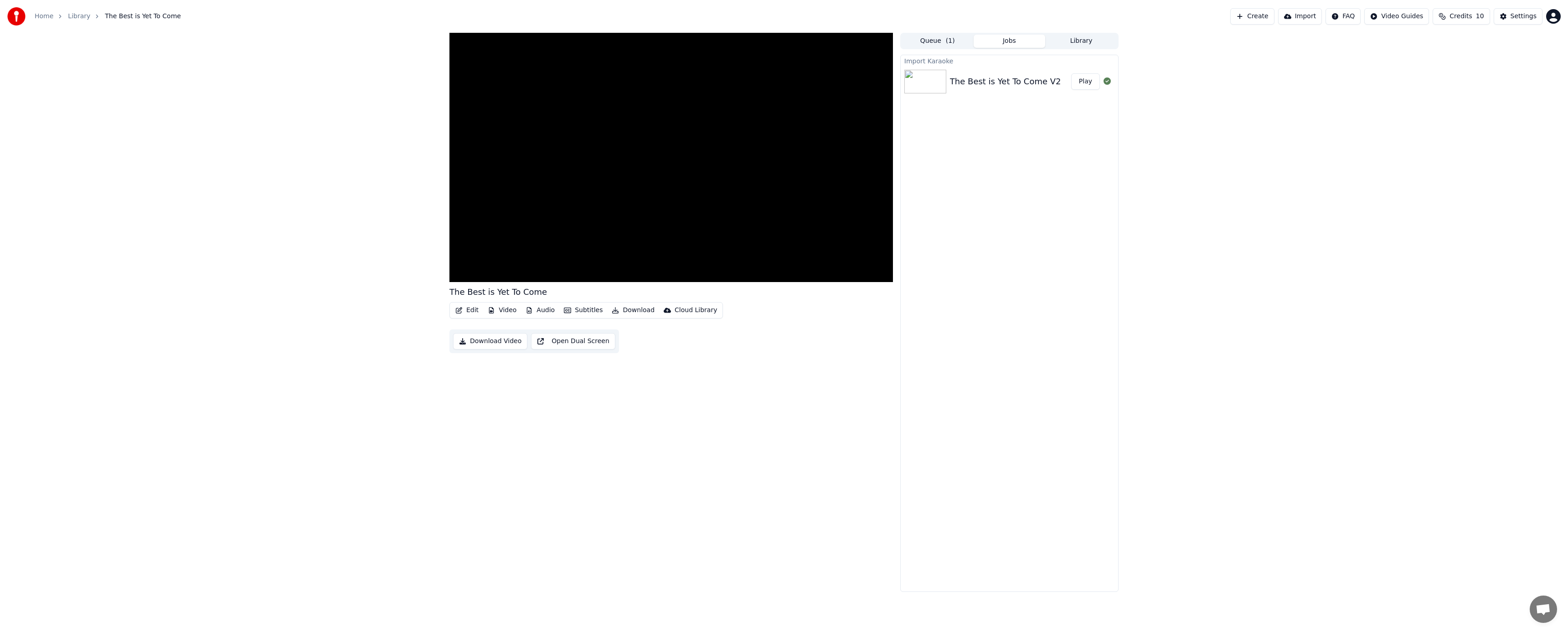
click at [622, 327] on div "The Best is Yet To Come Edit Video Audio Subtitles Download Cloud Library Downl…" at bounding box center [671, 312] width 444 height 559
click at [503, 308] on button "Video" at bounding box center [502, 310] width 36 height 13
click at [546, 311] on button "Audio" at bounding box center [540, 310] width 37 height 13
click at [660, 382] on div "2 Lines - Dynamic (Horizontal)" at bounding box center [701, 380] width 115 height 15
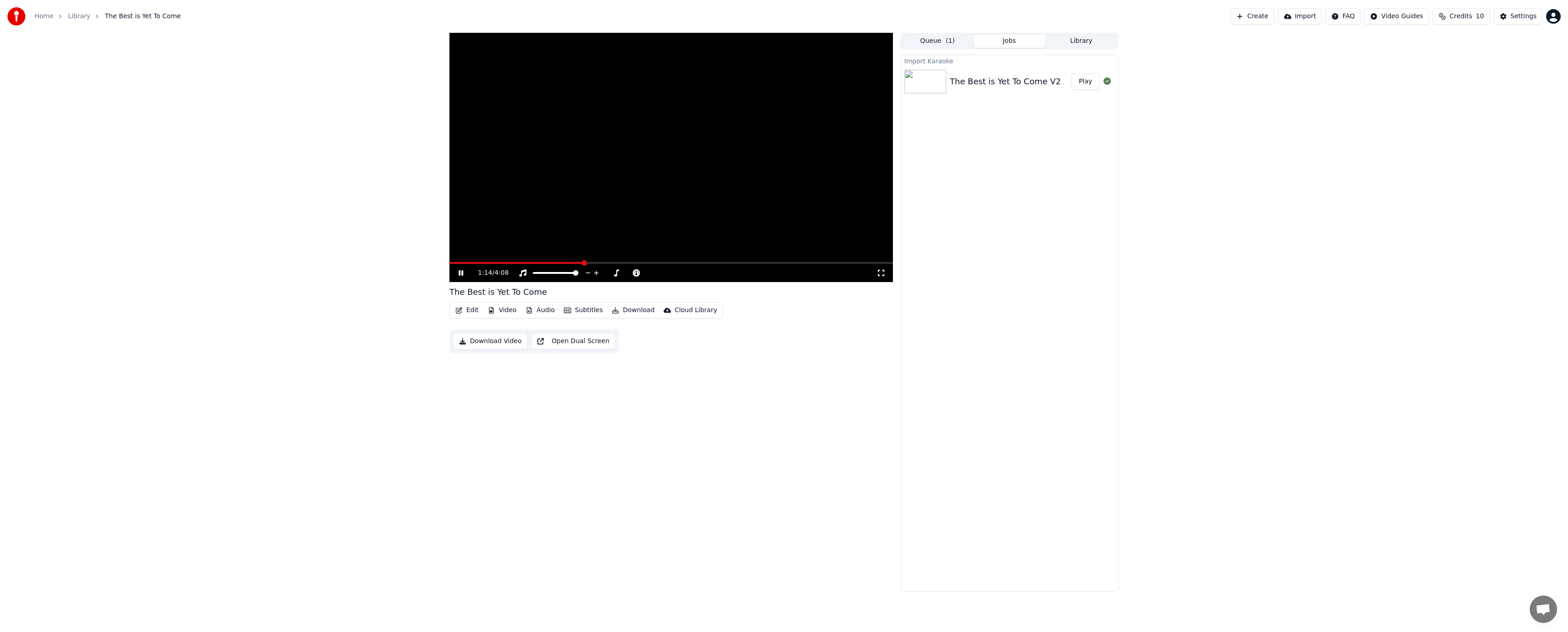
click at [1262, 21] on button "Create" at bounding box center [1252, 16] width 44 height 16
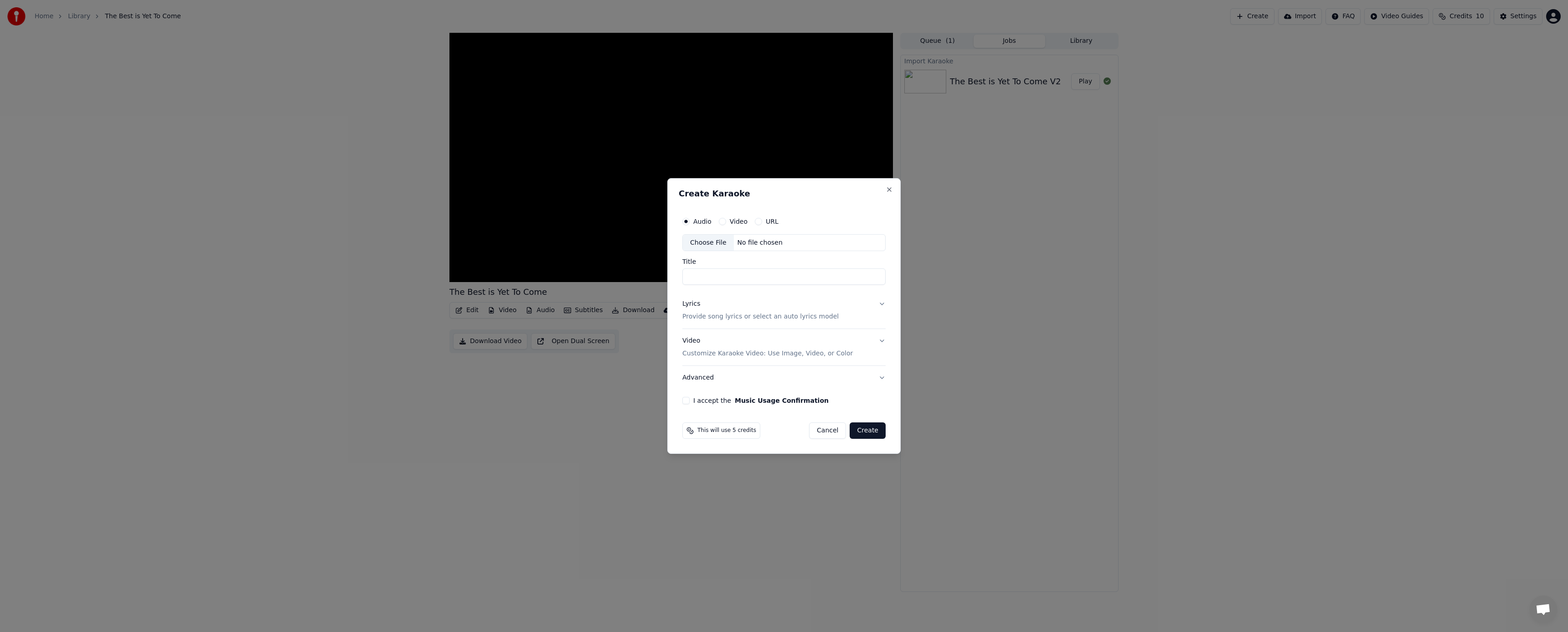
click at [811, 316] on p "Provide song lyrics or select an auto lyrics model" at bounding box center [760, 317] width 156 height 9
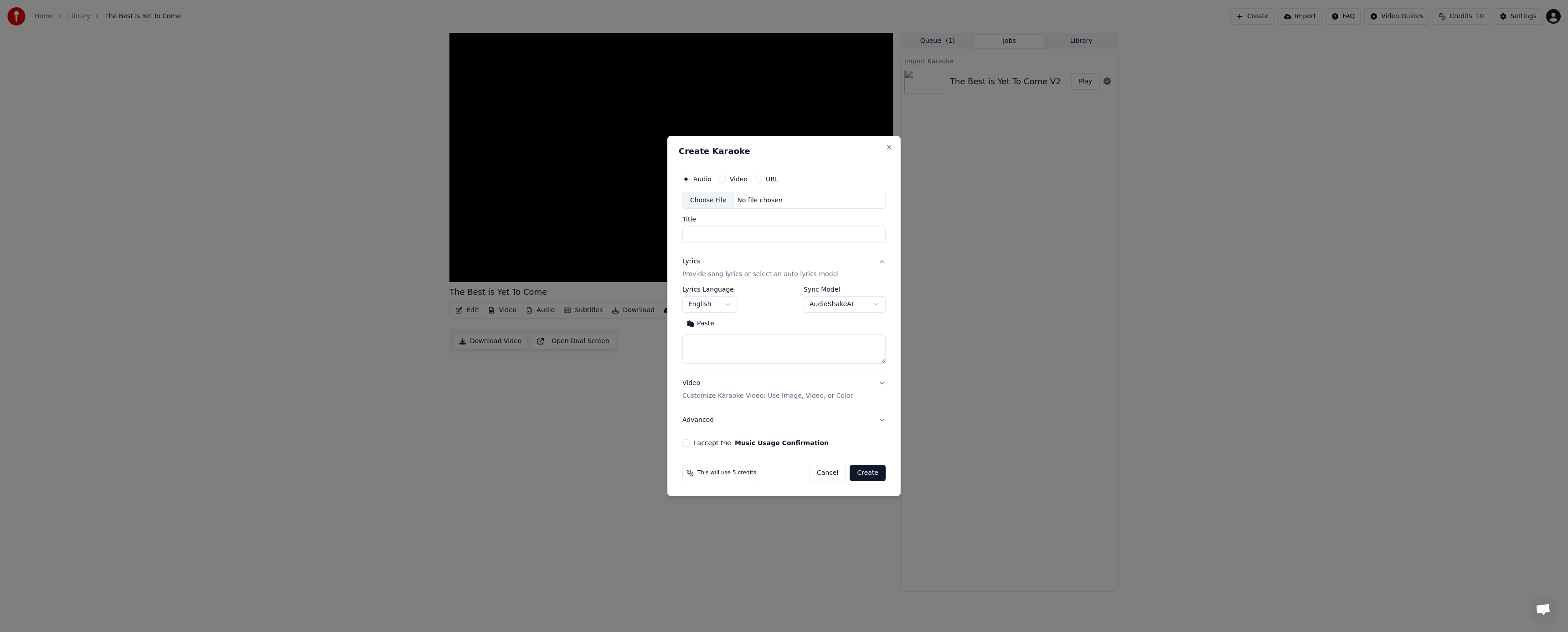
click at [775, 344] on textarea at bounding box center [784, 349] width 203 height 29
paste textarea "**********"
type textarea "**********"
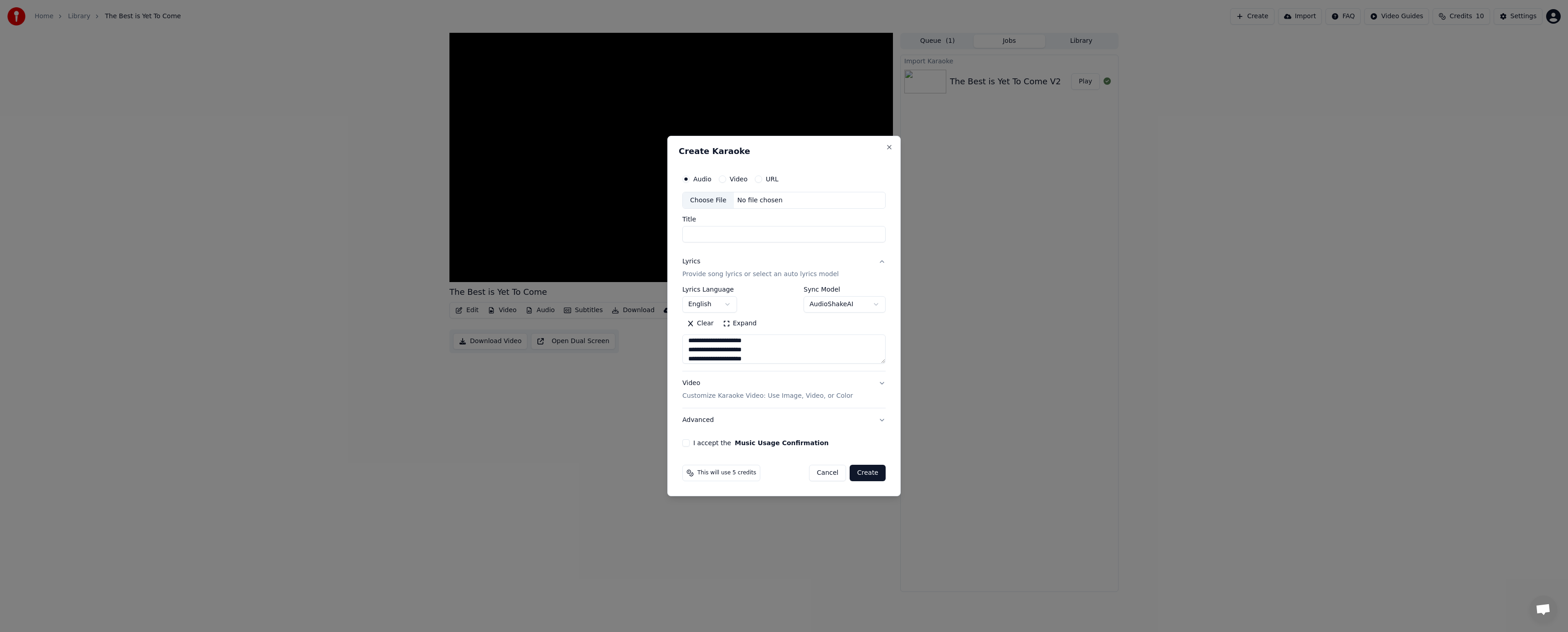
click at [797, 394] on p "Customize Karaoke Video: Use Image, Video, or Color" at bounding box center [768, 395] width 170 height 9
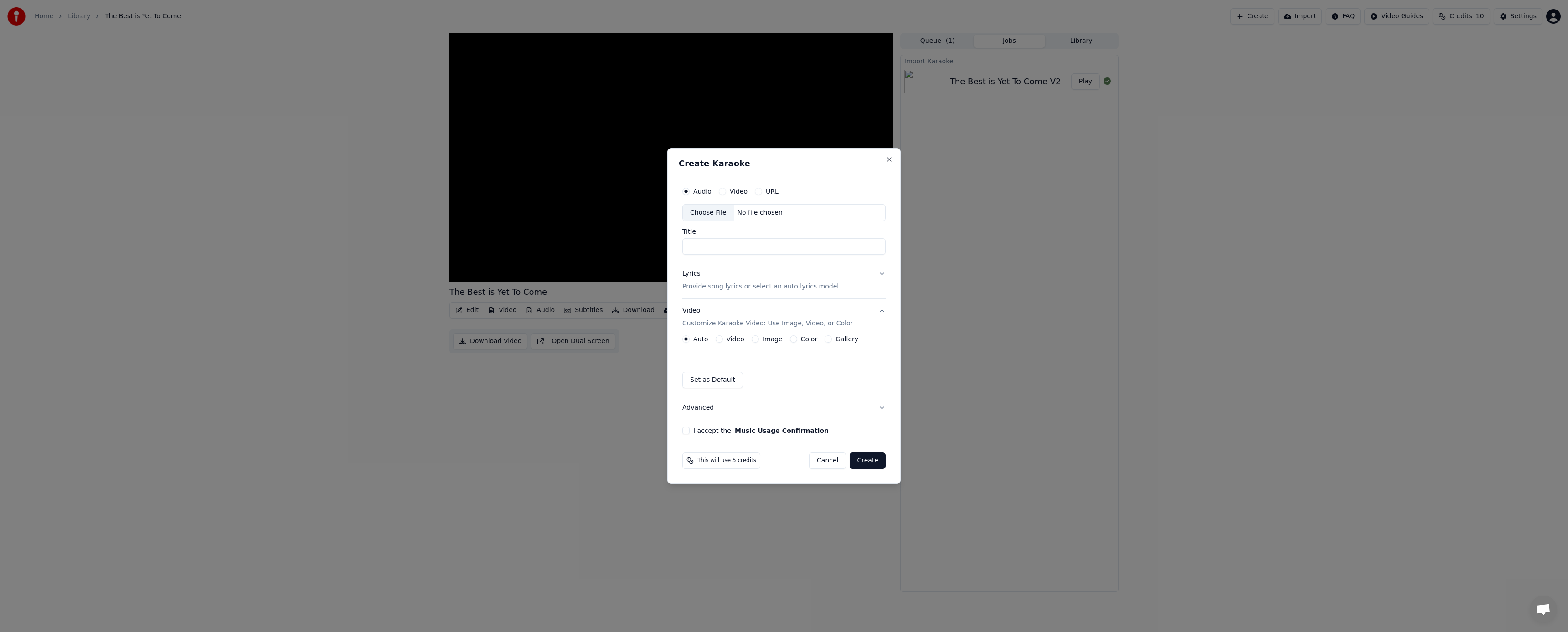
click at [793, 339] on button "Color" at bounding box center [794, 339] width 7 height 7
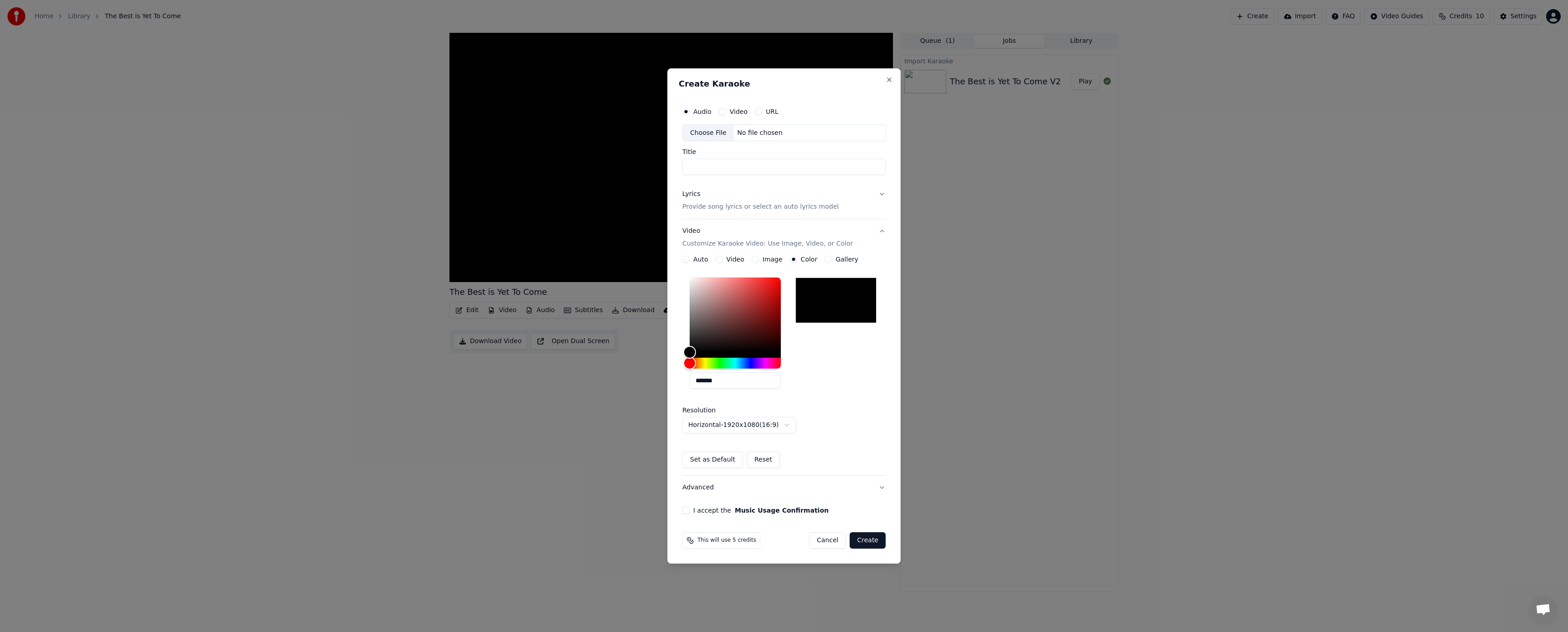
click at [688, 507] on div "I accept the Music Usage Confirmation" at bounding box center [784, 510] width 203 height 7
click at [685, 510] on button "I accept the Music Usage Confirmation" at bounding box center [686, 510] width 7 height 7
click at [886, 485] on div "**********" at bounding box center [784, 308] width 211 height 419
click at [884, 486] on button "Advanced" at bounding box center [784, 487] width 203 height 24
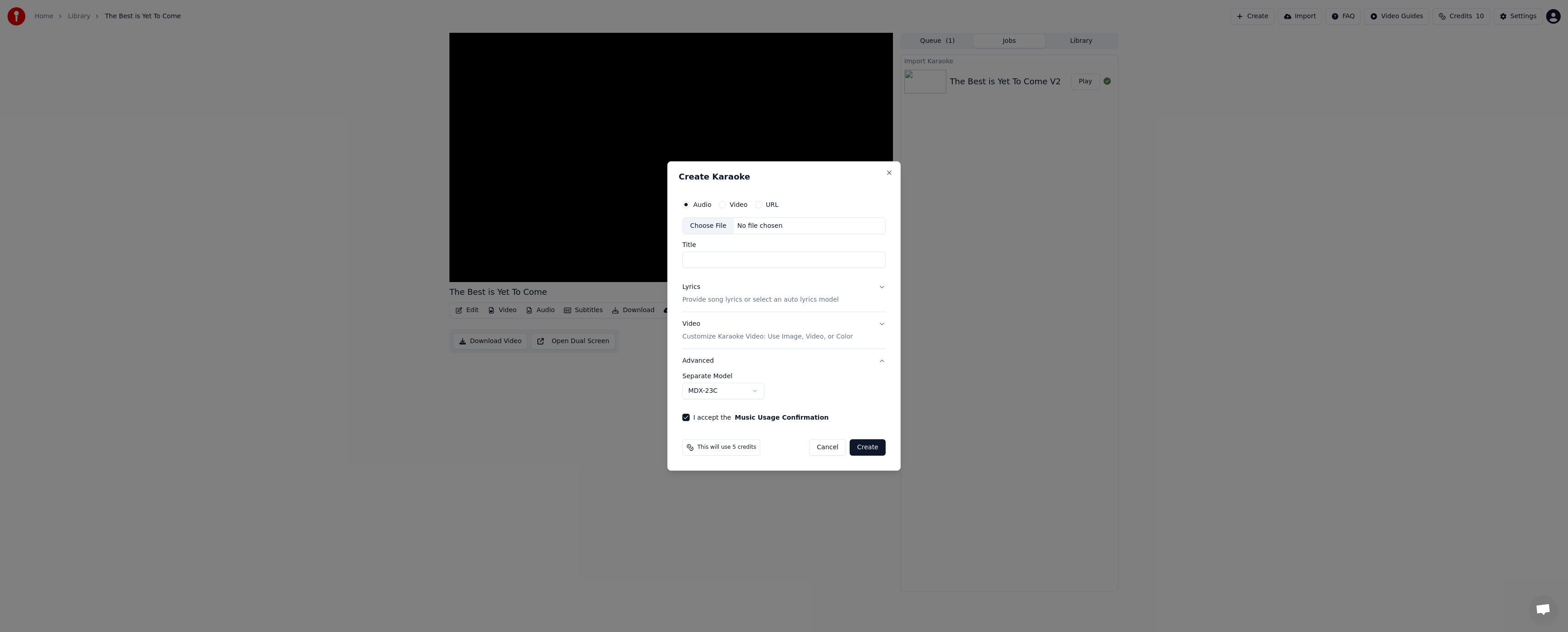
click at [719, 224] on div "Choose File" at bounding box center [709, 226] width 51 height 16
type input "**********"
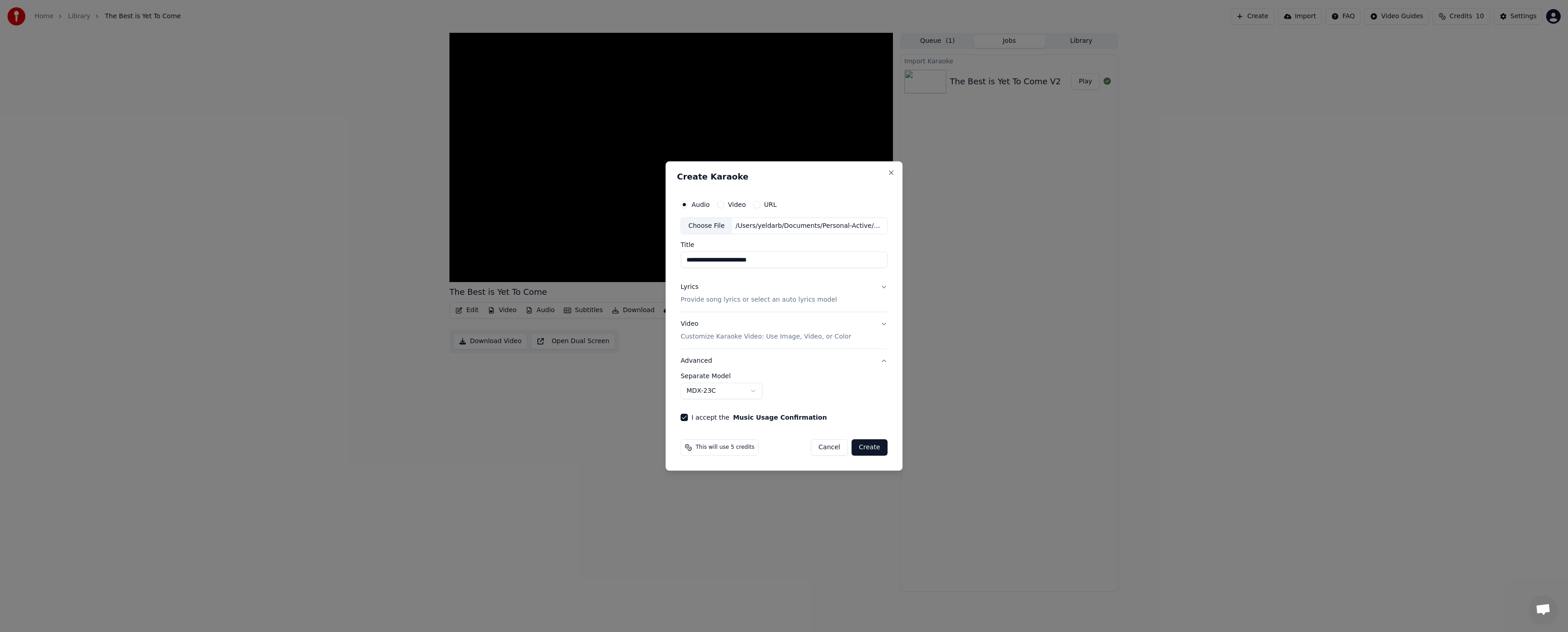
click at [869, 447] on button "Create" at bounding box center [869, 447] width 36 height 16
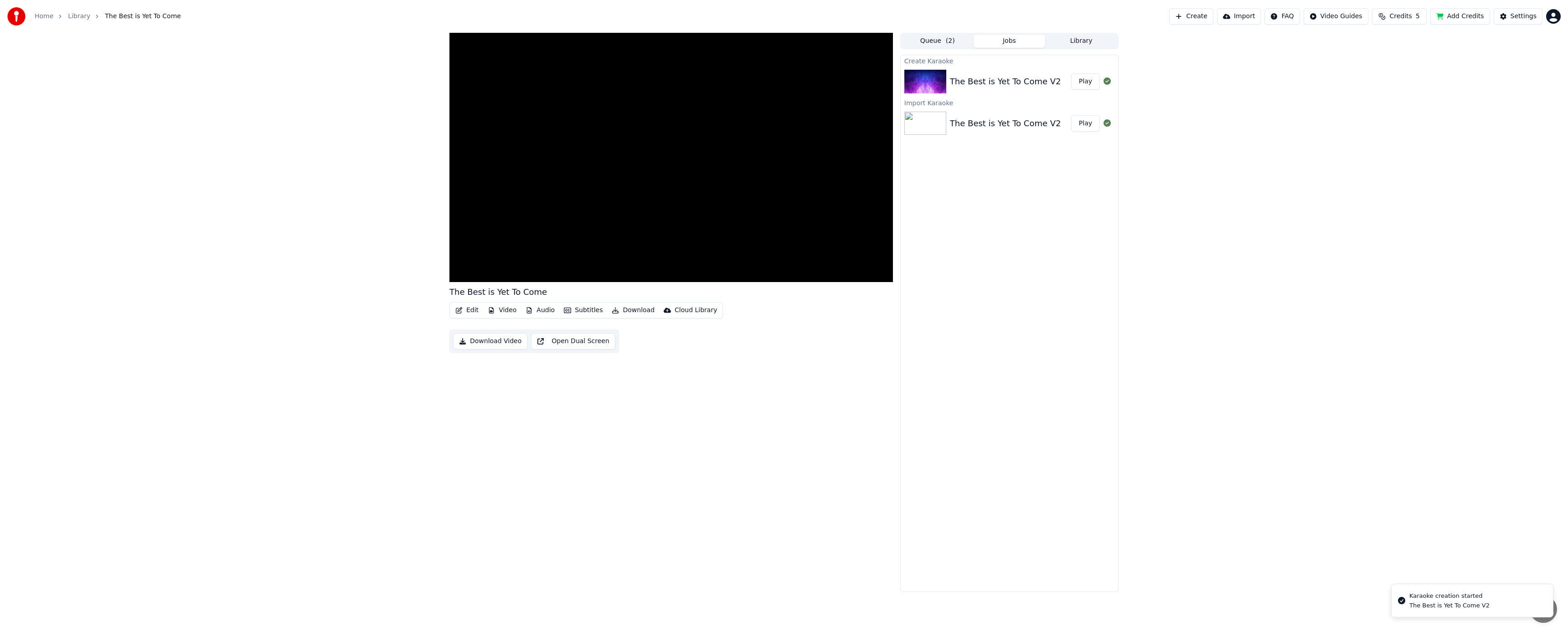
click at [1462, 15] on button "Add Credits" at bounding box center [1460, 16] width 60 height 16
click at [990, 142] on div "Create Karaoke The Best is Yet To Come V2 Play Import Karaoke The Best is Yet T…" at bounding box center [1009, 323] width 219 height 537
click at [1086, 125] on button "Play" at bounding box center [1085, 123] width 29 height 16
click at [697, 262] on span at bounding box center [671, 263] width 444 height 2
click at [1081, 80] on button "Play" at bounding box center [1085, 82] width 29 height 16
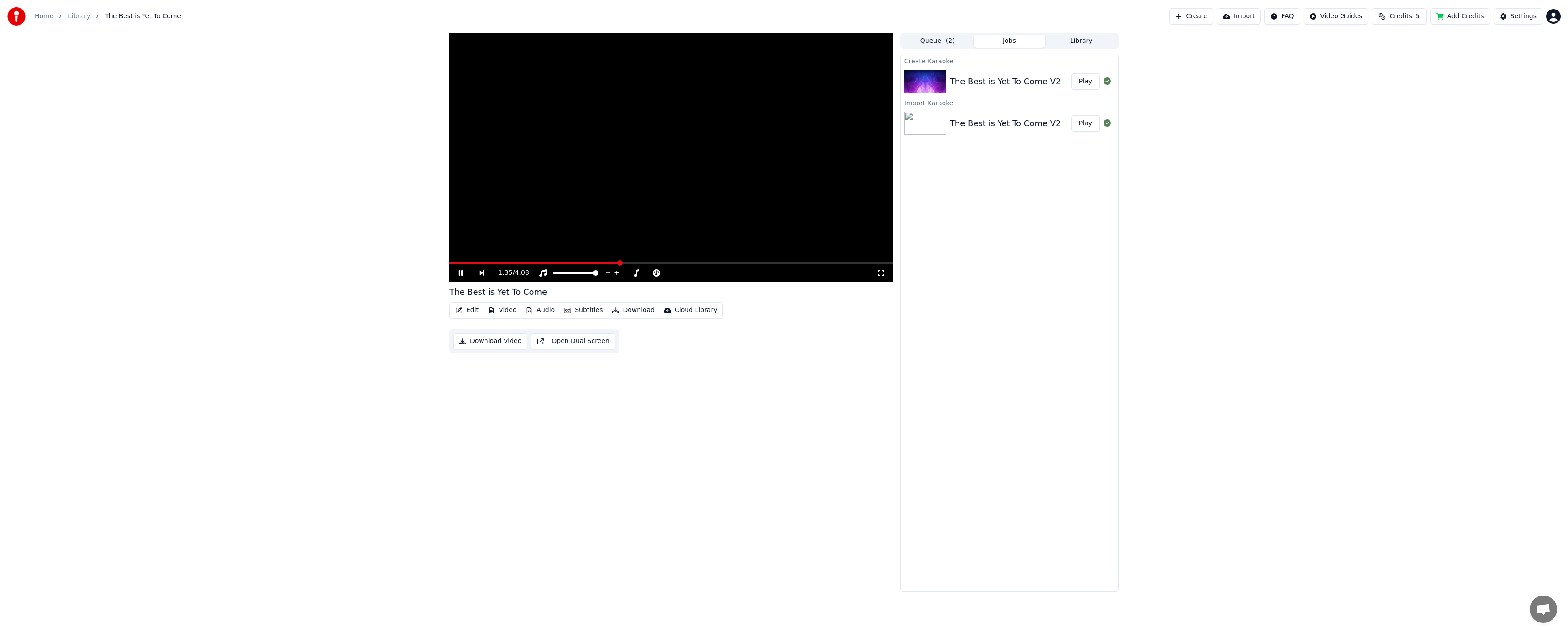
click at [618, 262] on span at bounding box center [671, 263] width 444 height 2
click at [1083, 43] on button "Library" at bounding box center [1081, 41] width 72 height 13
click at [1110, 111] on icon "button" at bounding box center [1110, 110] width 9 height 7
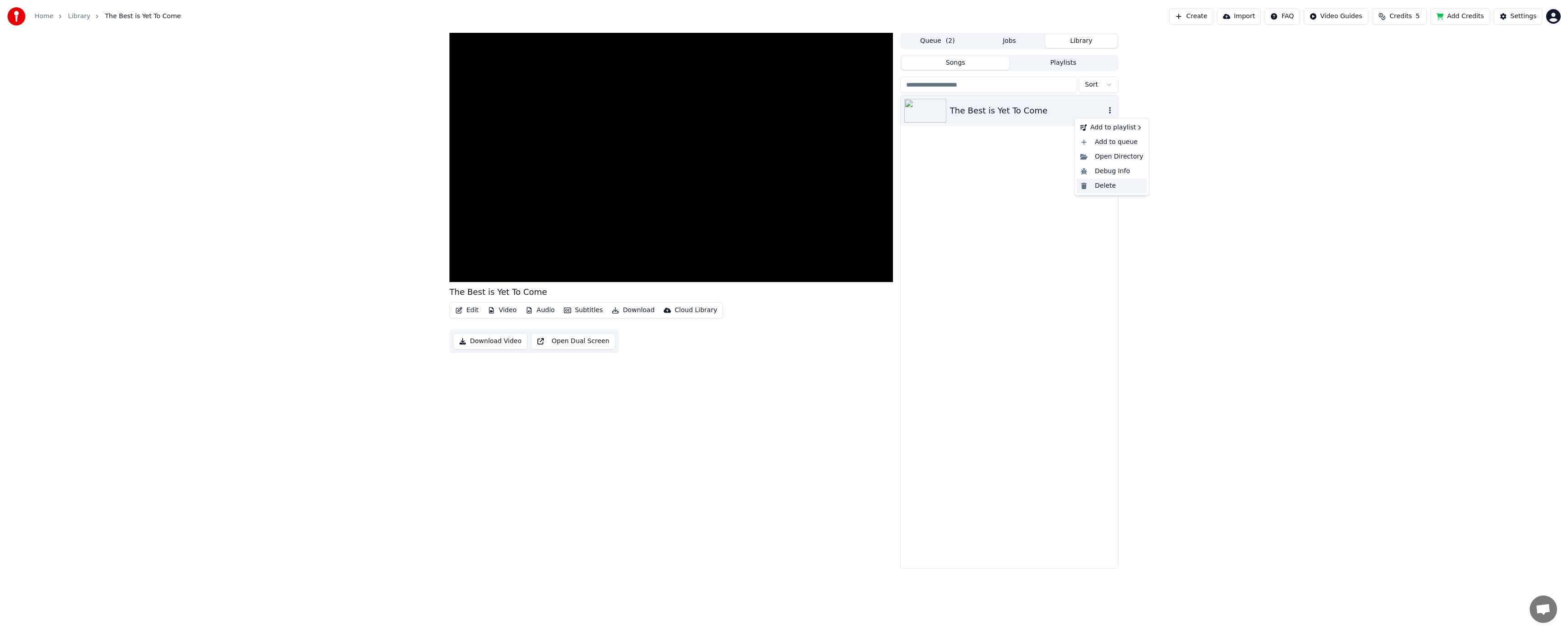
click at [1105, 186] on div "Delete" at bounding box center [1111, 186] width 70 height 15
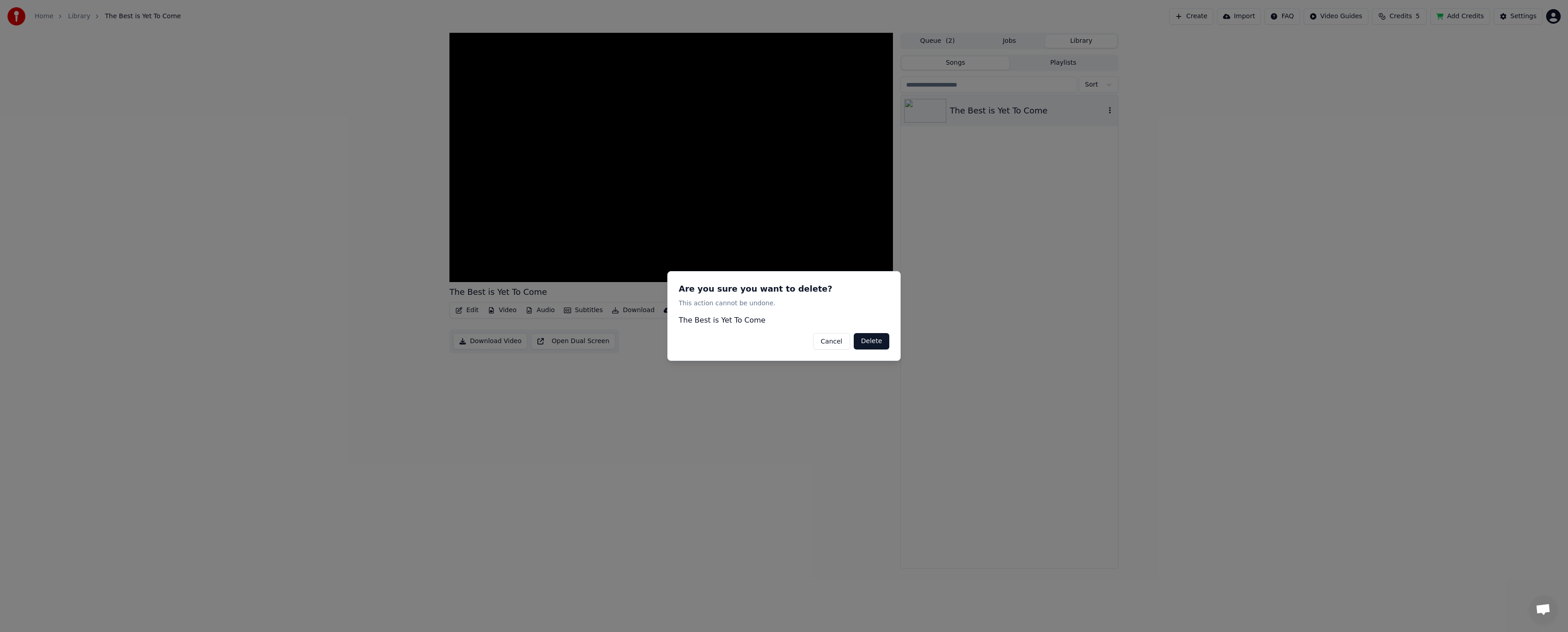
click at [875, 339] on button "Delete" at bounding box center [872, 341] width 35 height 16
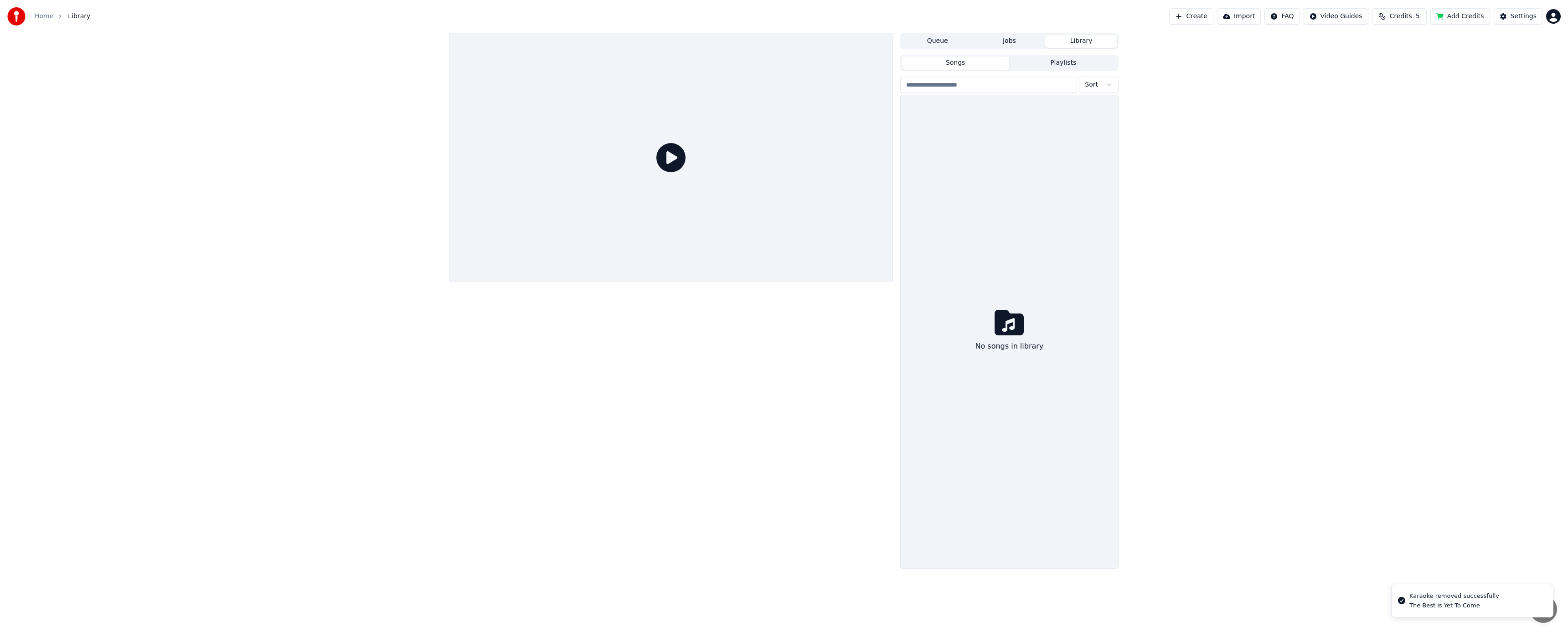
click at [313, 224] on div "Queue Jobs Library Songs Playlists Sort No songs in library" at bounding box center [784, 300] width 1568 height 536
